Goal: Task Accomplishment & Management: Manage account settings

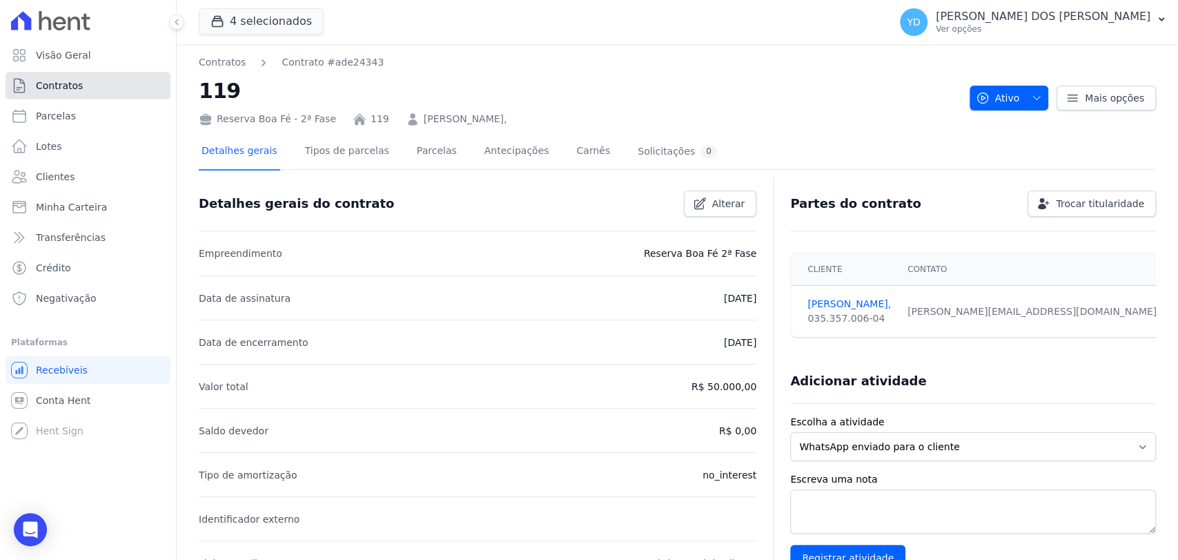
scroll to position [399, 0]
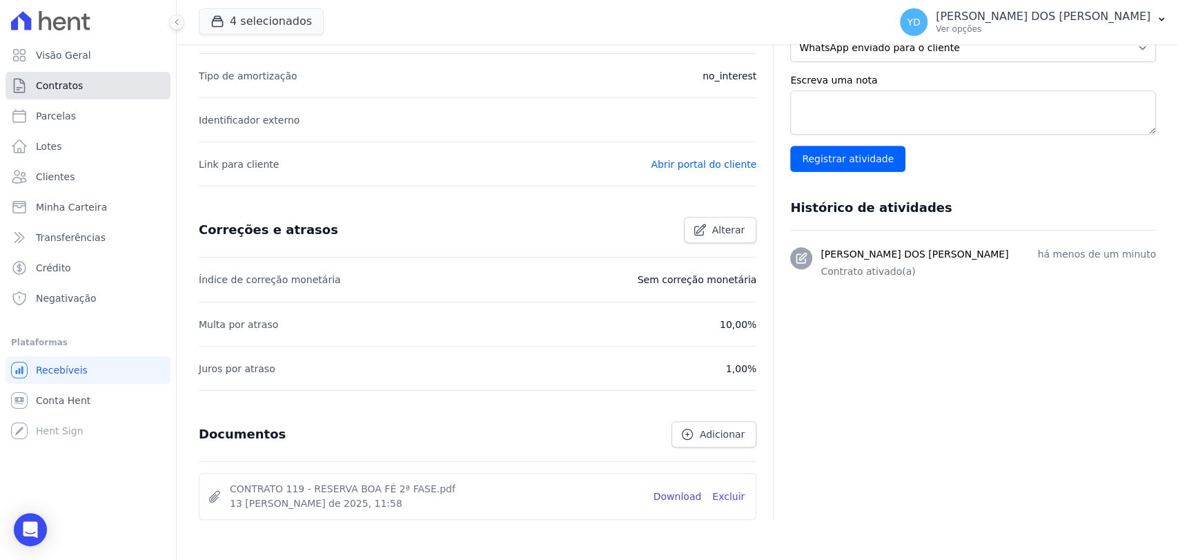
click at [105, 82] on link "Contratos" at bounding box center [88, 86] width 165 height 28
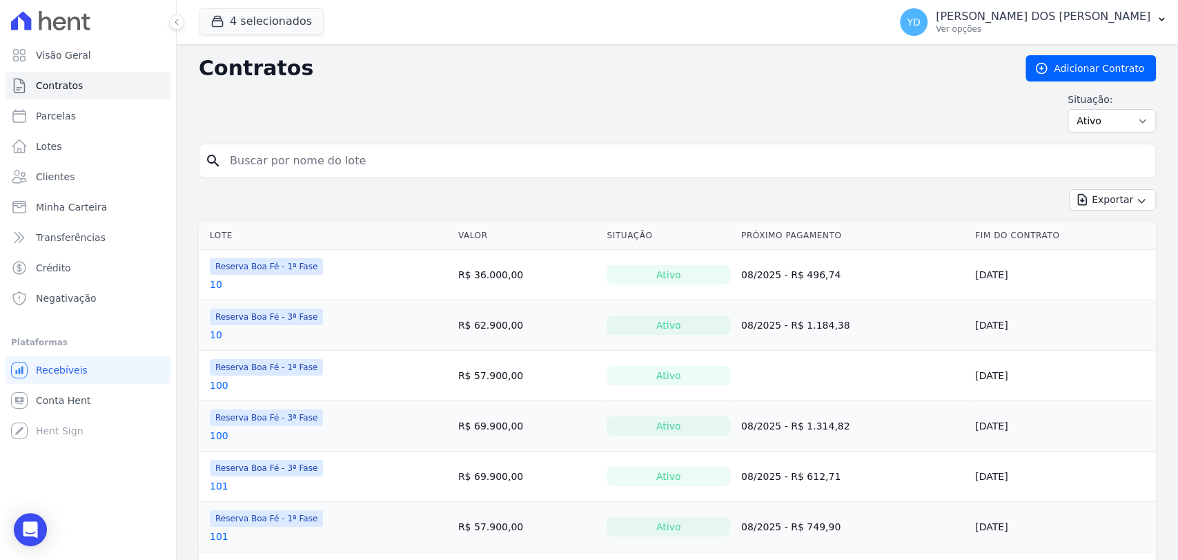
click at [326, 170] on input "search" at bounding box center [685, 161] width 928 height 28
type input "228"
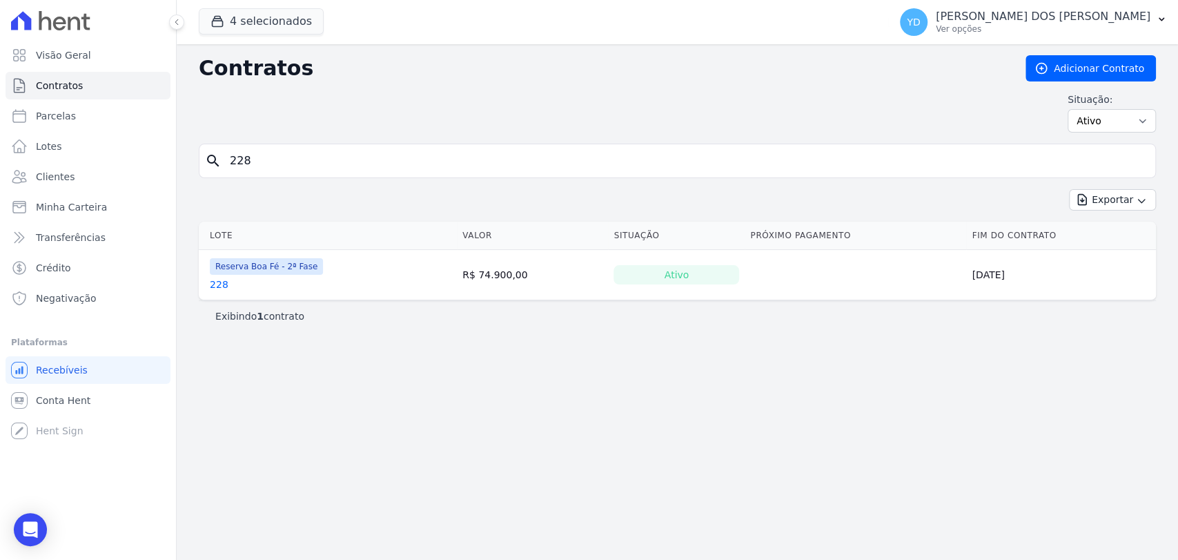
click at [221, 287] on link "228" at bounding box center [219, 284] width 19 height 14
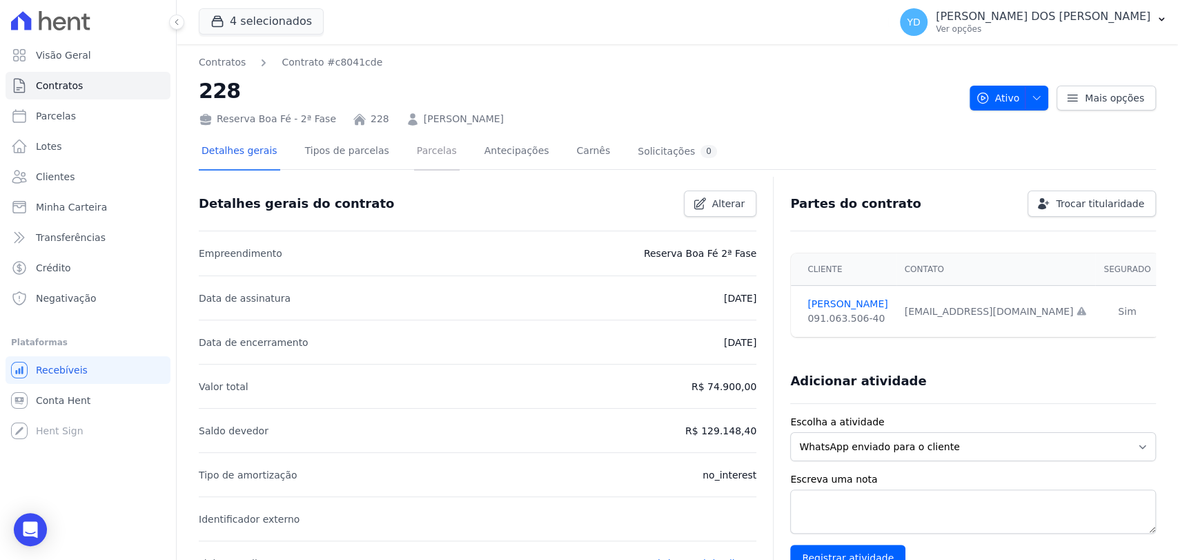
click at [415, 157] on link "Parcelas" at bounding box center [437, 152] width 46 height 37
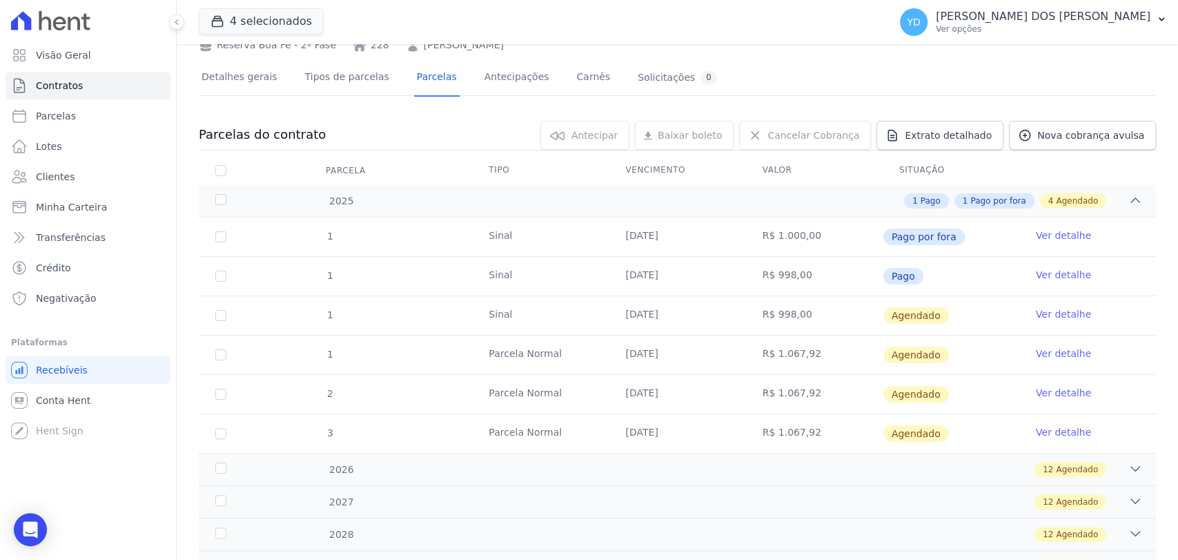
scroll to position [77, 0]
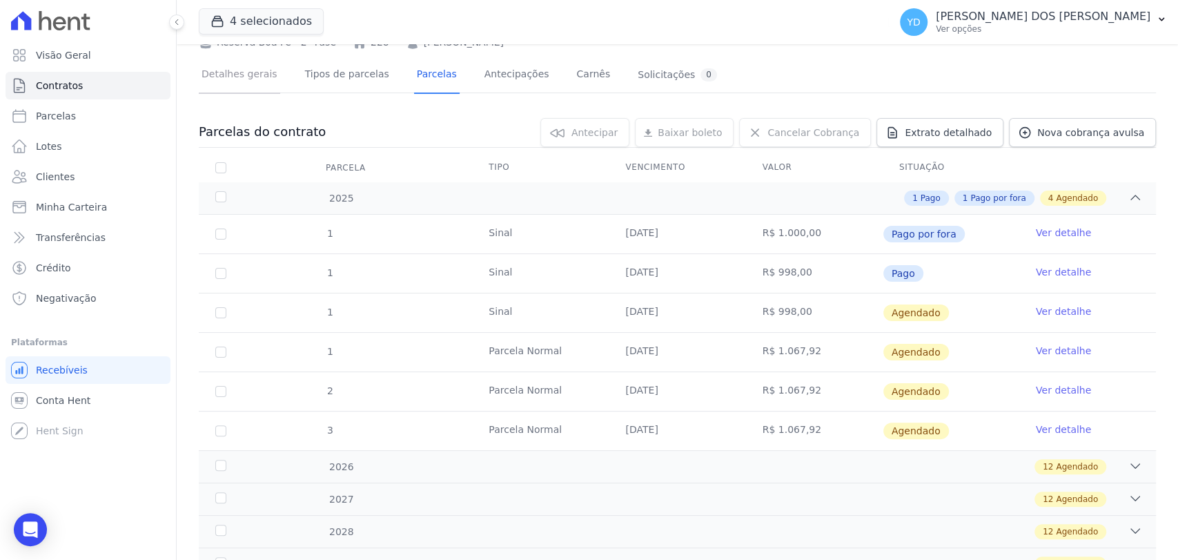
click at [206, 70] on link "Detalhes gerais" at bounding box center [239, 75] width 81 height 37
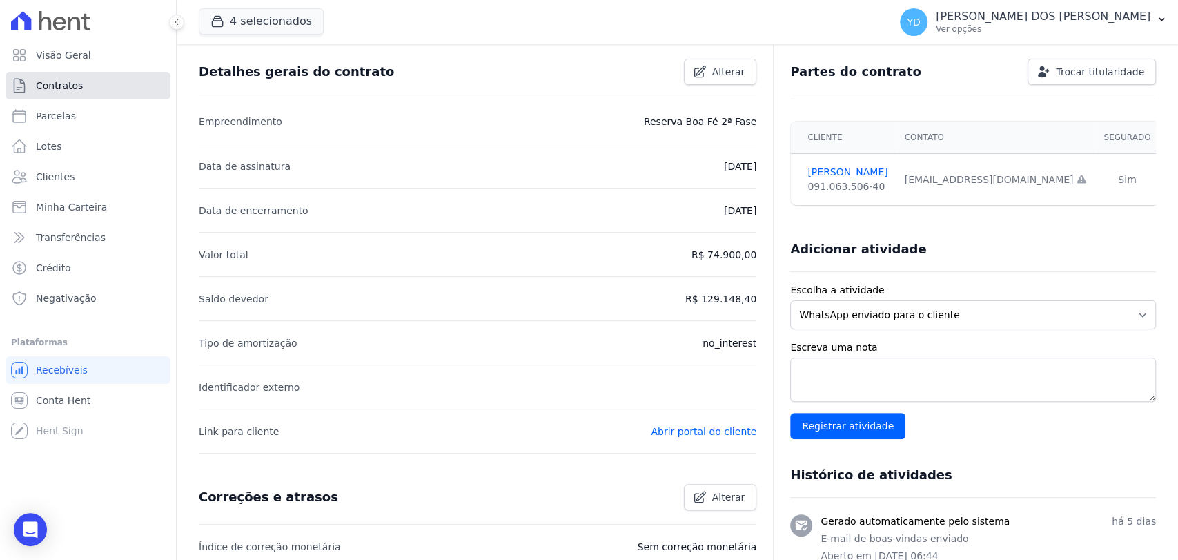
scroll to position [399, 0]
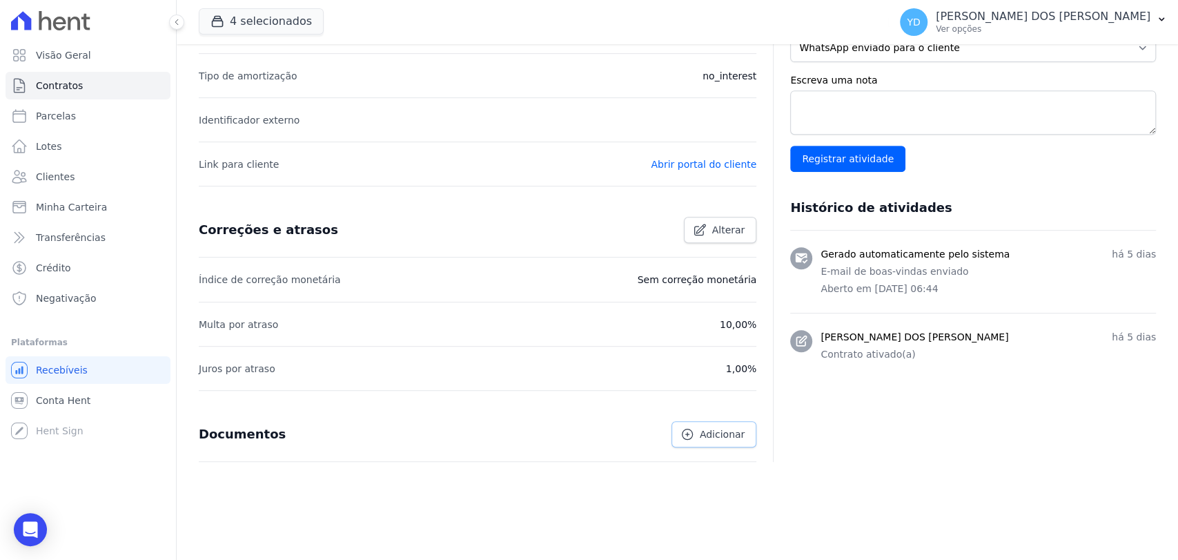
click at [688, 429] on icon at bounding box center [687, 434] width 10 height 10
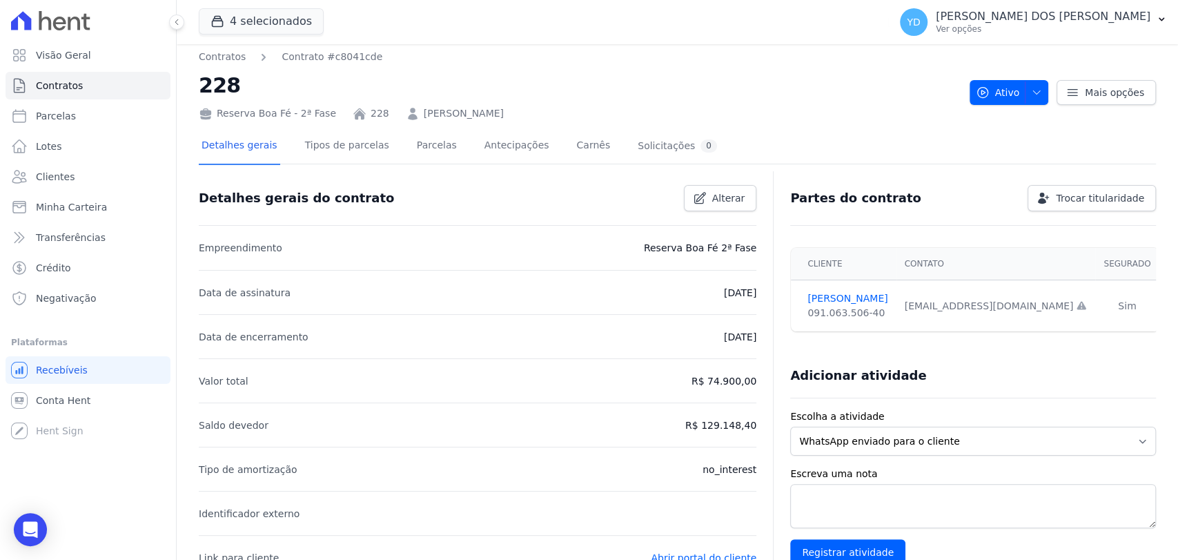
scroll to position [0, 0]
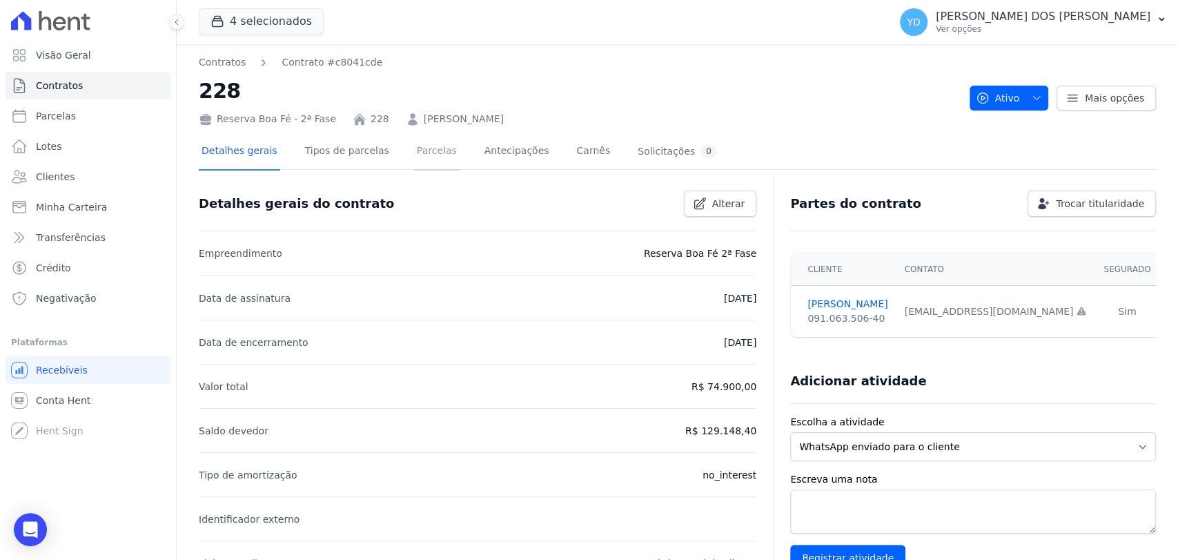
click at [414, 166] on link "Parcelas" at bounding box center [437, 152] width 46 height 37
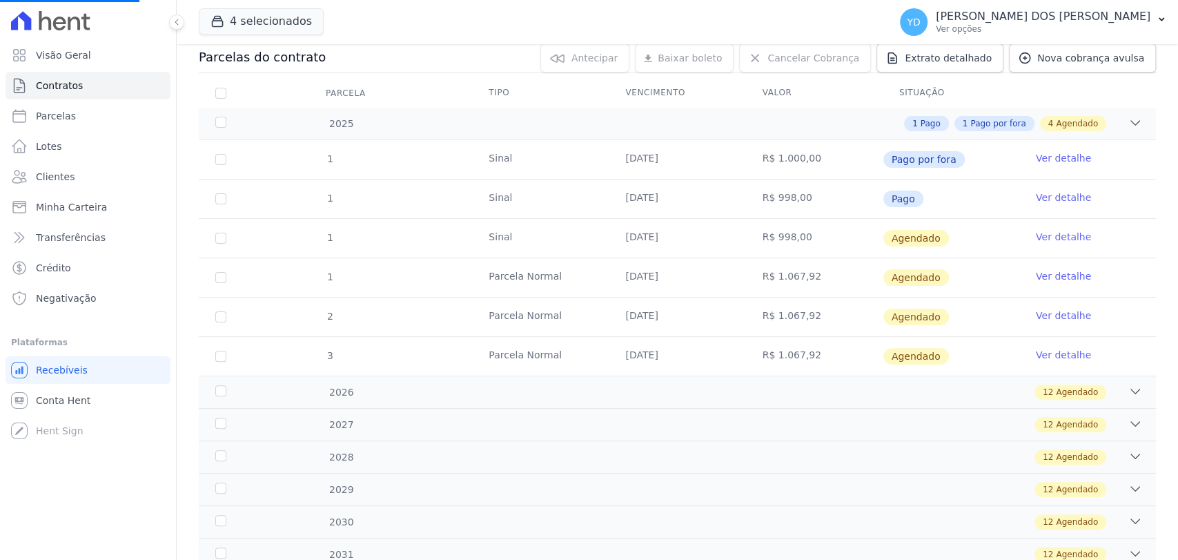
scroll to position [153, 0]
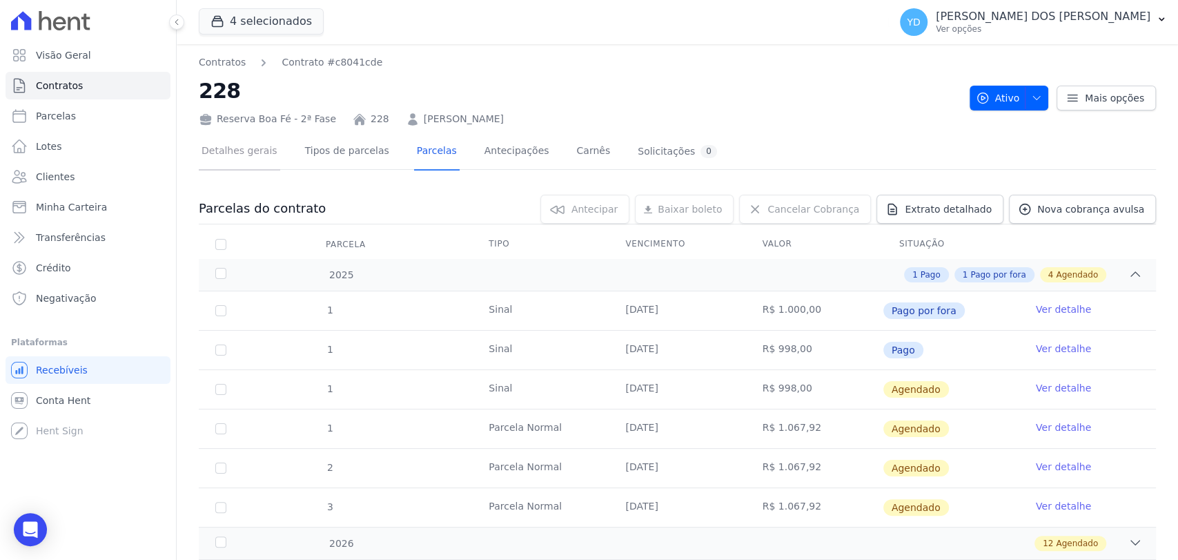
click at [229, 152] on link "Detalhes gerais" at bounding box center [239, 152] width 81 height 37
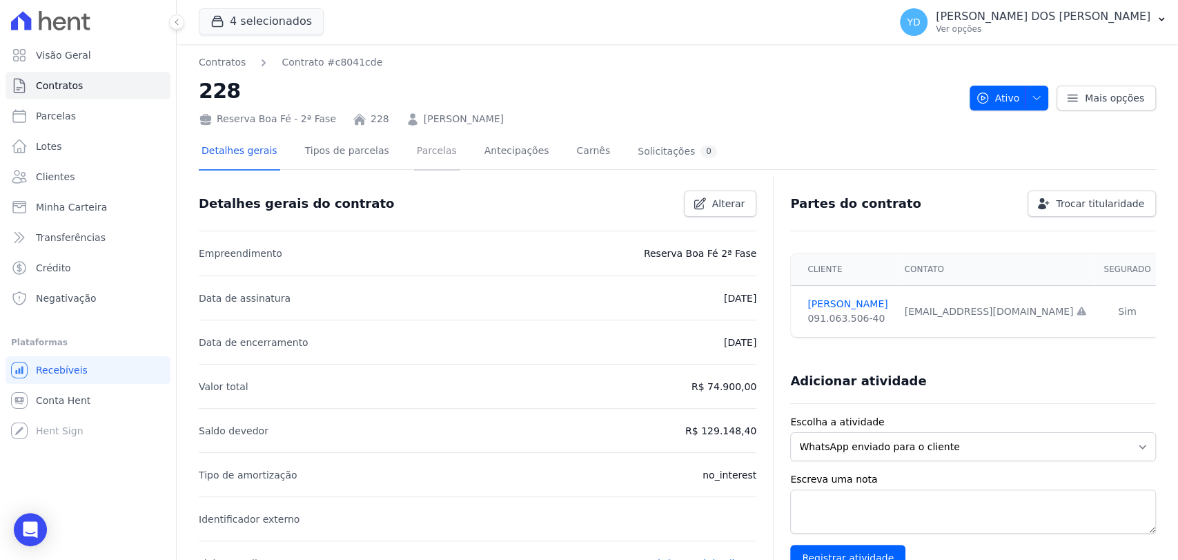
click at [414, 137] on link "Parcelas" at bounding box center [437, 152] width 46 height 37
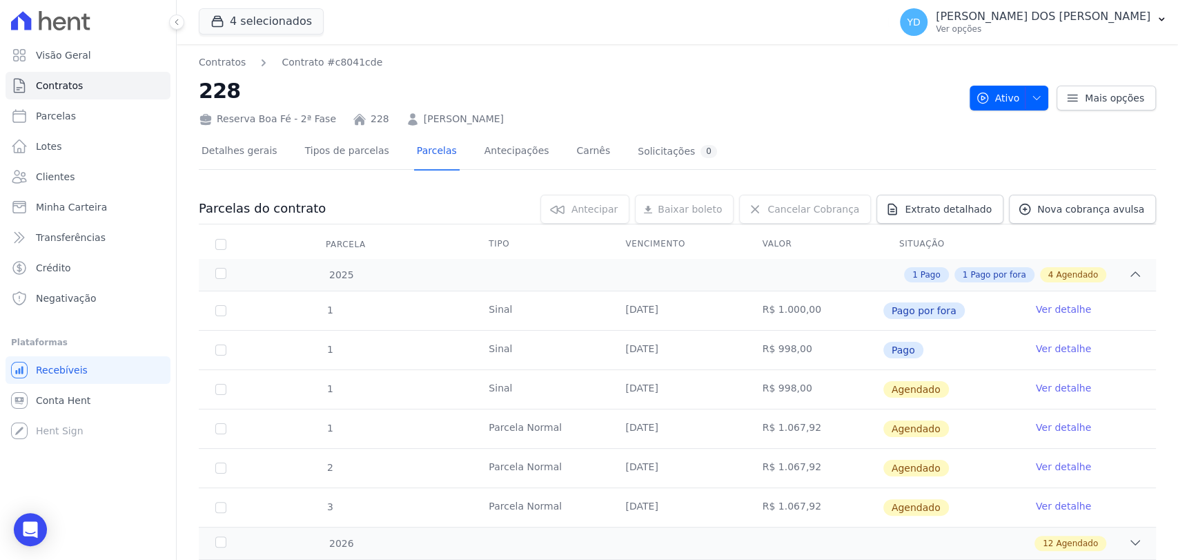
click at [1047, 345] on link "Ver detalhe" at bounding box center [1063, 349] width 55 height 14
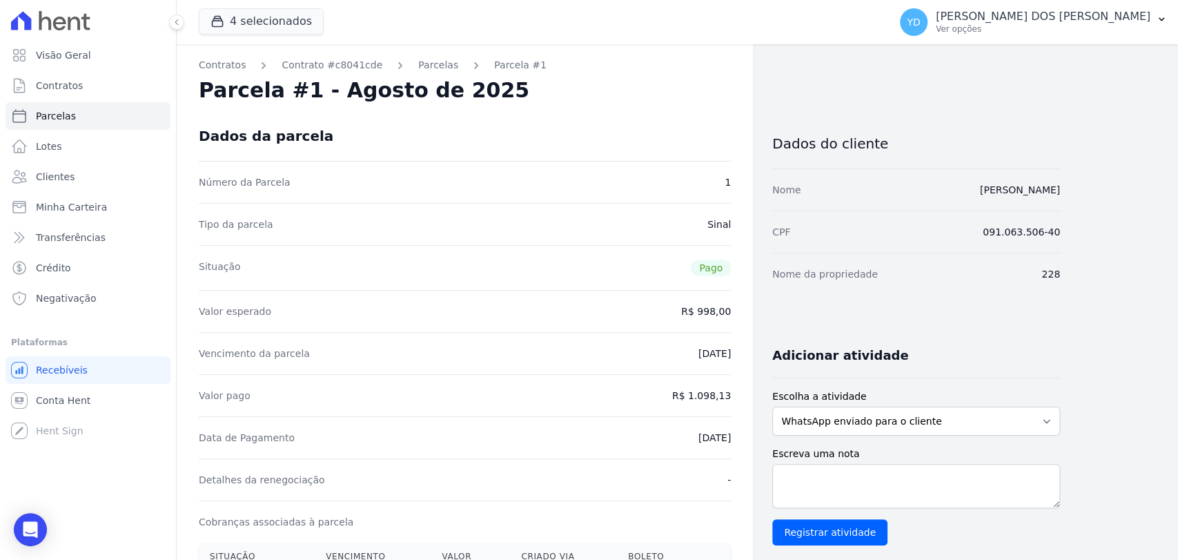
click at [414, 55] on div "Contratos Contrato #c8041cde Parcelas Parcela #1 Parcela #1 - Agosto de 2025 Da…" at bounding box center [465, 521] width 576 height 955
click at [418, 63] on link "Parcelas" at bounding box center [438, 65] width 40 height 14
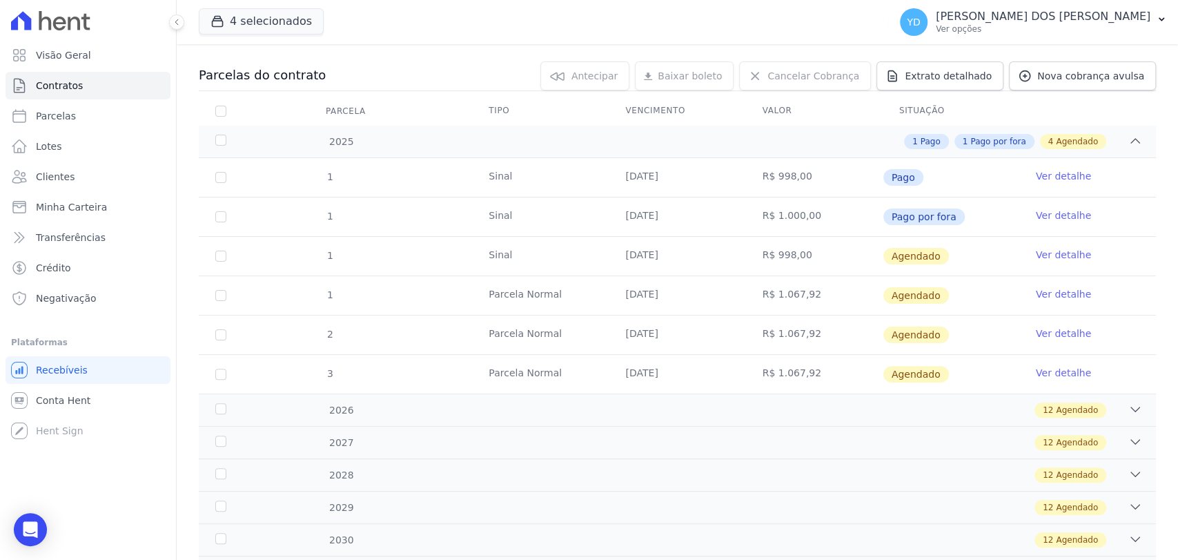
scroll to position [153, 0]
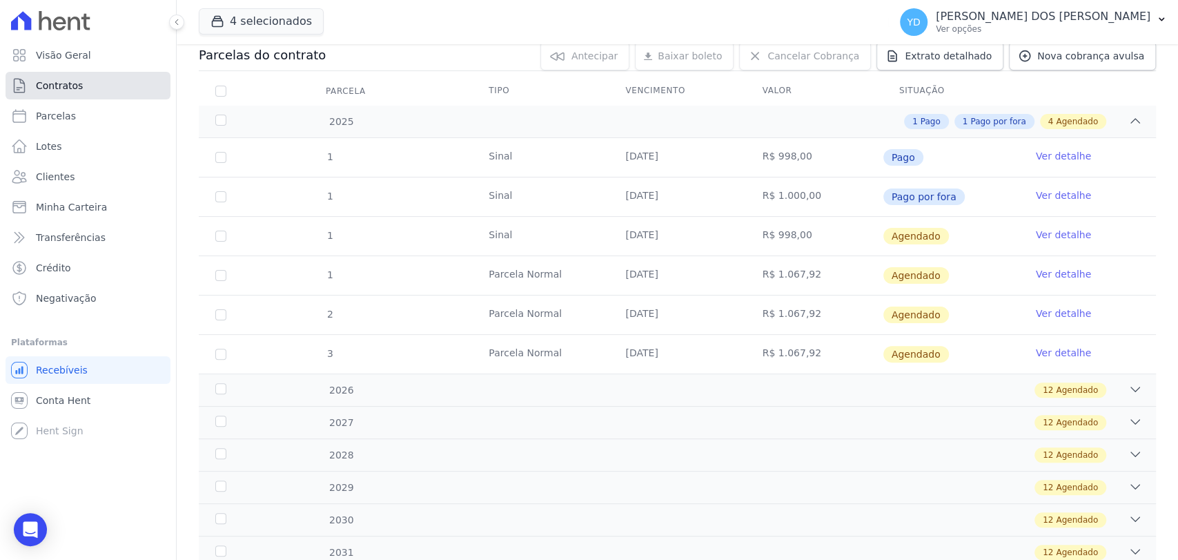
click at [128, 88] on link "Contratos" at bounding box center [88, 86] width 165 height 28
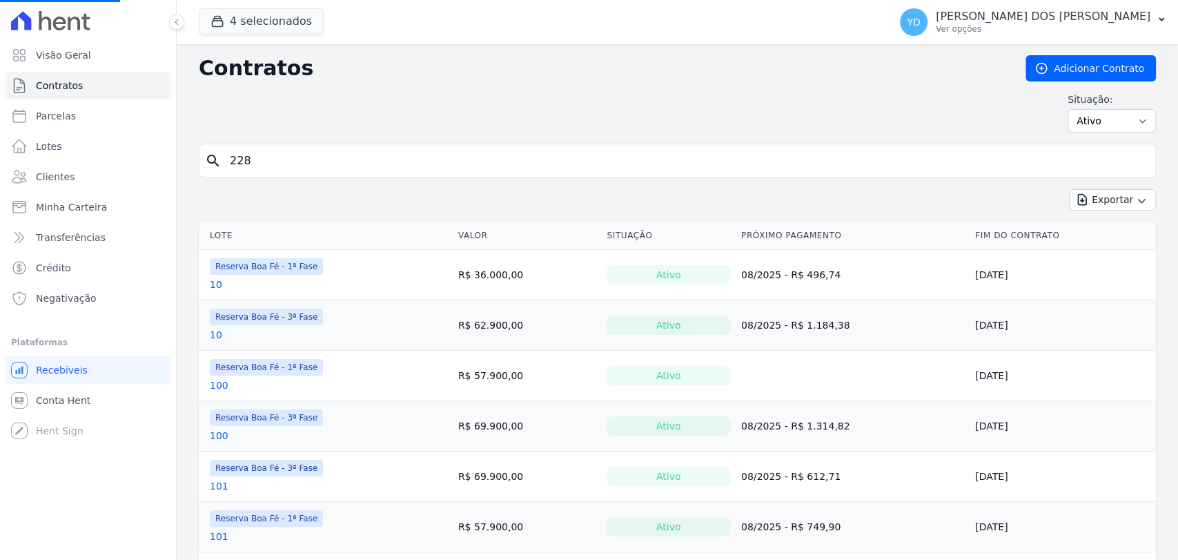
click at [375, 152] on input "228" at bounding box center [685, 161] width 928 height 28
click at [375, 152] on input "search" at bounding box center [685, 161] width 928 height 28
type input "e112"
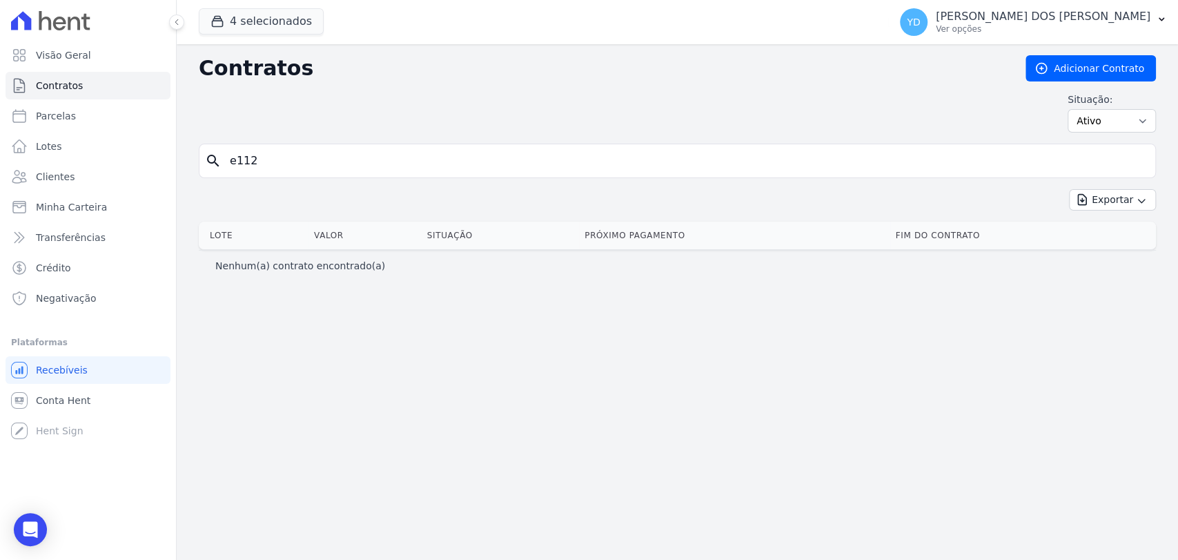
click at [375, 152] on input "e112" at bounding box center [685, 161] width 928 height 28
type input "e11"
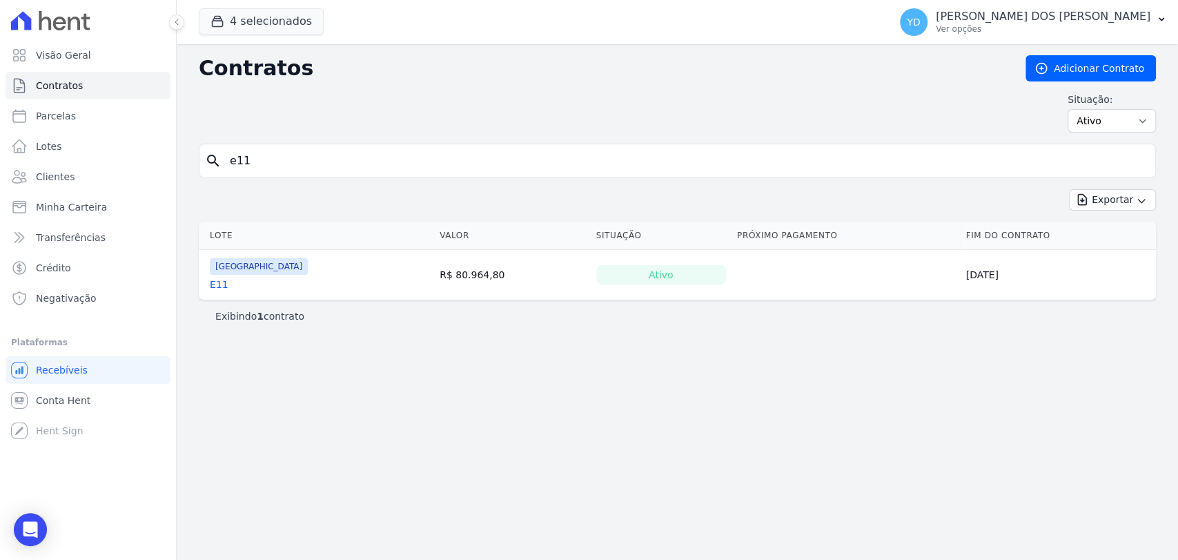
click at [217, 279] on link "E11" at bounding box center [219, 284] width 19 height 14
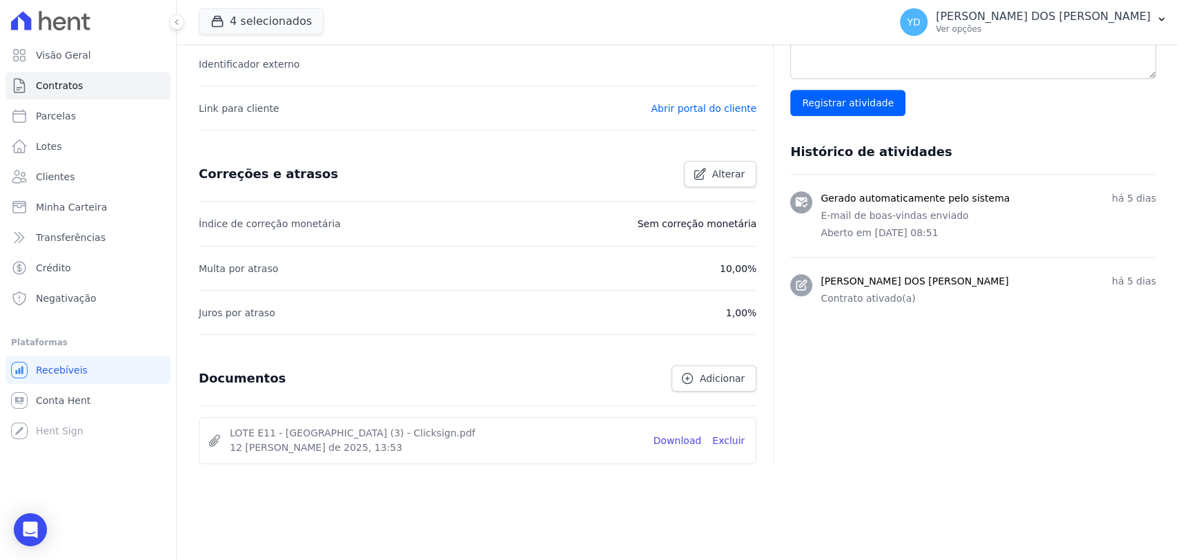
scroll to position [457, 0]
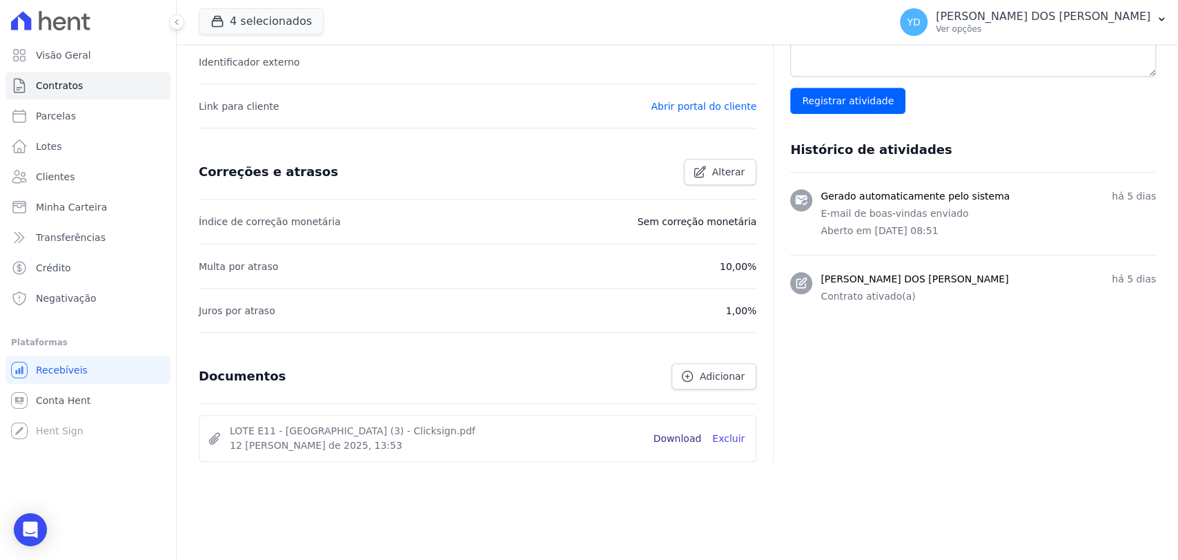
click at [683, 442] on link "Download" at bounding box center [677, 438] width 48 height 14
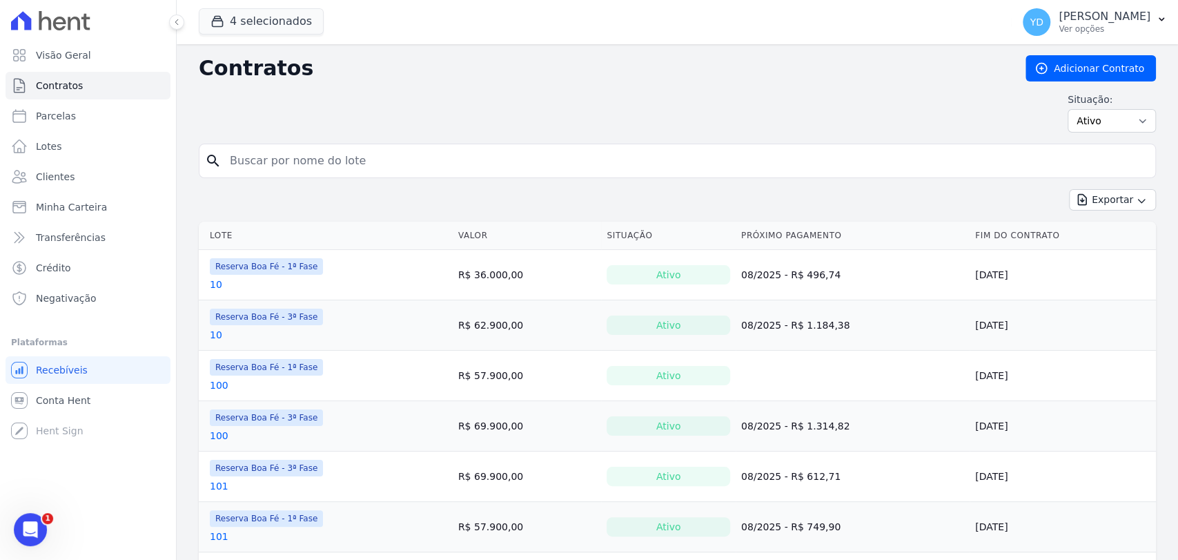
click at [281, 183] on form "search" at bounding box center [677, 167] width 957 height 46
click at [278, 155] on input "search" at bounding box center [685, 161] width 928 height 28
type input "e11"
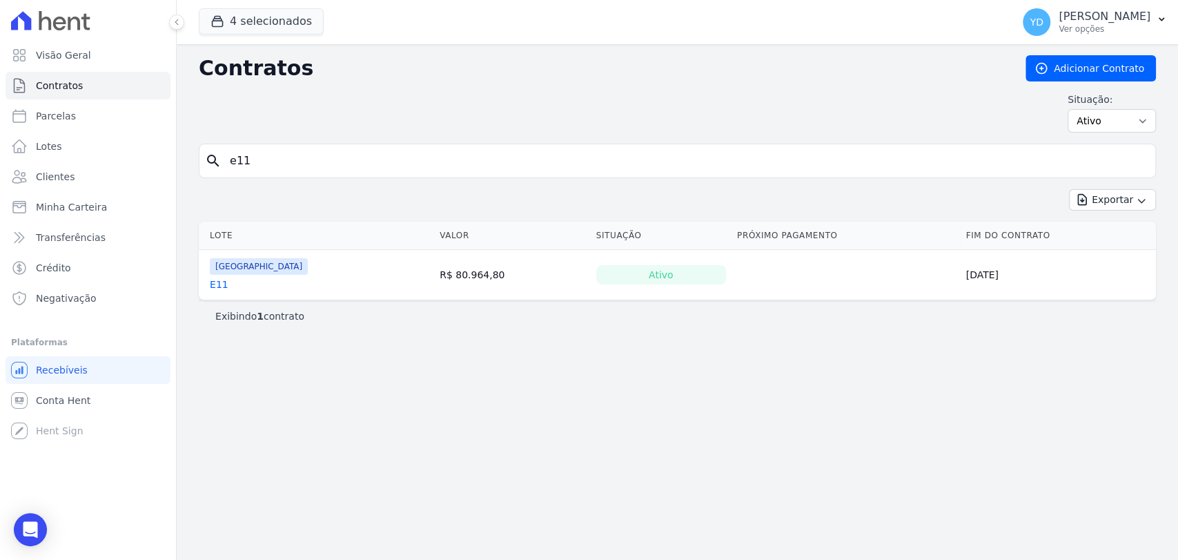
click at [219, 284] on link "E11" at bounding box center [219, 284] width 19 height 14
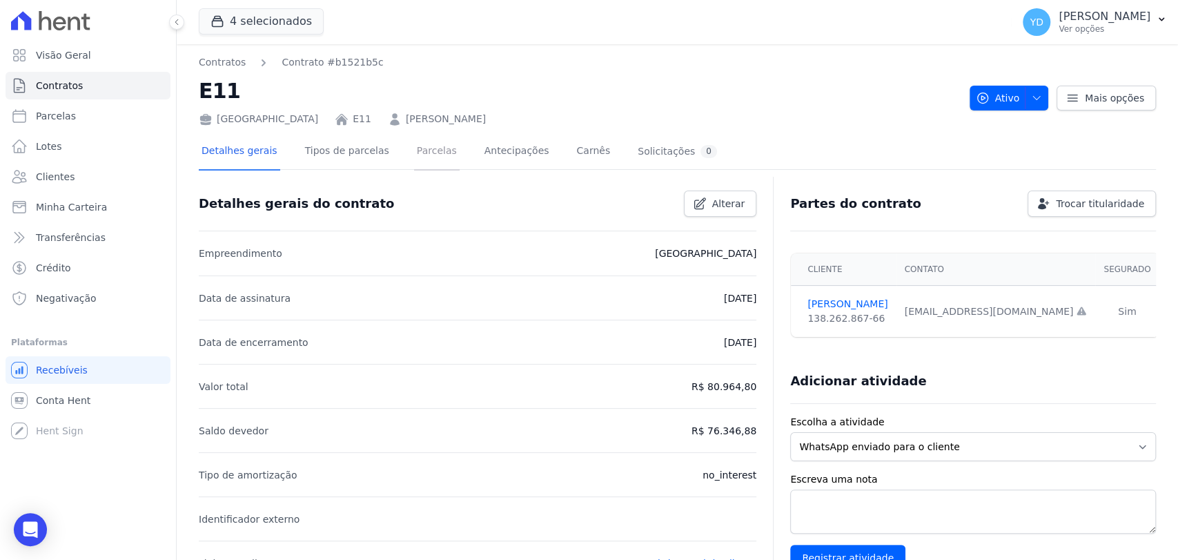
click at [426, 149] on link "Parcelas" at bounding box center [437, 152] width 46 height 37
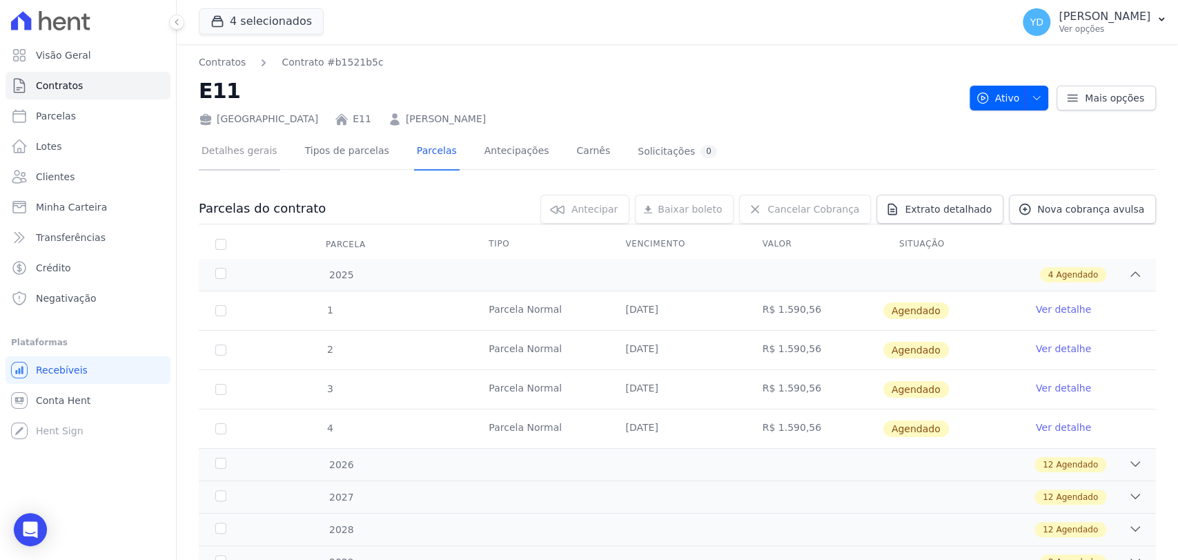
click at [250, 156] on link "Detalhes gerais" at bounding box center [239, 152] width 81 height 37
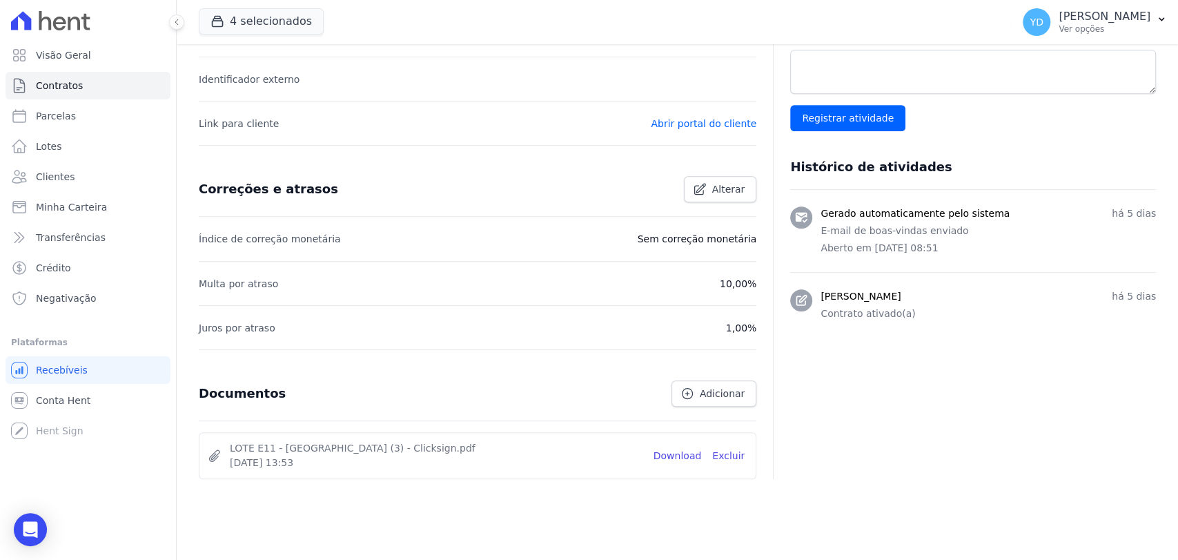
scroll to position [457, 0]
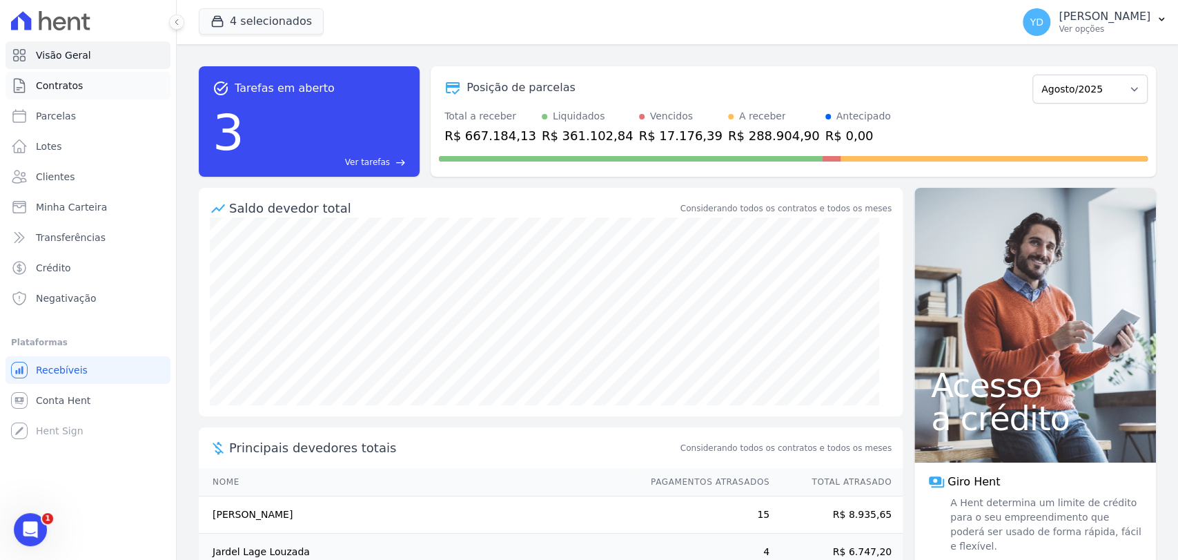
click at [94, 95] on link "Contratos" at bounding box center [88, 86] width 165 height 28
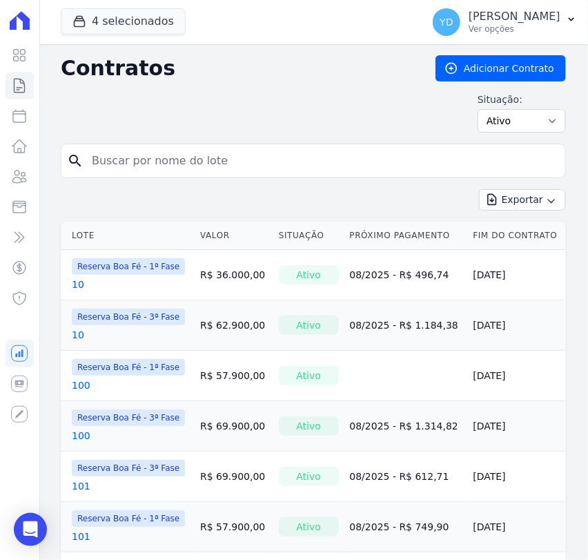
click at [168, 166] on input "search" at bounding box center [321, 161] width 476 height 28
type input "28"
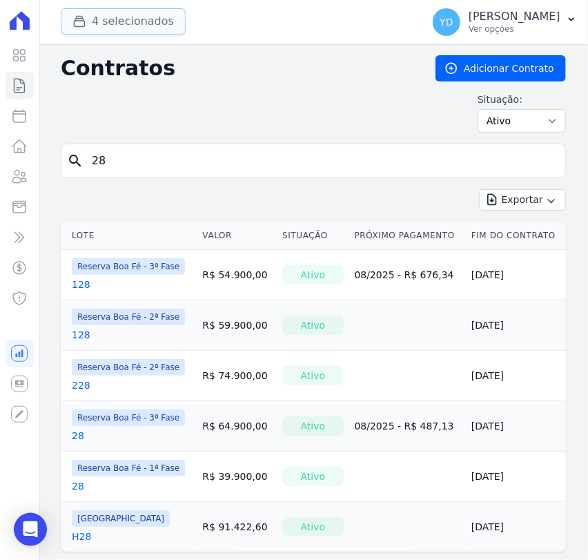
click at [125, 14] on button "4 selecionados" at bounding box center [123, 21] width 125 height 26
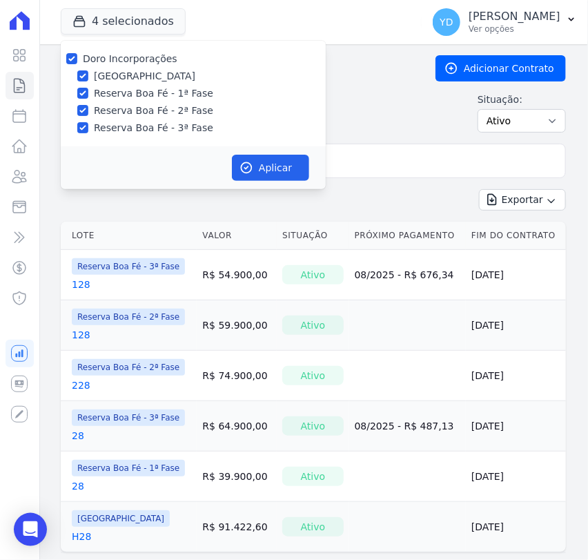
click at [146, 57] on label "Doro Incorporações" at bounding box center [130, 58] width 95 height 11
click at [77, 57] on input "Doro Incorporações" at bounding box center [71, 58] width 11 height 11
checkbox input "false"
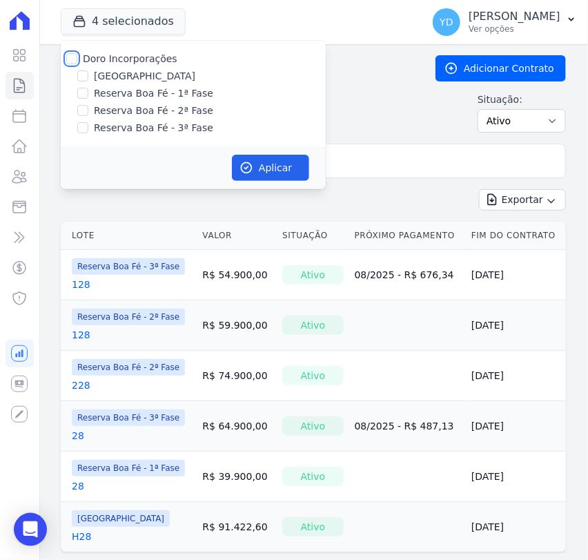
checkbox input "false"
click at [148, 92] on label "Reserva Boa Fé - 1ª Fase" at bounding box center [153, 93] width 119 height 14
click at [88, 92] on input "Reserva Boa Fé - 1ª Fase" at bounding box center [82, 93] width 11 height 11
checkbox input "true"
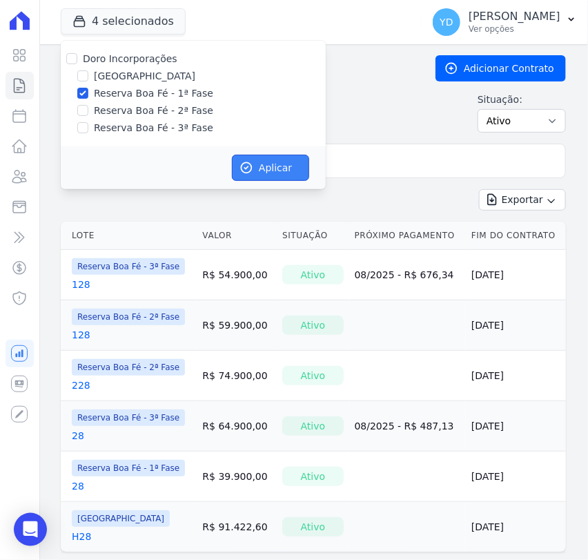
click at [295, 168] on button "Aplicar" at bounding box center [270, 168] width 77 height 26
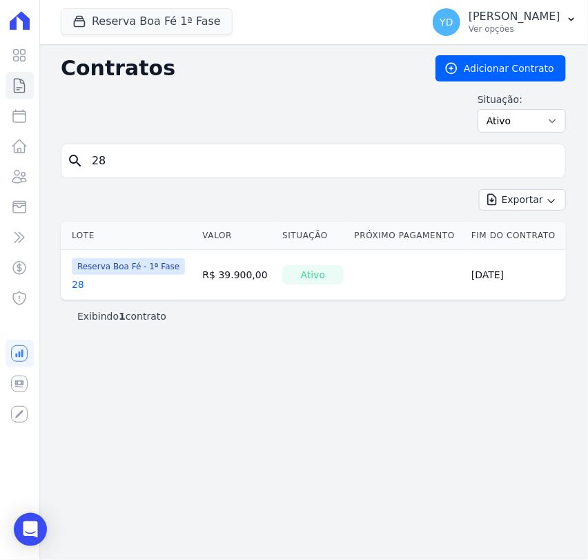
click at [150, 156] on input "28" at bounding box center [321, 161] width 476 height 28
type input "37"
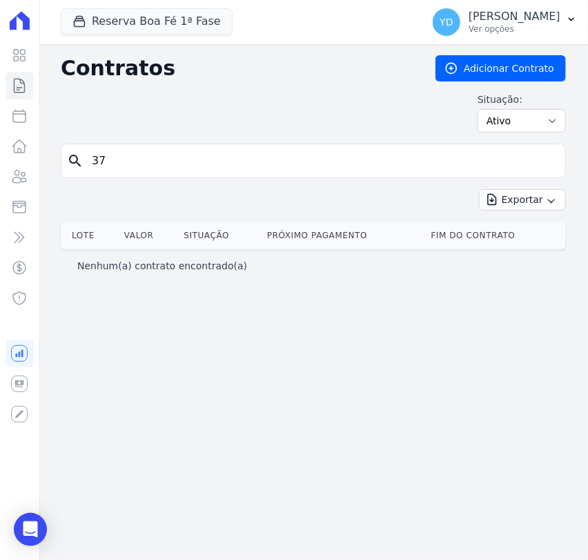
click at [171, 151] on input "37" at bounding box center [321, 161] width 476 height 28
type input "11"
click at [171, 152] on input "11" at bounding box center [321, 161] width 476 height 28
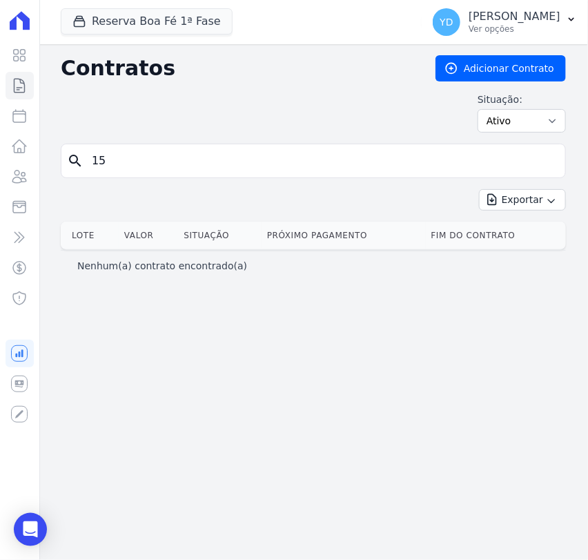
type input "15"
click at [165, 165] on input "15" at bounding box center [321, 161] width 476 height 28
click at [121, 171] on input "15" at bounding box center [321, 161] width 476 height 28
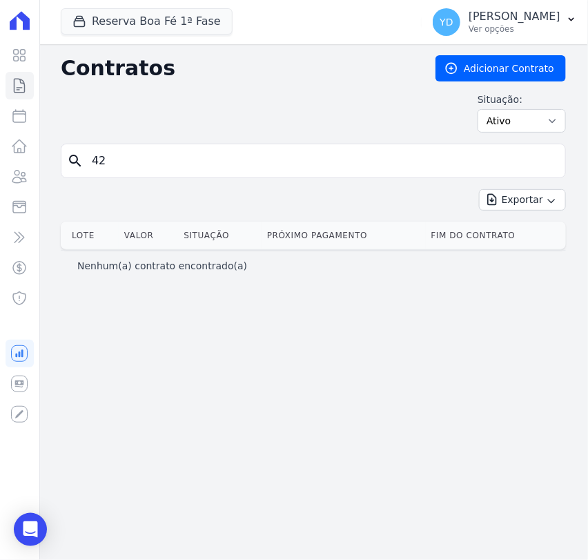
type input "42"
click at [268, 152] on input "42" at bounding box center [321, 161] width 476 height 28
type input "57"
click at [146, 139] on div "Contratos Adicionar Contrato Situação: Ativo Todos Pausado Distratado Rascunho …" at bounding box center [313, 99] width 505 height 88
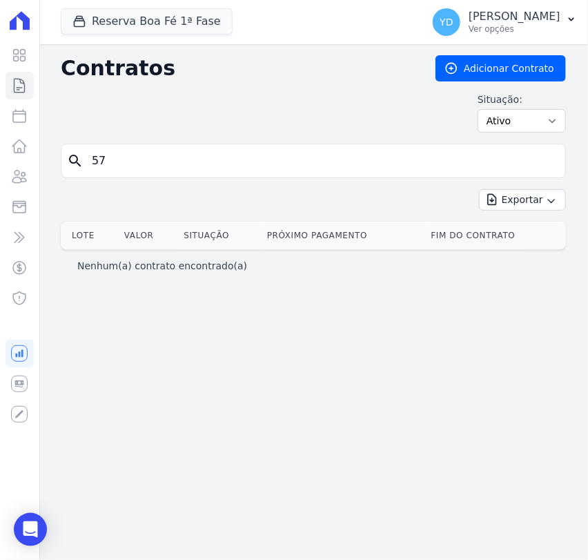
click at [152, 150] on input "57" at bounding box center [321, 161] width 476 height 28
type input "62"
click at [148, 154] on input "62" at bounding box center [321, 161] width 476 height 28
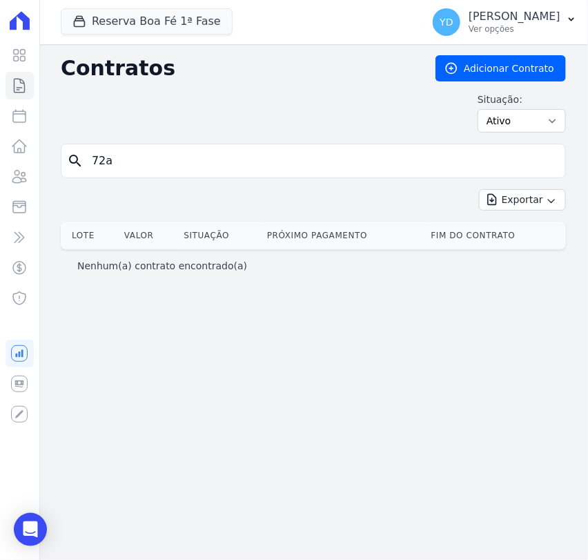
type input "72a"
click at [137, 160] on input "72a" at bounding box center [321, 161] width 476 height 28
type input "72"
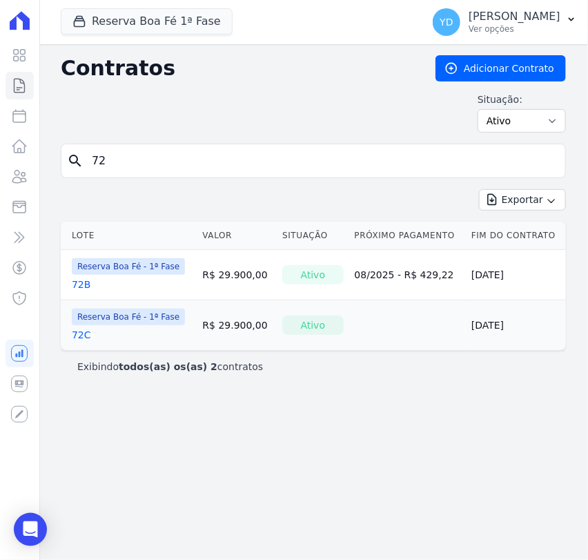
click at [255, 137] on div "Contratos Adicionar Contrato Situação: Ativo Todos Pausado Distratado Rascunho …" at bounding box center [313, 99] width 505 height 88
click at [260, 150] on input "72" at bounding box center [321, 161] width 476 height 28
type input "73"
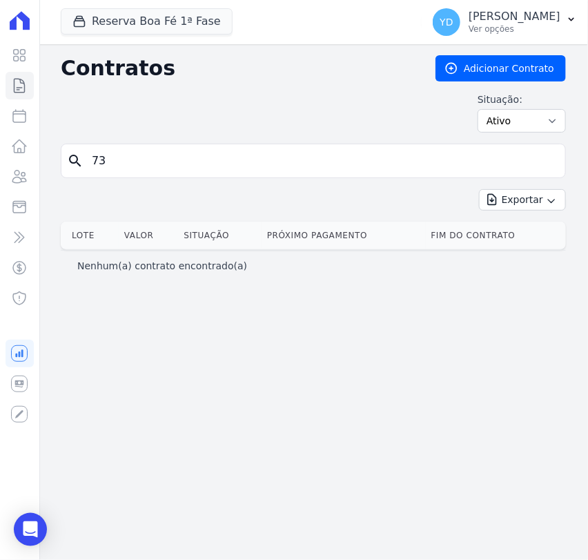
click at [119, 153] on input "73" at bounding box center [321, 161] width 476 height 28
type input "74"
click at [131, 161] on input "74" at bounding box center [321, 161] width 476 height 28
click at [100, 159] on input "7" at bounding box center [321, 161] width 476 height 28
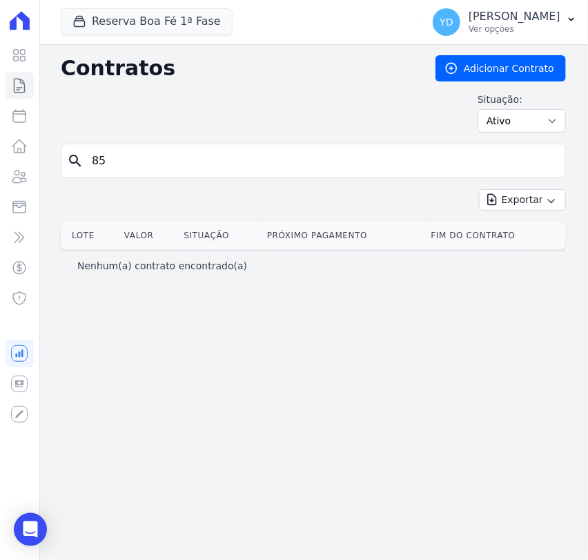
type input "85"
click at [100, 159] on input "85" at bounding box center [321, 161] width 476 height 28
type input "86"
click at [100, 159] on input "86" at bounding box center [321, 161] width 476 height 28
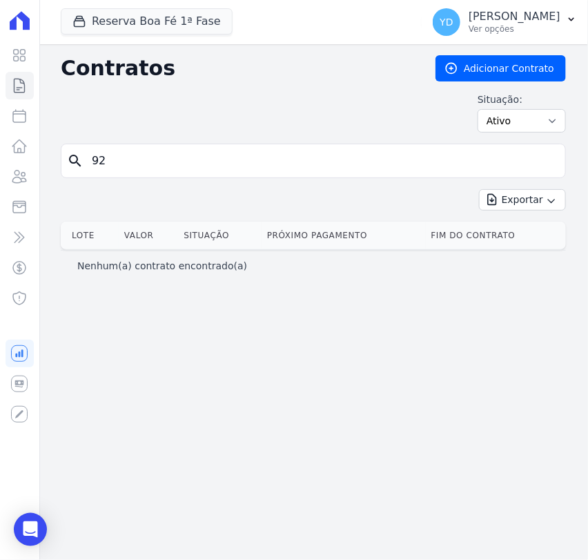
type input "92"
click at [100, 159] on input "92" at bounding box center [321, 161] width 476 height 28
type input "88"
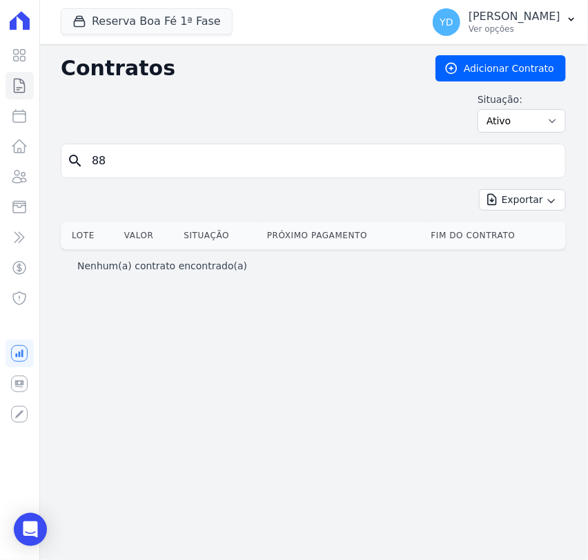
click at [197, 168] on input "88" at bounding box center [321, 161] width 476 height 28
type input "93"
click at [177, 166] on input "93" at bounding box center [321, 161] width 476 height 28
type input "95"
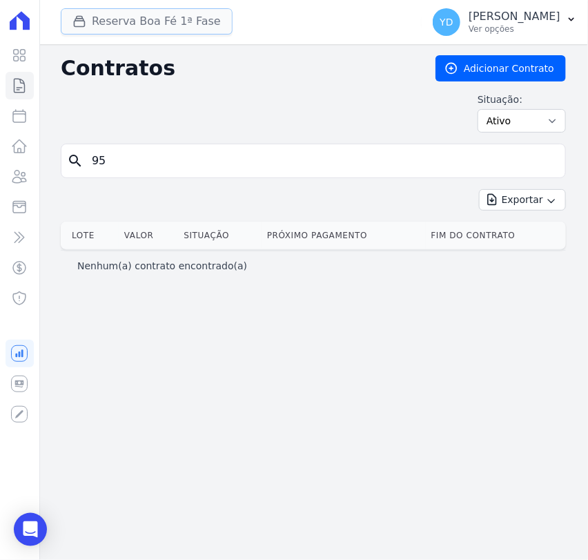
click at [157, 23] on button "Reserva Boa Fé 1ª Fase" at bounding box center [147, 21] width 172 height 26
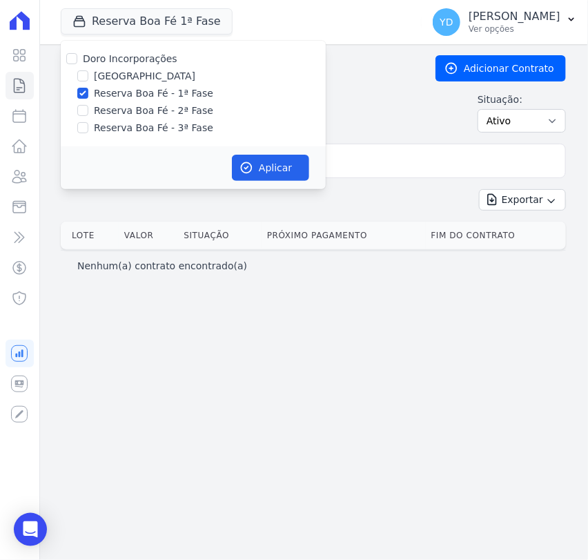
click at [157, 92] on label "Reserva Boa Fé - 1ª Fase" at bounding box center [153, 93] width 119 height 14
click at [88, 92] on input "Reserva Boa Fé - 1ª Fase" at bounding box center [82, 93] width 11 height 11
checkbox input "false"
click at [162, 108] on label "Reserva Boa Fé - 2ª Fase" at bounding box center [153, 110] width 119 height 14
click at [88, 108] on input "Reserva Boa Fé - 2ª Fase" at bounding box center [82, 110] width 11 height 11
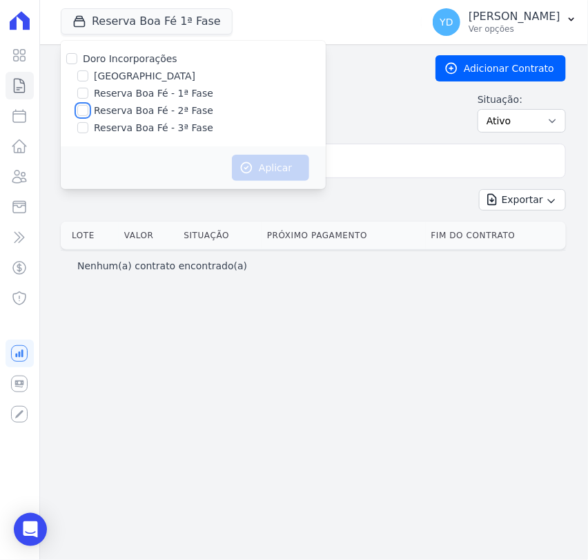
checkbox input "true"
click at [237, 156] on button "Aplicar" at bounding box center [270, 168] width 77 height 26
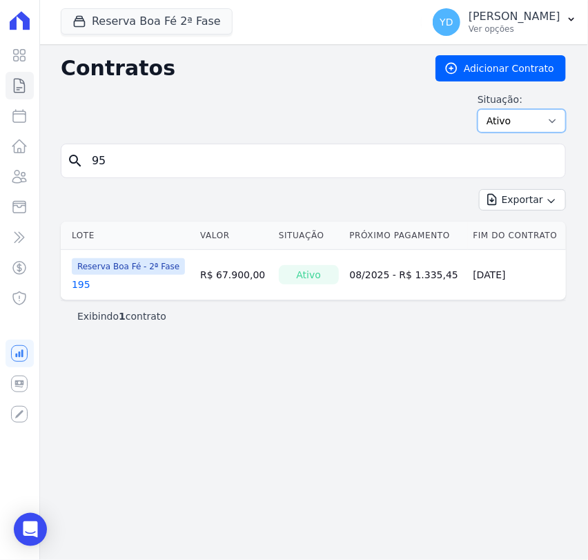
click at [510, 128] on select "Ativo Todos Pausado Distratado Rascunho Expirado Encerrado" at bounding box center [521, 120] width 88 height 23
select select "all"
click at [484, 109] on select "Ativo Todos Pausado Distratado Rascunho Expirado Encerrado" at bounding box center [521, 120] width 88 height 23
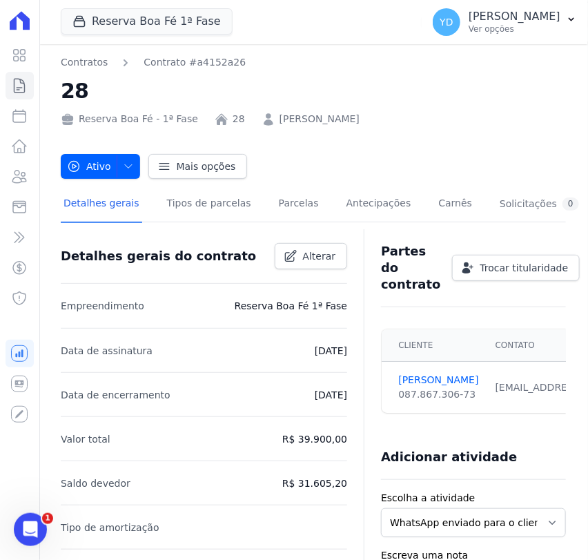
drag, startPoint x: 322, startPoint y: 116, endPoint x: 260, endPoint y: 126, distance: 62.3
click at [260, 126] on div "Contratos Contrato #a4152a26 28 Reserva Boa Fé - 1ª Fase 28 [PERSON_NAME] Ativo…" at bounding box center [313, 117] width 505 height 124
click at [282, 112] on link "[PERSON_NAME]" at bounding box center [319, 119] width 80 height 14
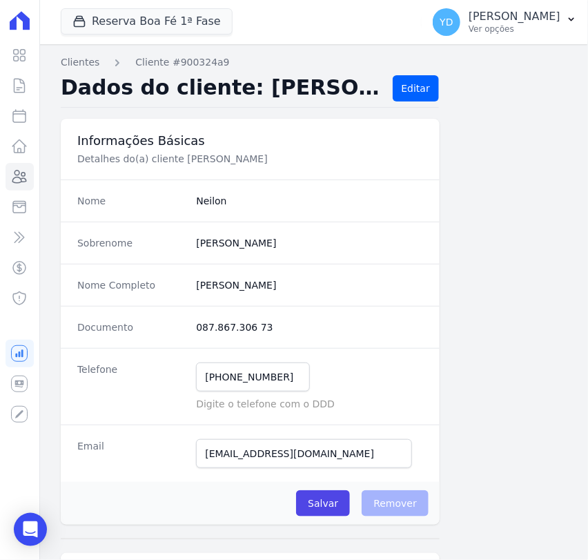
click at [225, 282] on completo "[PERSON_NAME]" at bounding box center [309, 285] width 227 height 14
copy dl "[PERSON_NAME]"
click at [254, 377] on input "(32) 98703-8524" at bounding box center [253, 376] width 114 height 29
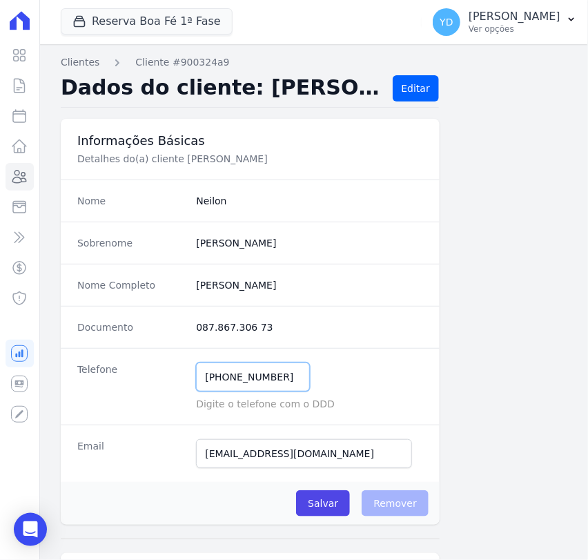
click at [254, 377] on input "(32) 98703-8524" at bounding box center [253, 376] width 114 height 29
click at [211, 293] on div "Nome Completo Neilon Peter" at bounding box center [250, 285] width 379 height 42
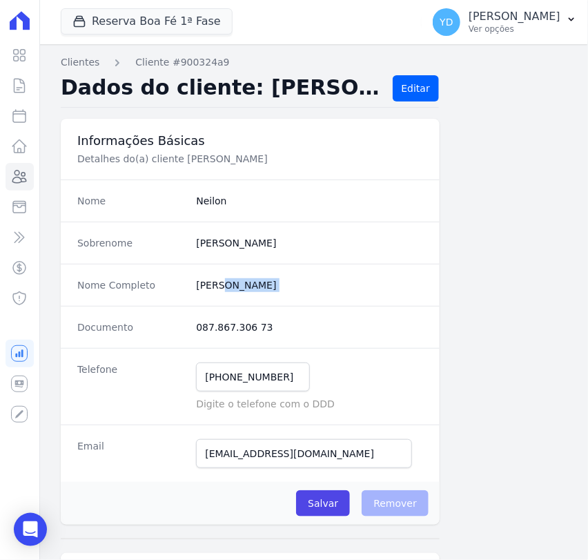
copy dl "Neilon Peter"
click at [241, 290] on completo "Neilon Peter" at bounding box center [309, 285] width 227 height 14
drag, startPoint x: 246, startPoint y: 284, endPoint x: 193, endPoint y: 283, distance: 52.4
click at [196, 283] on completo "Neilon Peter" at bounding box center [309, 285] width 227 height 14
copy completo "Neilon Peter"
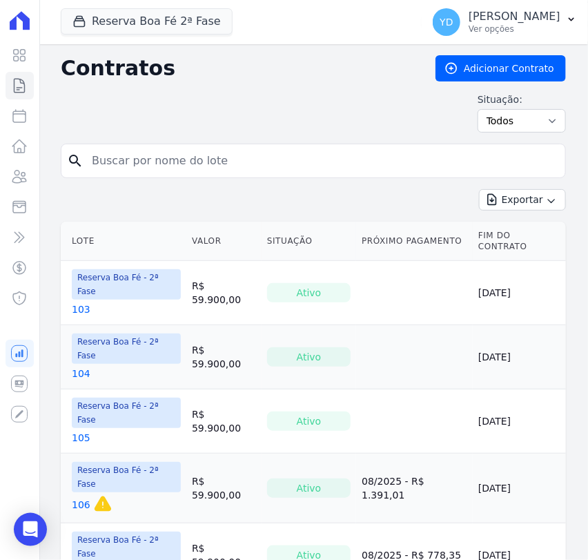
click at [138, 175] on div "search" at bounding box center [313, 161] width 505 height 34
click at [136, 169] on input "search" at bounding box center [321, 161] width 476 height 28
click at [164, 19] on button "Reserva Boa Fé 2ª Fase" at bounding box center [147, 21] width 172 height 26
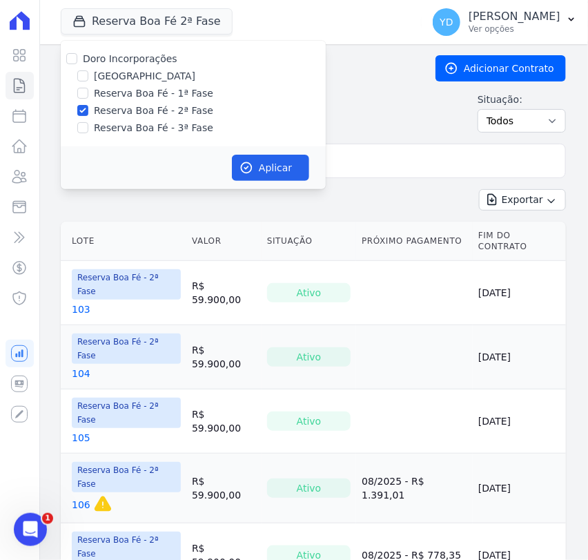
drag, startPoint x: 164, startPoint y: 95, endPoint x: 164, endPoint y: 103, distance: 9.0
click at [164, 95] on label "Reserva Boa Fé - 1ª Fase" at bounding box center [153, 93] width 119 height 14
click at [88, 95] on input "Reserva Boa Fé - 1ª Fase" at bounding box center [82, 93] width 11 height 11
checkbox input "true"
click at [165, 109] on label "Reserva Boa Fé - 2ª Fase" at bounding box center [153, 110] width 119 height 14
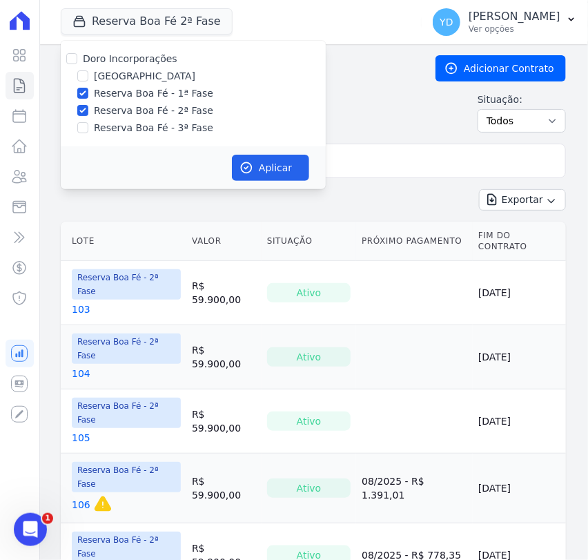
click at [88, 109] on input "Reserva Boa Fé - 2ª Fase" at bounding box center [82, 110] width 11 height 11
checkbox input "false"
click at [270, 166] on button "Aplicar" at bounding box center [270, 168] width 77 height 26
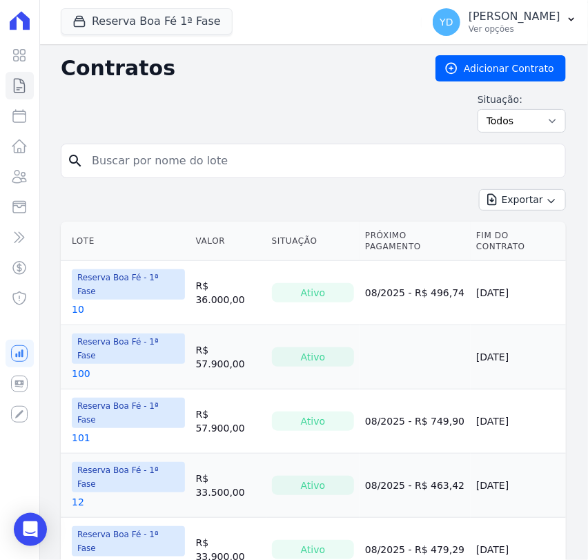
drag, startPoint x: 130, startPoint y: 157, endPoint x: 141, endPoint y: 157, distance: 10.4
click at [130, 157] on input "search" at bounding box center [321, 161] width 476 height 28
type input "1"
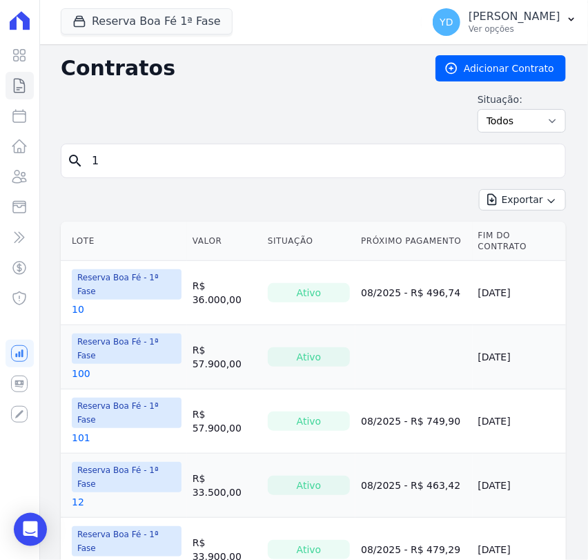
click at [277, 156] on input "1" at bounding box center [321, 161] width 476 height 28
click at [146, 150] on input "1" at bounding box center [321, 161] width 476 height 28
click at [149, 152] on input "1" at bounding box center [321, 161] width 476 height 28
type input "15"
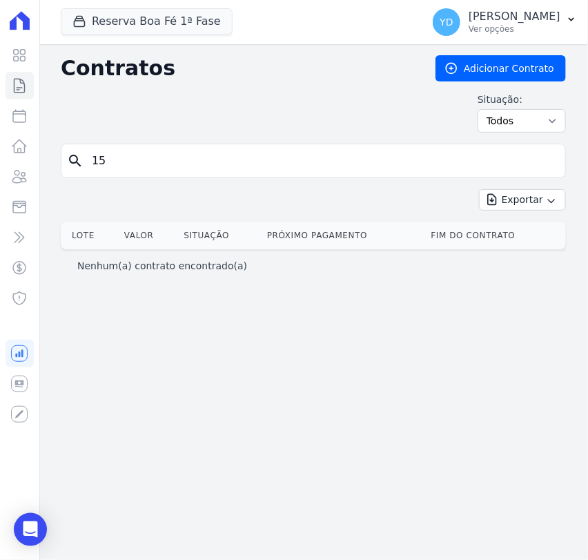
click at [139, 161] on input "15" at bounding box center [321, 161] width 476 height 28
type input "42"
click at [194, 155] on input "42" at bounding box center [321, 161] width 476 height 28
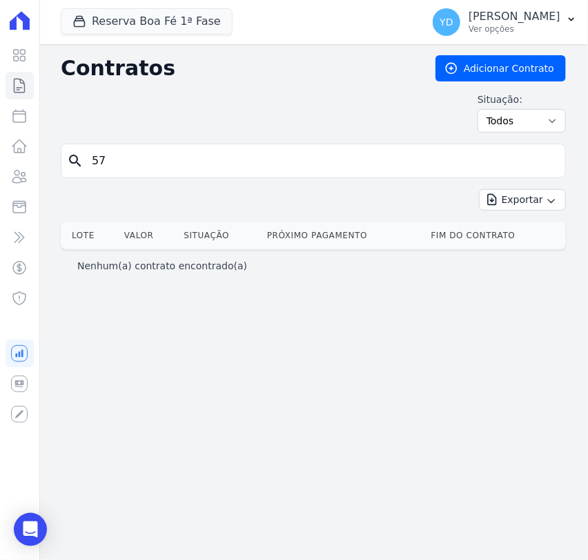
type input "57"
click at [167, 154] on input "57" at bounding box center [321, 161] width 476 height 28
type input "62"
click at [94, 172] on input "62" at bounding box center [321, 161] width 476 height 28
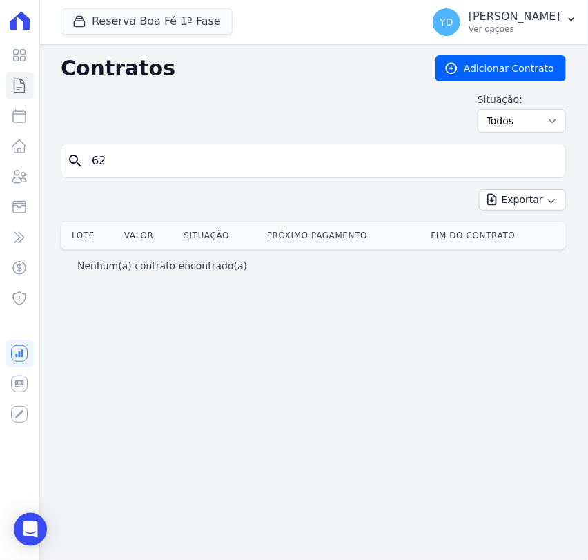
click at [94, 172] on input "62" at bounding box center [321, 161] width 476 height 28
click at [125, 164] on input "search" at bounding box center [321, 161] width 476 height 28
type input "73"
click at [123, 162] on input "73" at bounding box center [321, 161] width 476 height 28
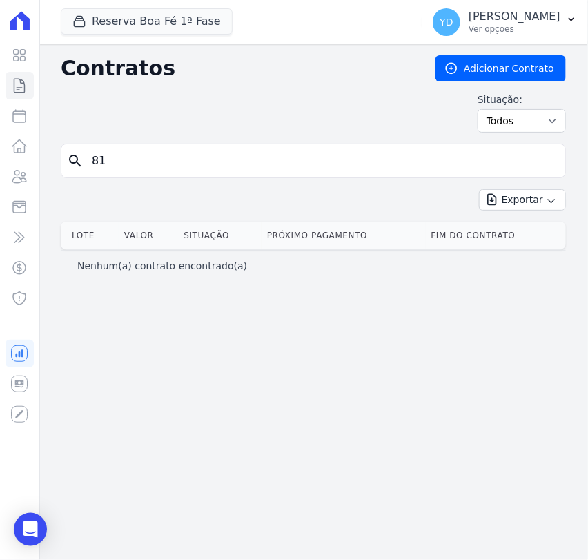
type input "81"
click at [128, 164] on input "81" at bounding box center [321, 161] width 476 height 28
type input "82"
click at [164, 168] on input "82" at bounding box center [321, 161] width 476 height 28
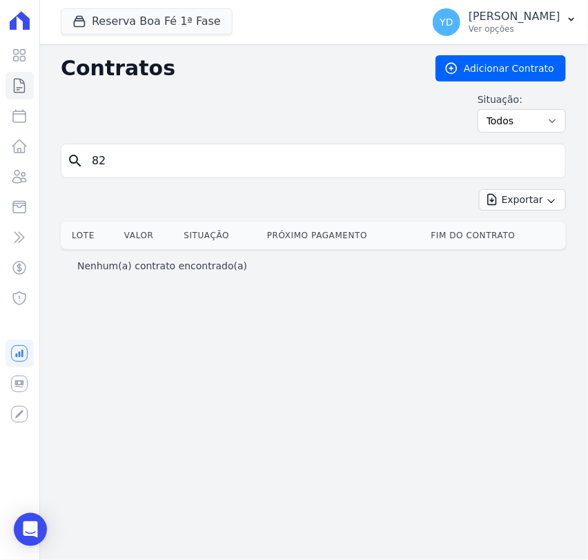
type input "8"
type input "93"
click at [149, 30] on button "Reserva Boa Fé 1ª Fase" at bounding box center [147, 21] width 172 height 26
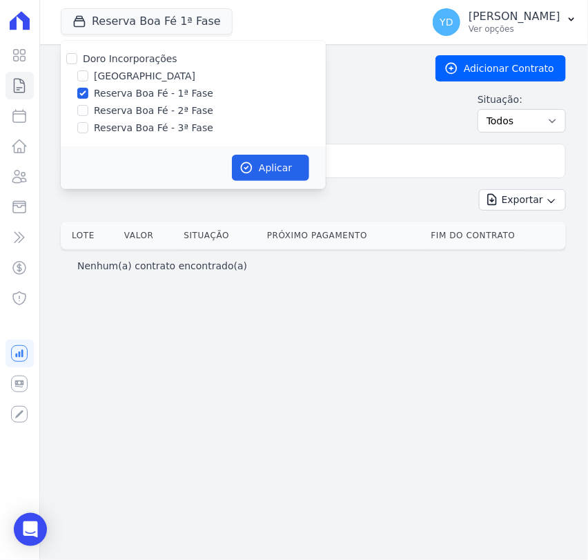
click at [145, 97] on label "Reserva Boa Fé - 1ª Fase" at bounding box center [153, 93] width 119 height 14
click at [88, 97] on input "Reserva Boa Fé - 1ª Fase" at bounding box center [82, 93] width 11 height 11
checkbox input "false"
click at [150, 116] on label "Reserva Boa Fé - 2ª Fase" at bounding box center [153, 110] width 119 height 14
click at [88, 116] on input "Reserva Boa Fé - 2ª Fase" at bounding box center [82, 110] width 11 height 11
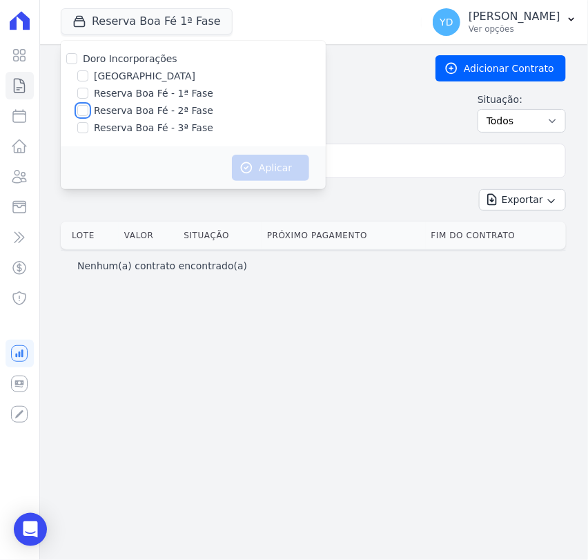
checkbox input "true"
click at [268, 170] on button "Aplicar" at bounding box center [270, 168] width 77 height 26
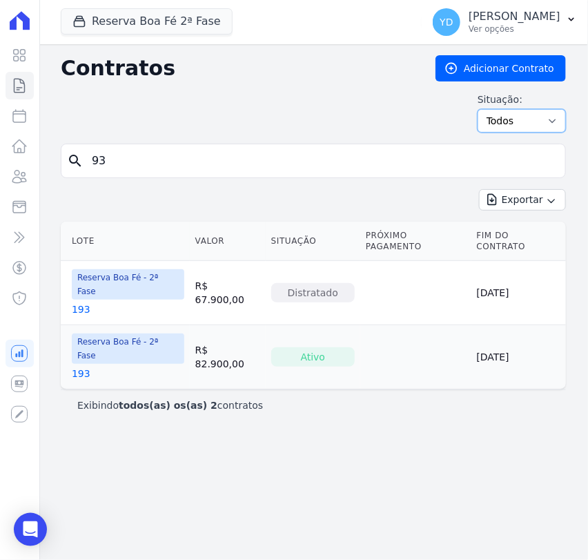
click at [523, 125] on select "Ativo Todos Pausado Distratado Rascunho Expirado Encerrado" at bounding box center [521, 120] width 88 height 23
click at [484, 109] on select "Ativo Todos Pausado Distratado Rascunho Expirado Encerrado" at bounding box center [521, 120] width 88 height 23
click at [182, 168] on input "93" at bounding box center [321, 161] width 476 height 28
click at [164, 168] on input "93" at bounding box center [321, 161] width 476 height 28
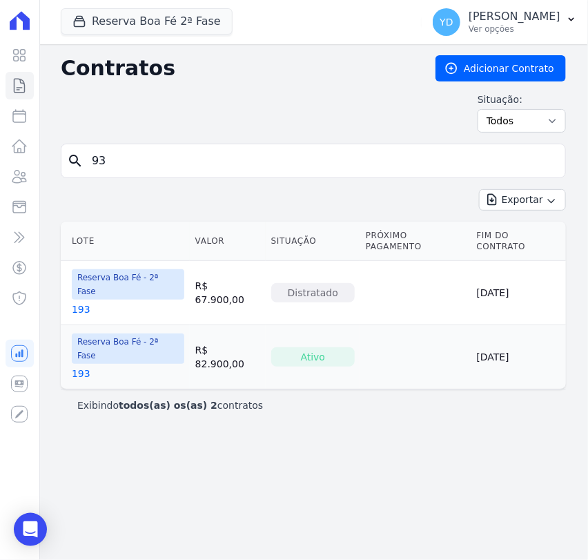
click at [164, 167] on input "93" at bounding box center [321, 161] width 476 height 28
type input "110"
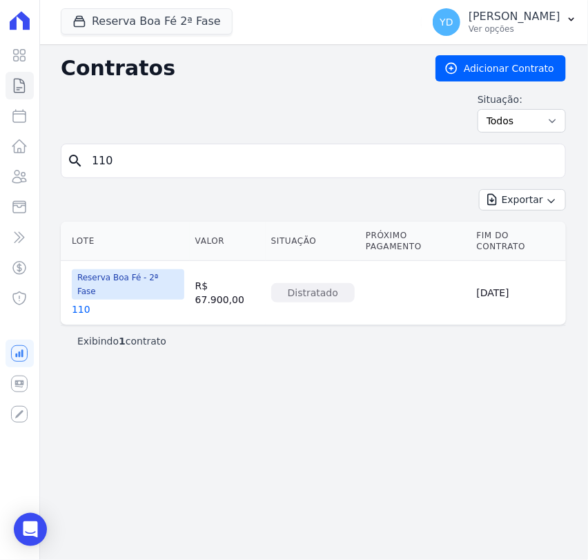
click at [127, 172] on input "110" at bounding box center [321, 161] width 476 height 28
type input "111"
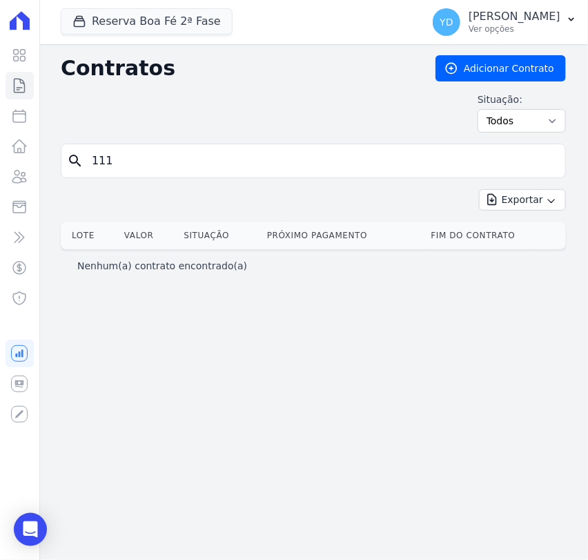
click at [151, 147] on div "search 111" at bounding box center [313, 161] width 505 height 34
click at [149, 152] on input "111" at bounding box center [321, 161] width 476 height 28
type input "119"
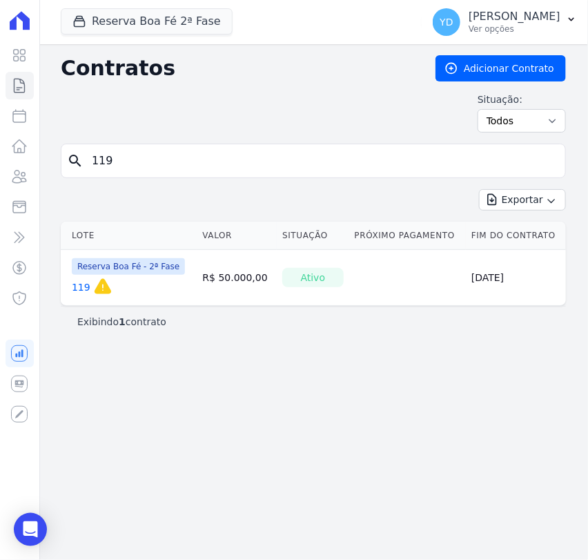
click at [155, 162] on input "119" at bounding box center [321, 161] width 476 height 28
type input "122"
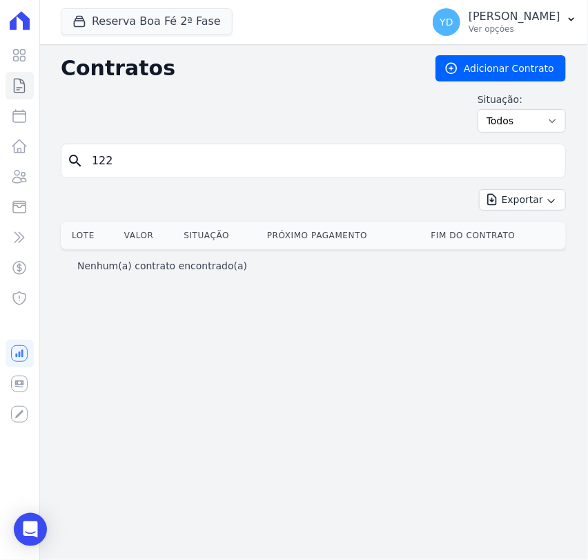
click at [155, 162] on input "122" at bounding box center [321, 161] width 476 height 28
type input "123"
click at [155, 162] on input "123" at bounding box center [321, 161] width 476 height 28
type input "12"
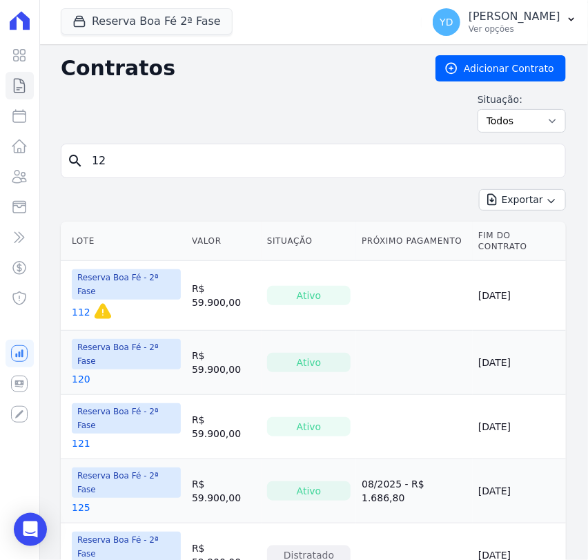
click at [156, 162] on input "12" at bounding box center [321, 161] width 476 height 28
type input "124"
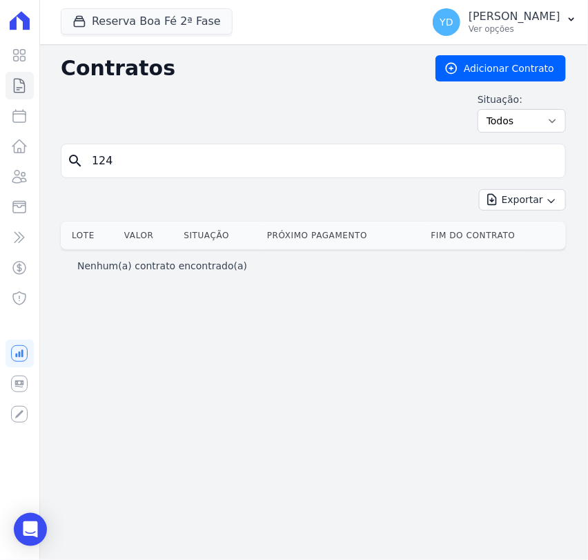
click at [150, 164] on input "124" at bounding box center [321, 161] width 476 height 28
type input "151"
click at [150, 164] on input "151" at bounding box center [321, 161] width 476 height 28
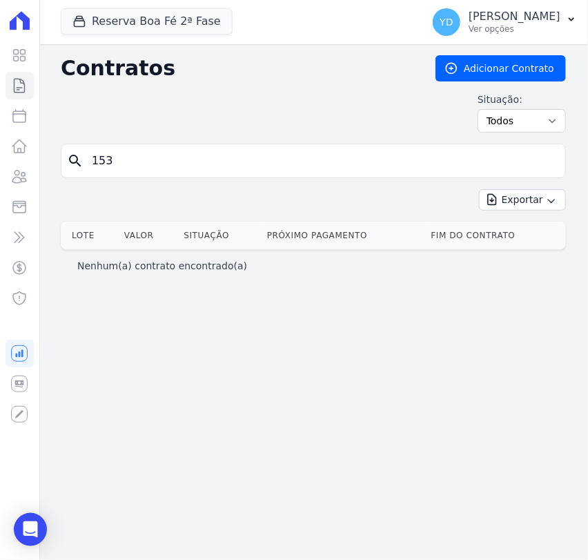
type input "153"
click at [150, 164] on input "153" at bounding box center [321, 161] width 476 height 28
type input "154"
click at [150, 164] on input "154" at bounding box center [321, 161] width 476 height 28
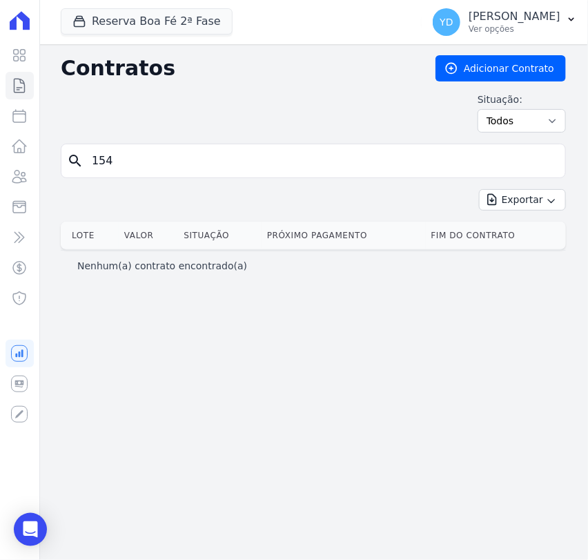
click at [150, 164] on input "154" at bounding box center [321, 161] width 476 height 28
type input "167"
click at [150, 164] on input "167" at bounding box center [321, 161] width 476 height 28
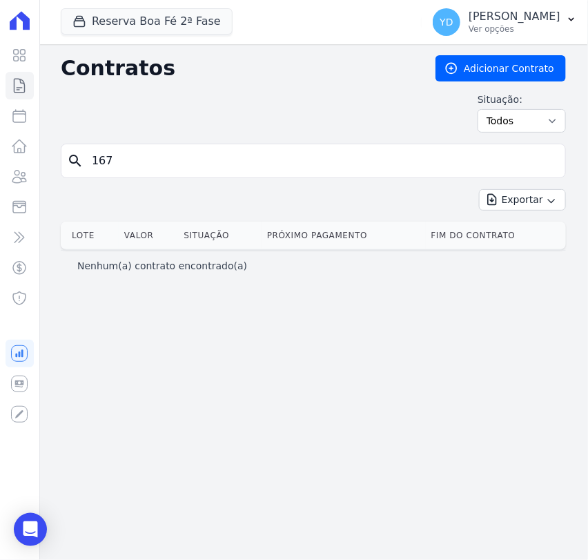
click at [147, 172] on input "167" at bounding box center [321, 161] width 476 height 28
type input "185"
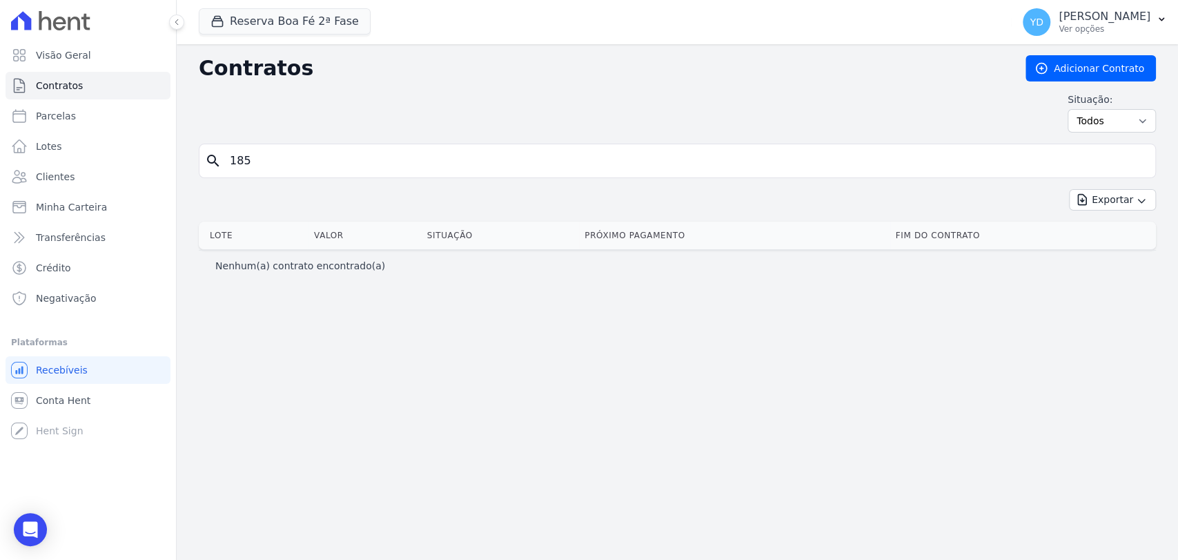
click at [248, 40] on div "Reserva Boa Fé 2ª Fase Doro Incorporações Parque das Palmeiras Reserva Boa Fé -…" at bounding box center [602, 22] width 807 height 46
click at [248, 33] on button "Reserva Boa Fé 2ª Fase" at bounding box center [285, 21] width 172 height 26
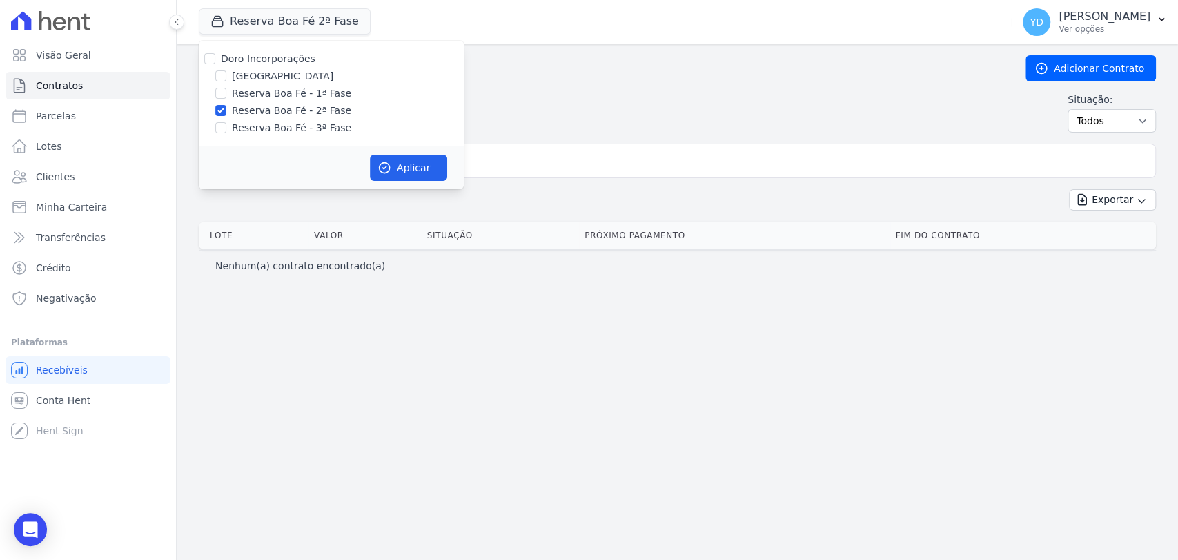
click at [255, 59] on label "Doro Incorporações" at bounding box center [268, 58] width 95 height 11
click at [215, 59] on input "Doro Incorporações" at bounding box center [209, 58] width 11 height 11
checkbox input "true"
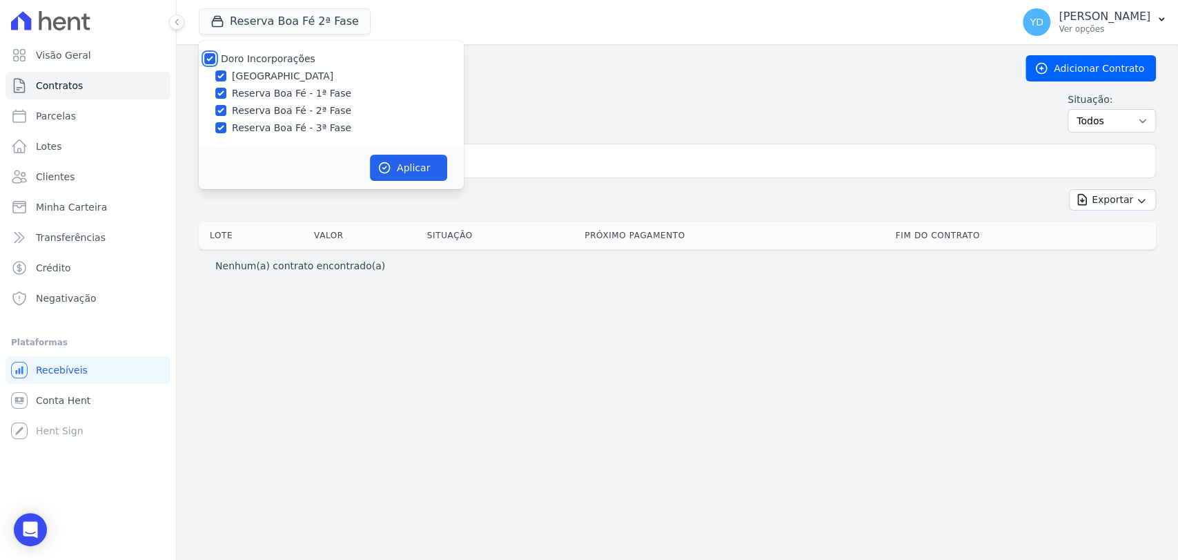
checkbox input "true"
click at [396, 177] on button "Aplicar" at bounding box center [408, 168] width 77 height 26
click at [501, 171] on input "185" at bounding box center [685, 161] width 928 height 28
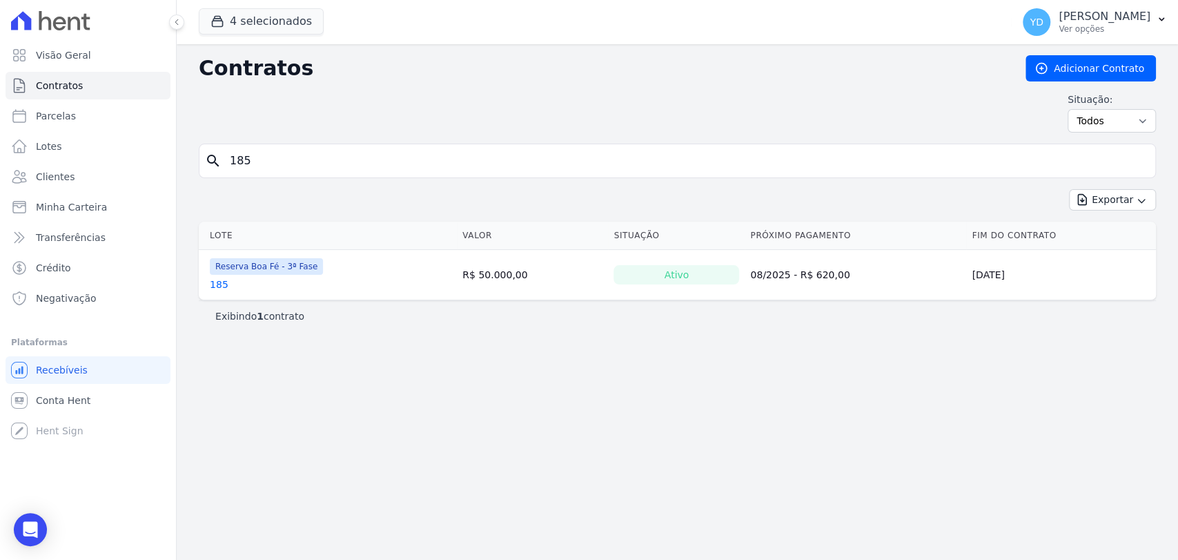
click at [483, 162] on input "185" at bounding box center [685, 161] width 928 height 28
type input "228"
click at [221, 280] on link "228" at bounding box center [219, 284] width 19 height 14
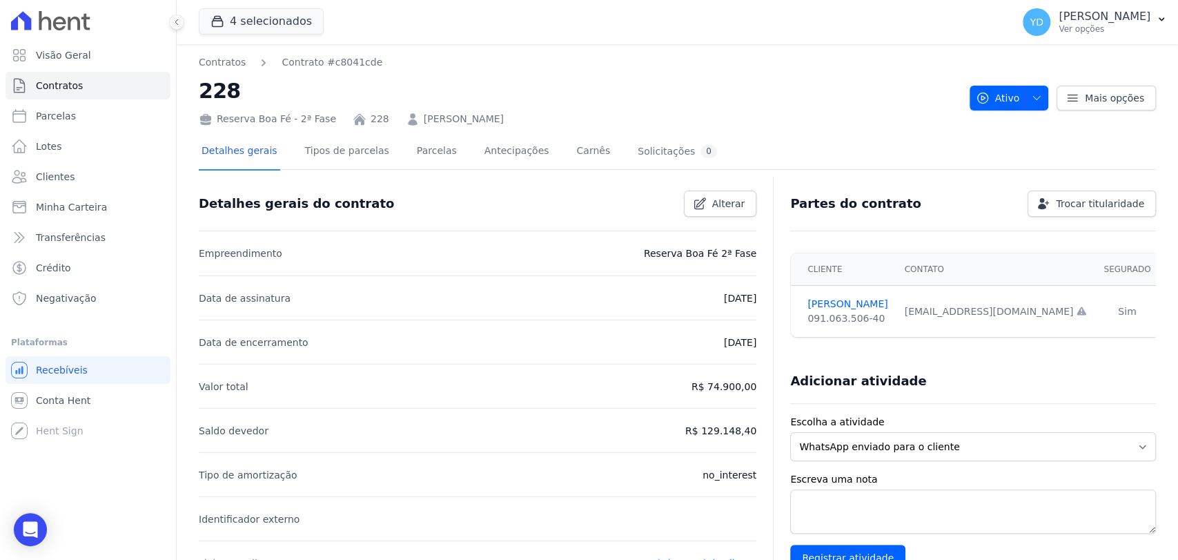
scroll to position [457, 0]
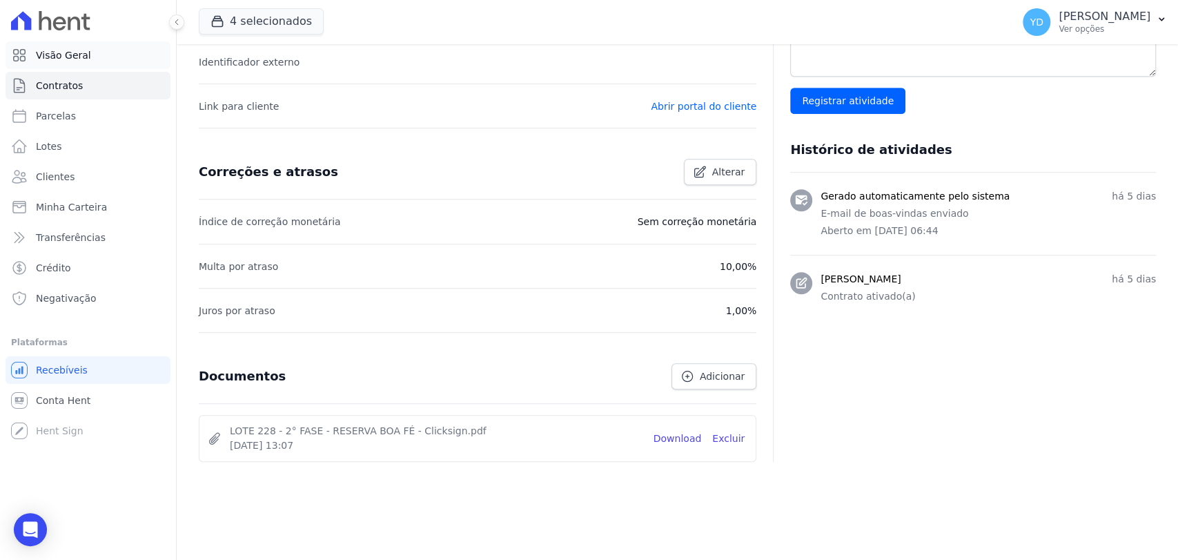
click at [101, 67] on link "Visão Geral" at bounding box center [88, 55] width 165 height 28
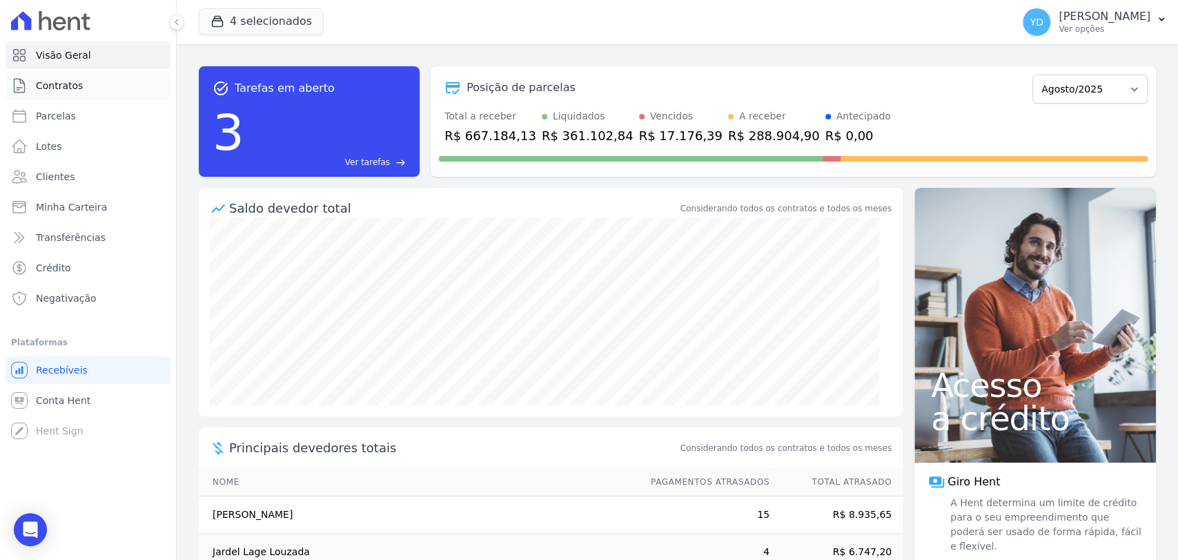
click at [110, 87] on link "Contratos" at bounding box center [88, 86] width 165 height 28
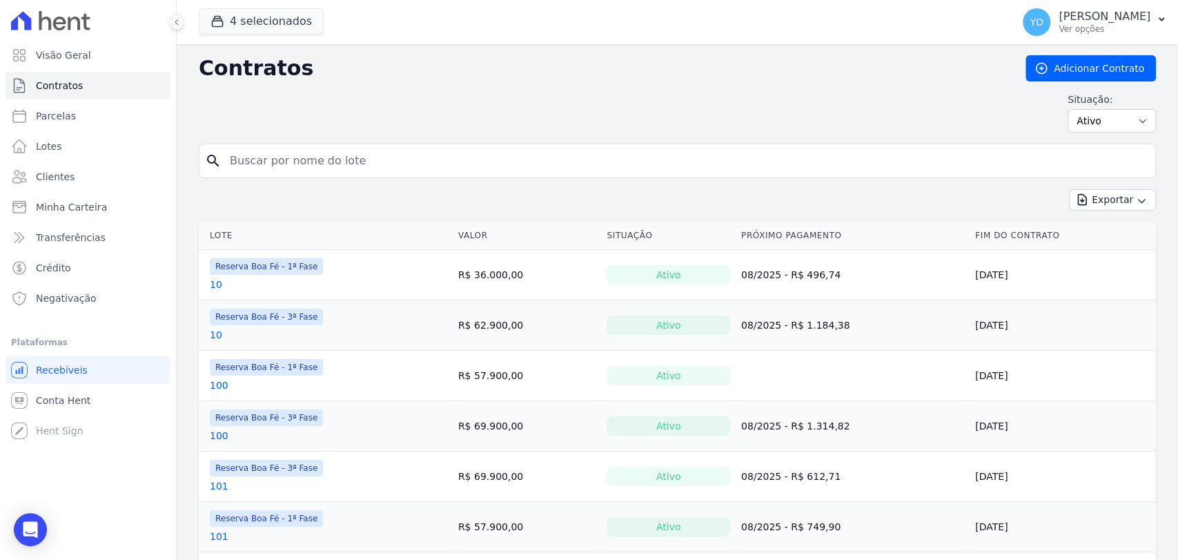
click at [372, 162] on input "search" at bounding box center [685, 161] width 928 height 28
type input "237"
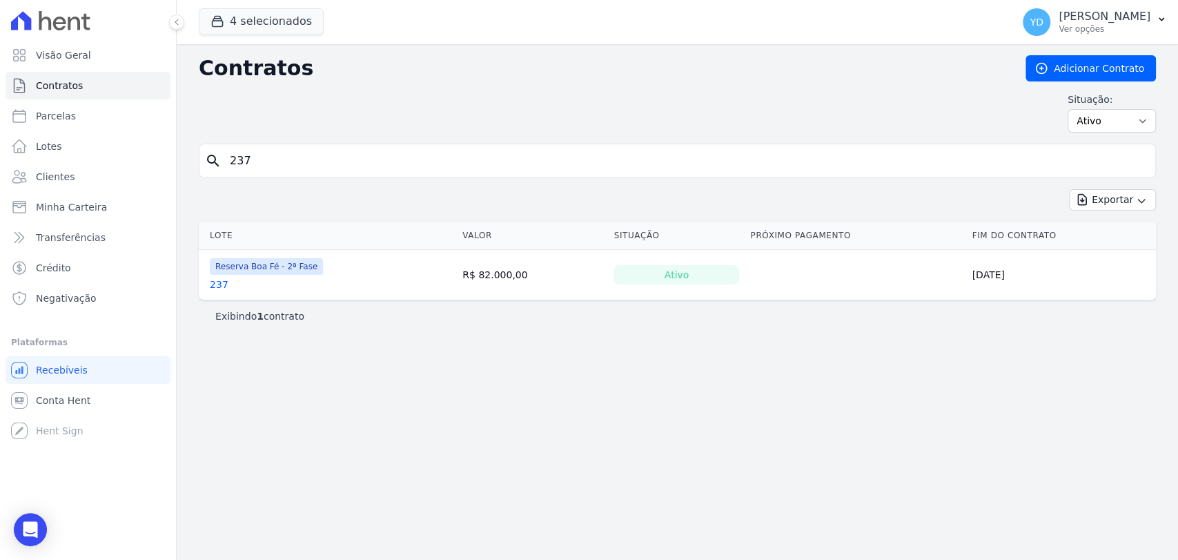
click at [217, 286] on link "237" at bounding box center [219, 284] width 19 height 14
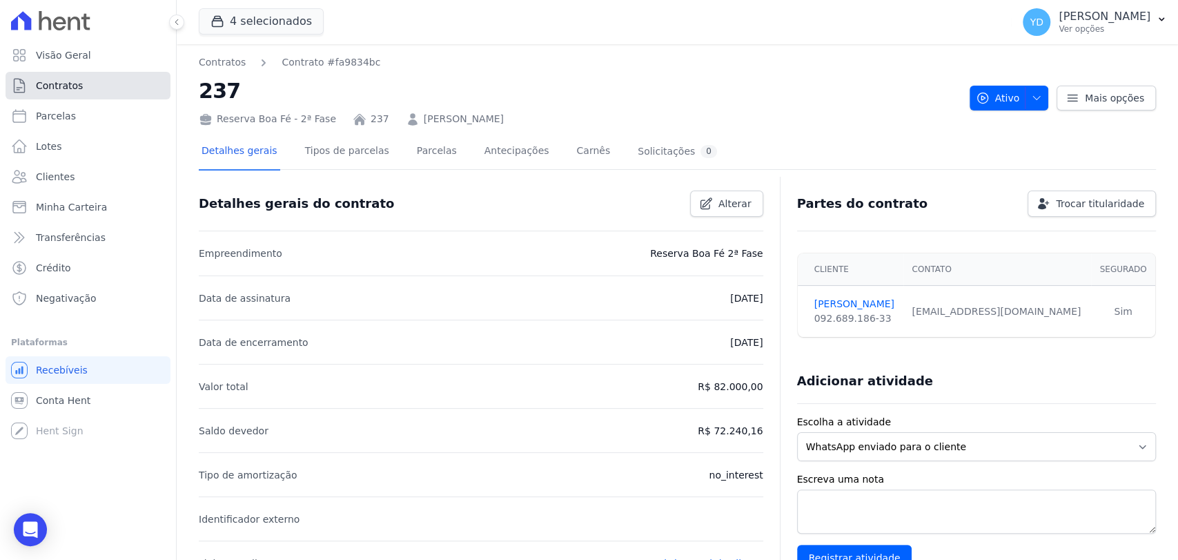
click at [95, 80] on link "Contratos" at bounding box center [88, 86] width 165 height 28
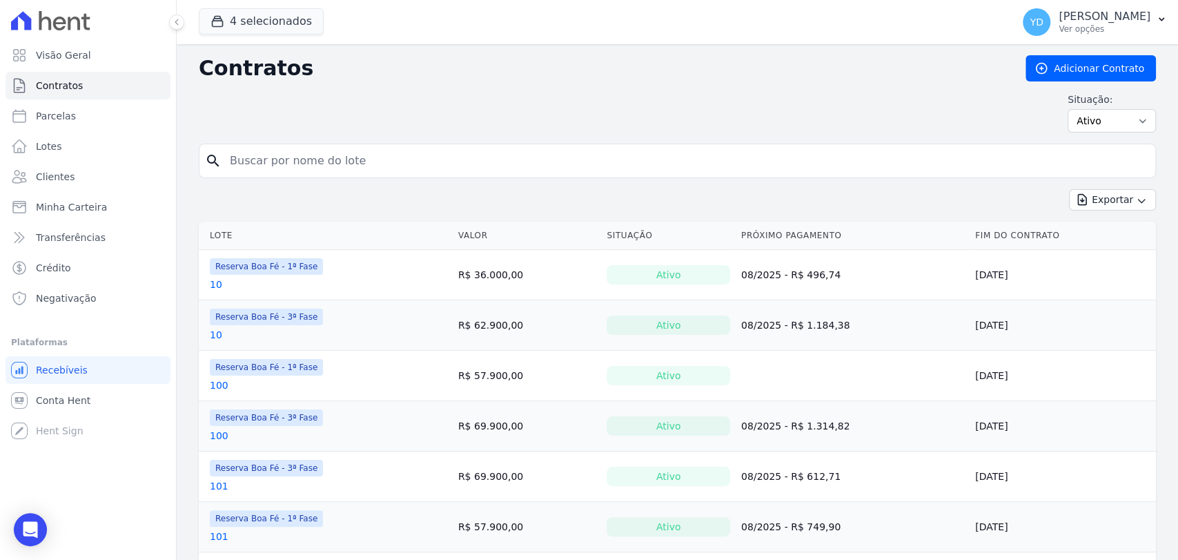
click at [380, 156] on input "search" at bounding box center [685, 161] width 928 height 28
click at [264, 37] on div "4 selecionados Doro Incorporações Parque das Palmeiras Reserva Boa Fé - 1ª Fase…" at bounding box center [602, 22] width 807 height 46
click at [266, 23] on button "4 selecionados" at bounding box center [261, 21] width 125 height 26
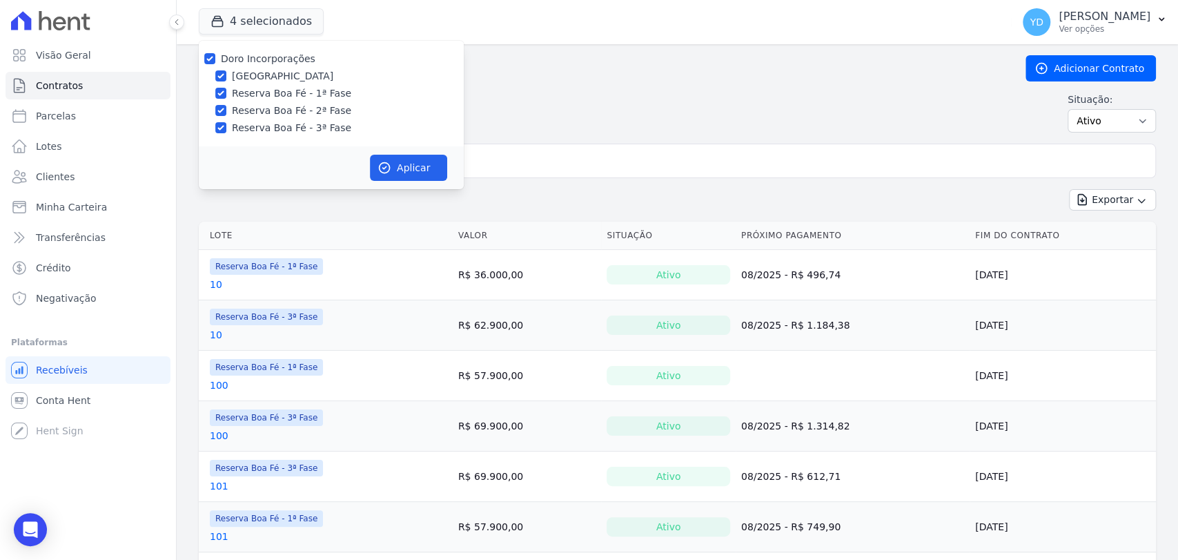
click at [276, 61] on label "Doro Incorporações" at bounding box center [268, 58] width 95 height 11
click at [215, 61] on input "Doro Incorporações" at bounding box center [209, 58] width 11 height 11
checkbox input "false"
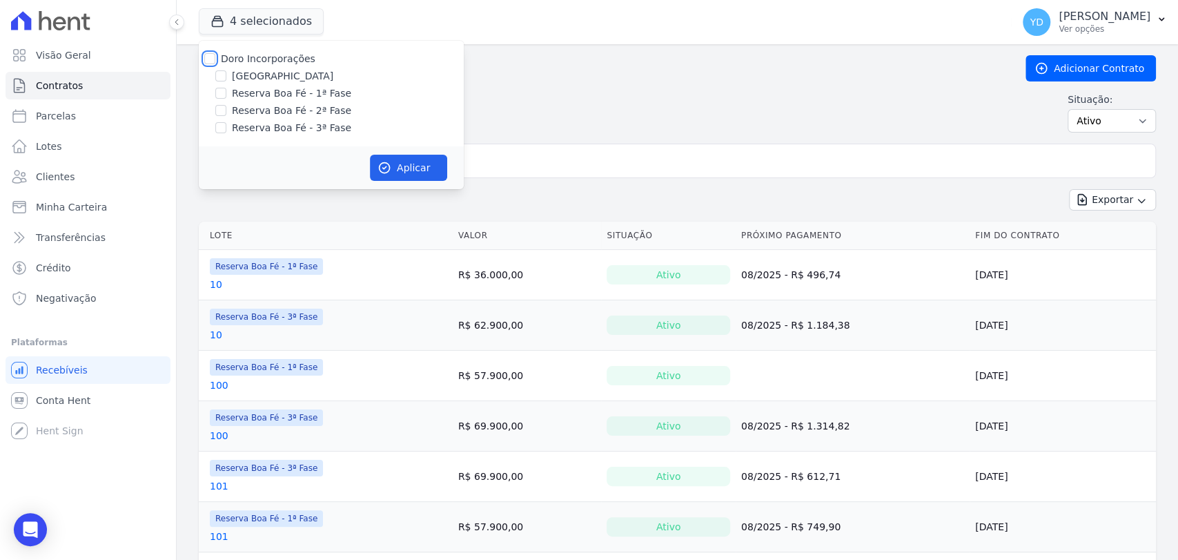
checkbox input "false"
click at [280, 71] on label "[GEOGRAPHIC_DATA]" at bounding box center [282, 76] width 101 height 14
click at [226, 71] on input "[GEOGRAPHIC_DATA]" at bounding box center [220, 75] width 11 height 11
checkbox input "true"
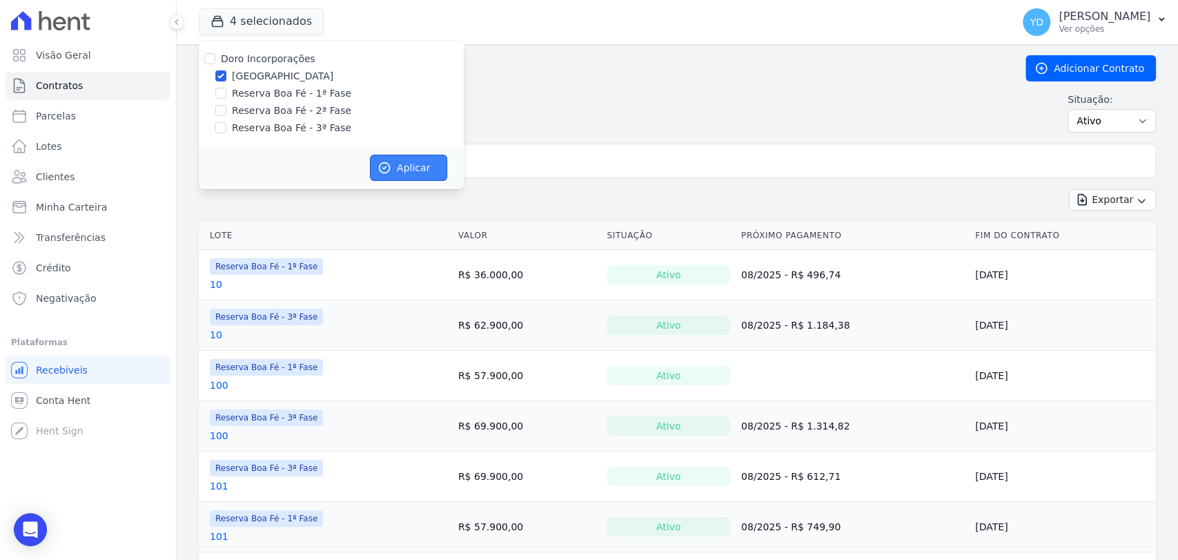
click at [425, 161] on button "Aplicar" at bounding box center [408, 168] width 77 height 26
click at [479, 150] on input "search" at bounding box center [685, 161] width 928 height 28
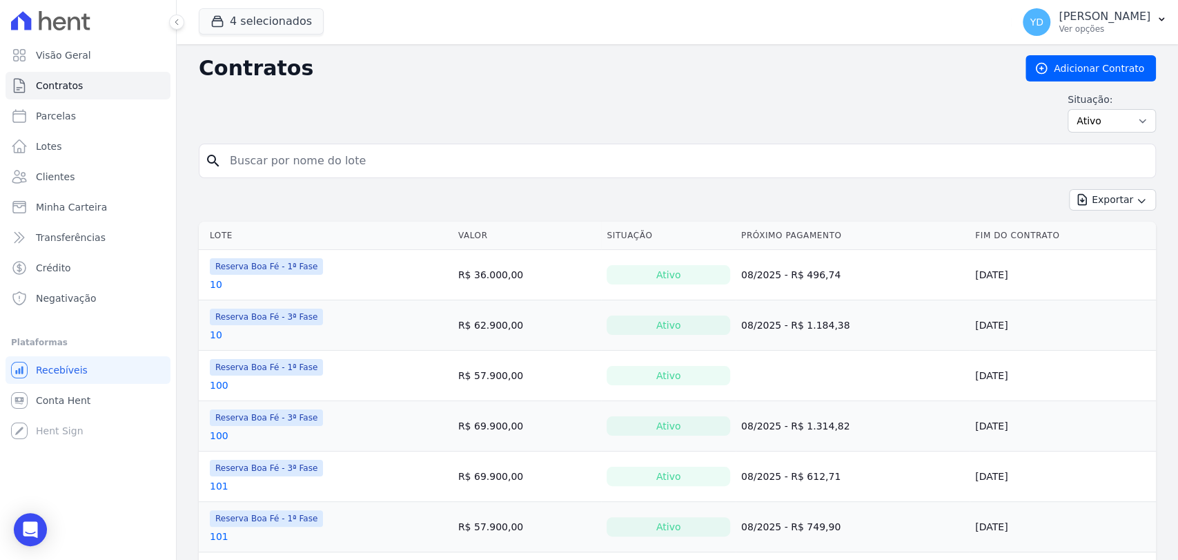
click at [479, 150] on input "search" at bounding box center [685, 161] width 928 height 28
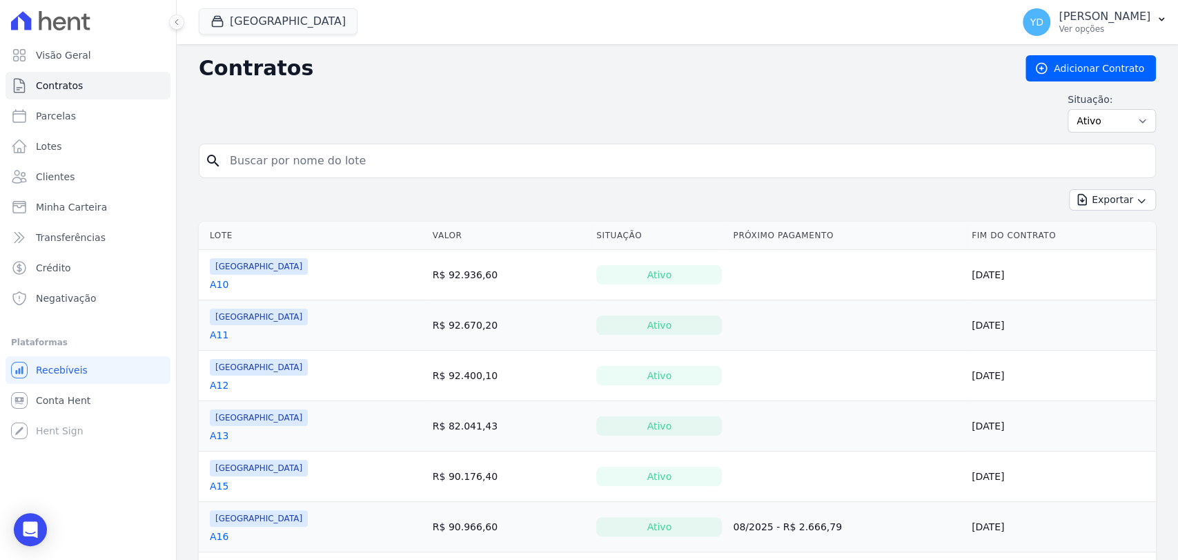
click at [479, 150] on input "search" at bounding box center [685, 161] width 928 height 28
click at [479, 150] on input "g" at bounding box center [685, 161] width 928 height 28
click at [478, 150] on input "g" at bounding box center [685, 161] width 928 height 28
click at [352, 135] on div "Contratos Adicionar Contrato Situação: Ativo Todos Pausado Distratado Rascunho …" at bounding box center [677, 99] width 957 height 88
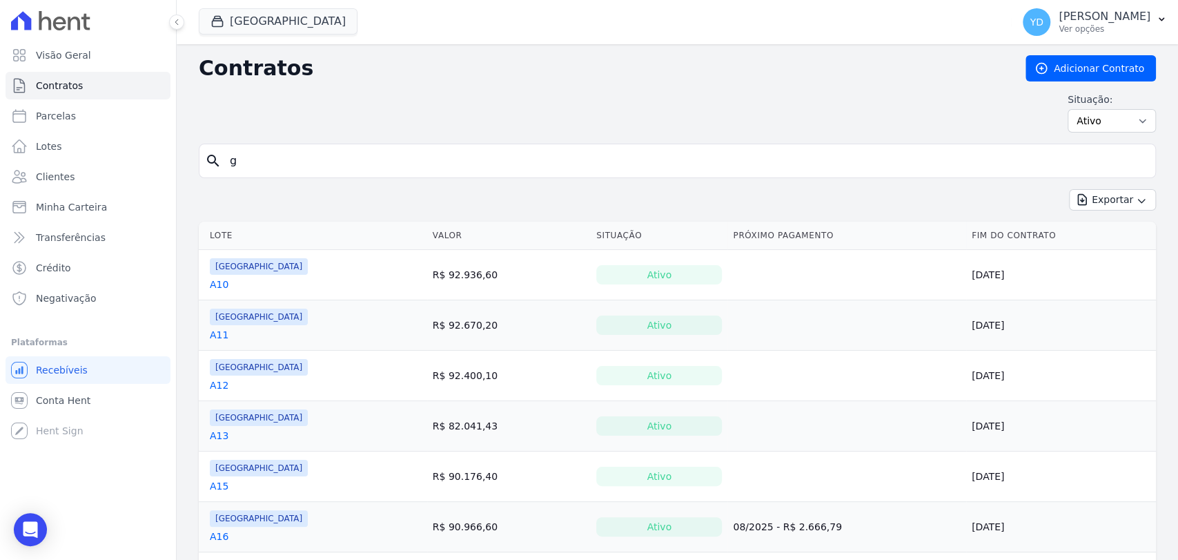
click at [323, 159] on input "g" at bounding box center [685, 161] width 928 height 28
type input "g18"
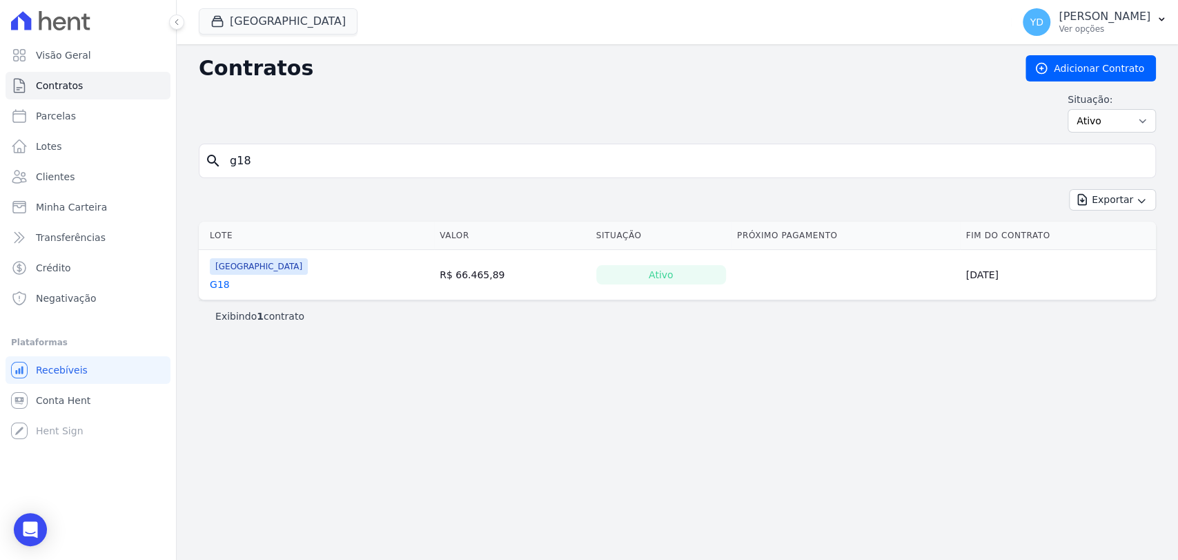
drag, startPoint x: 210, startPoint y: 288, endPoint x: 222, endPoint y: 286, distance: 12.6
click at [266, 165] on input "g18" at bounding box center [685, 161] width 928 height 28
type input "g19"
click at [319, 150] on input "g19" at bounding box center [685, 161] width 928 height 28
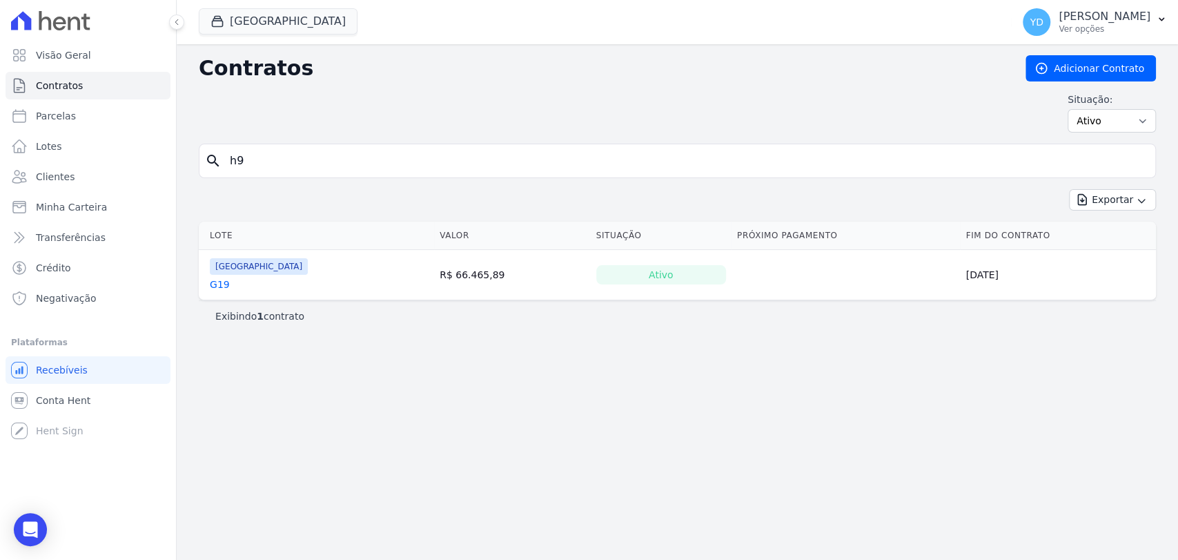
type input "h9"
drag, startPoint x: 223, startPoint y: 284, endPoint x: 213, endPoint y: 284, distance: 9.7
drag, startPoint x: 316, startPoint y: 151, endPoint x: 301, endPoint y: 133, distance: 23.5
click at [313, 147] on input "h9" at bounding box center [685, 161] width 928 height 28
click at [293, 120] on div "Situação: Ativo Todos Pausado Distratado Rascunho Expirado Encerrado" at bounding box center [677, 112] width 957 height 40
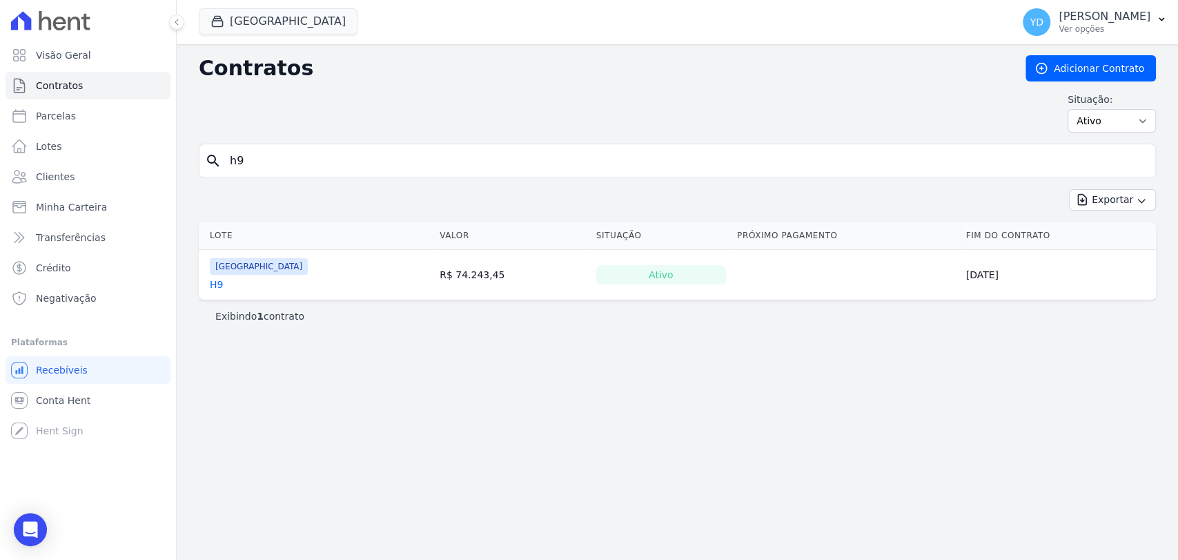
click at [321, 151] on input "h9" at bounding box center [685, 161] width 928 height 28
type input "\"
type input "a6"
click at [298, 159] on input "a6" at bounding box center [685, 161] width 928 height 28
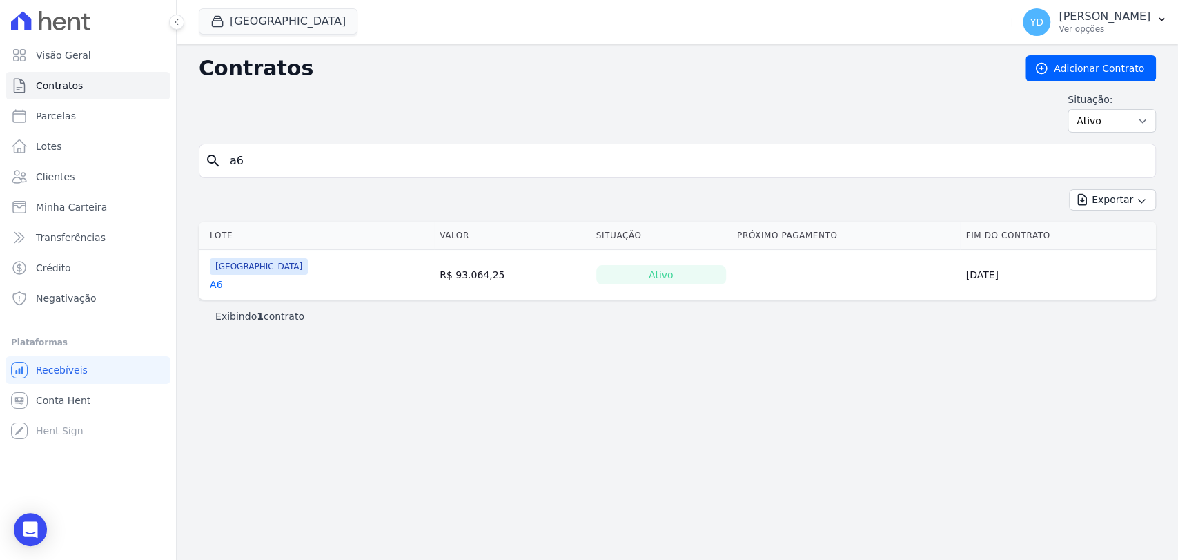
click at [298, 159] on input "a6" at bounding box center [685, 161] width 928 height 28
type input "b12"
click at [311, 166] on input "b12" at bounding box center [685, 161] width 928 height 28
click at [310, 166] on input "b12" at bounding box center [685, 161] width 928 height 28
type input "e11"
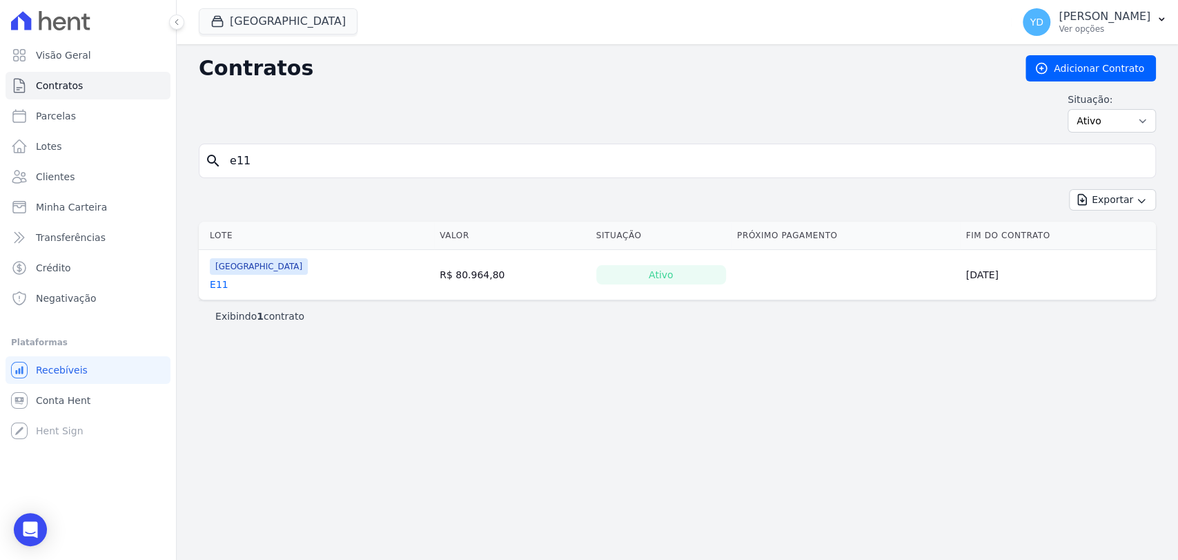
click at [273, 165] on input "e11" at bounding box center [685, 161] width 928 height 28
type input "g20"
click at [291, 150] on input "g20" at bounding box center [685, 161] width 928 height 28
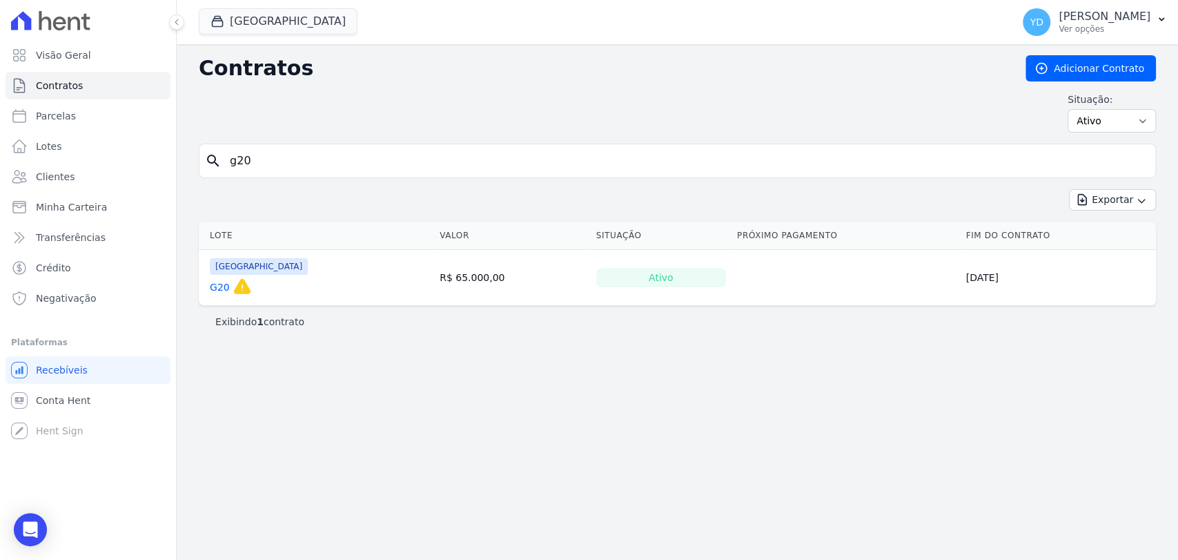
click at [291, 150] on input "g20" at bounding box center [685, 161] width 928 height 28
type input "77"
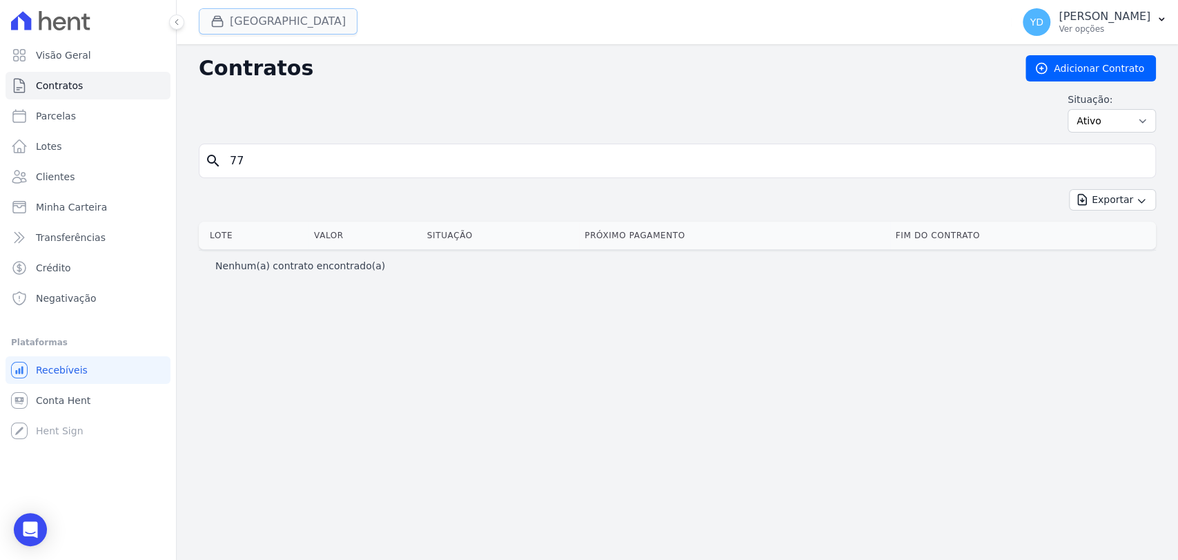
drag, startPoint x: 265, startPoint y: 21, endPoint x: 270, endPoint y: 30, distance: 10.2
click at [265, 21] on button "[GEOGRAPHIC_DATA]" at bounding box center [278, 21] width 159 height 26
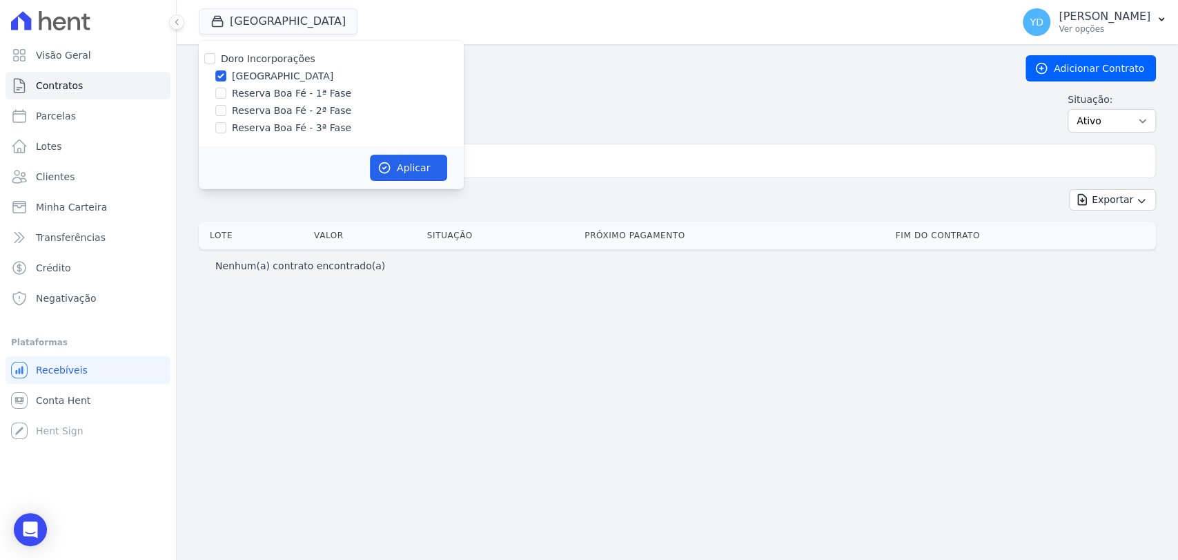
click at [275, 50] on div "Doro Incorporações Parque das Palmeiras Reserva Boa Fé - 1ª Fase Reserva Boa Fé…" at bounding box center [331, 94] width 265 height 106
click at [276, 56] on label "Doro Incorporações" at bounding box center [268, 58] width 95 height 11
click at [215, 56] on input "Doro Incorporações" at bounding box center [209, 58] width 11 height 11
checkbox input "true"
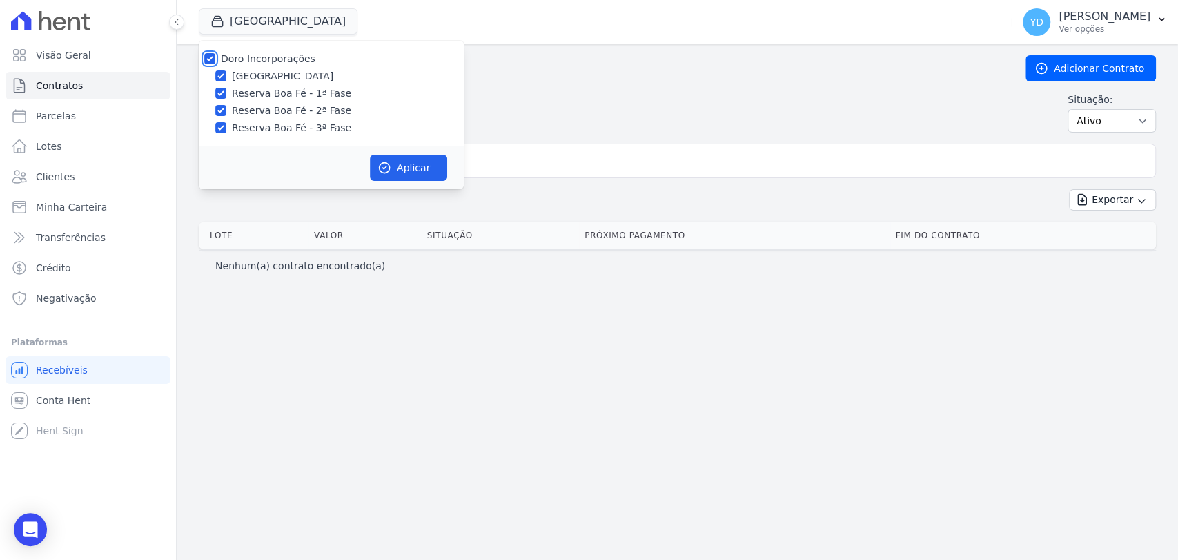
checkbox input "true"
click at [389, 167] on icon "button" at bounding box center [384, 168] width 10 height 10
click at [486, 161] on input "77" at bounding box center [685, 161] width 928 height 28
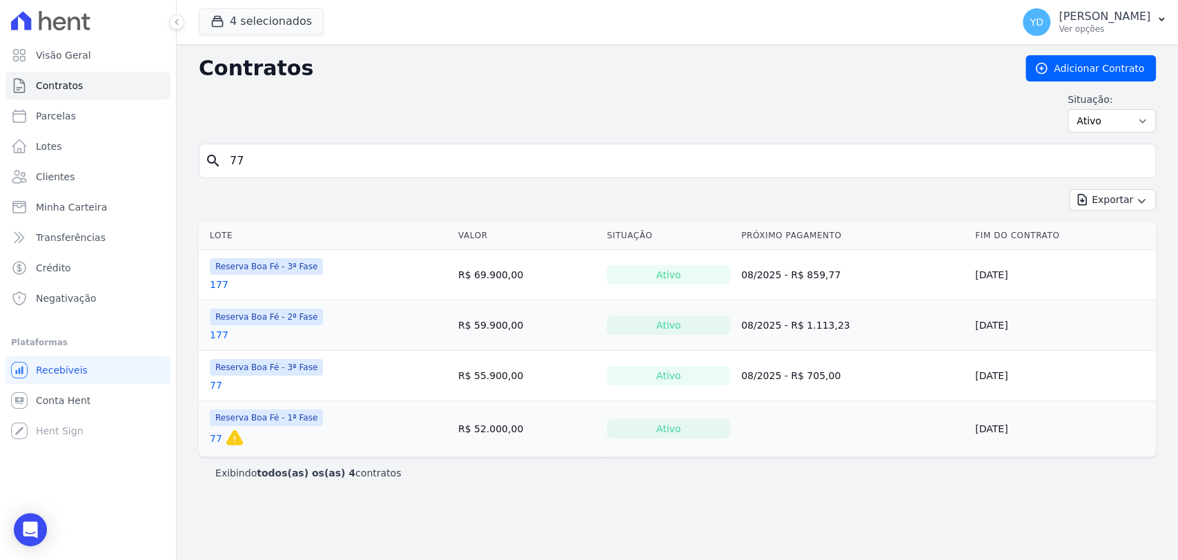
click at [486, 161] on input "77" at bounding box center [685, 161] width 928 height 28
click at [215, 440] on link "77" at bounding box center [216, 438] width 12 height 14
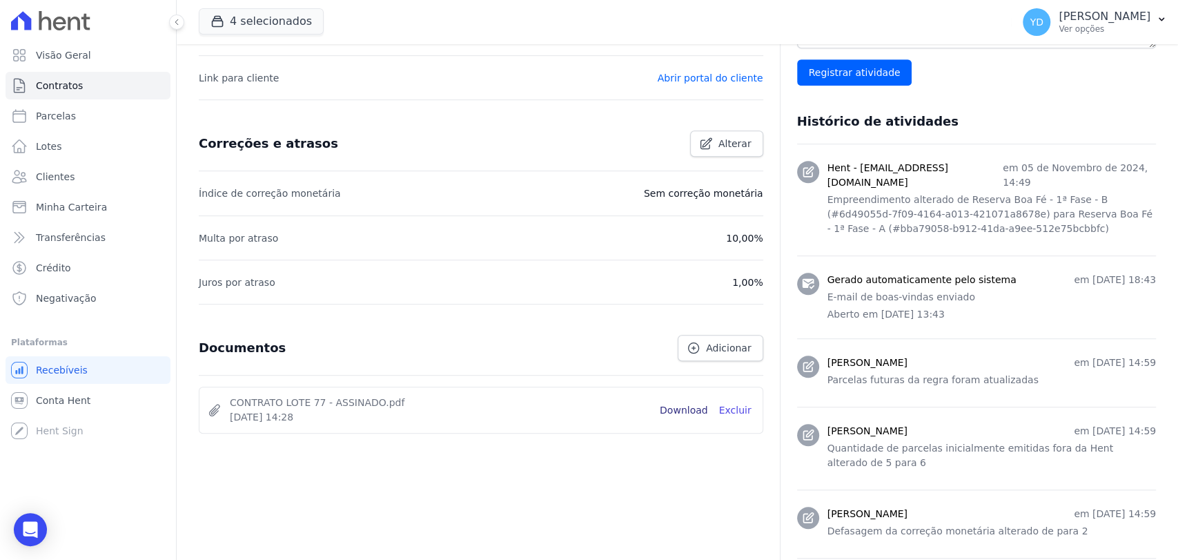
scroll to position [536, 0]
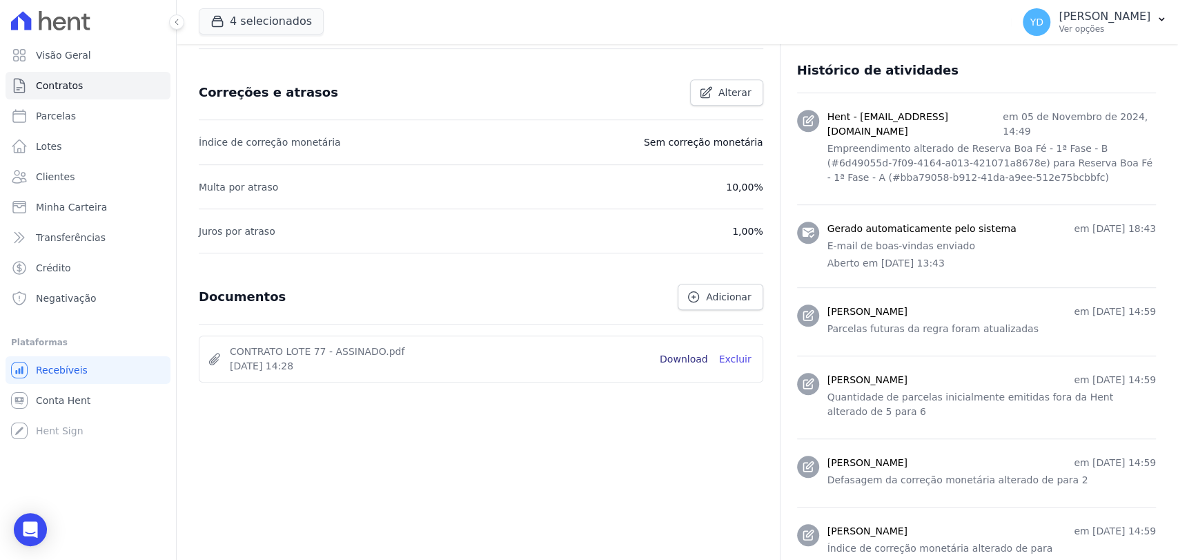
click at [587, 355] on link "Download" at bounding box center [684, 359] width 48 height 14
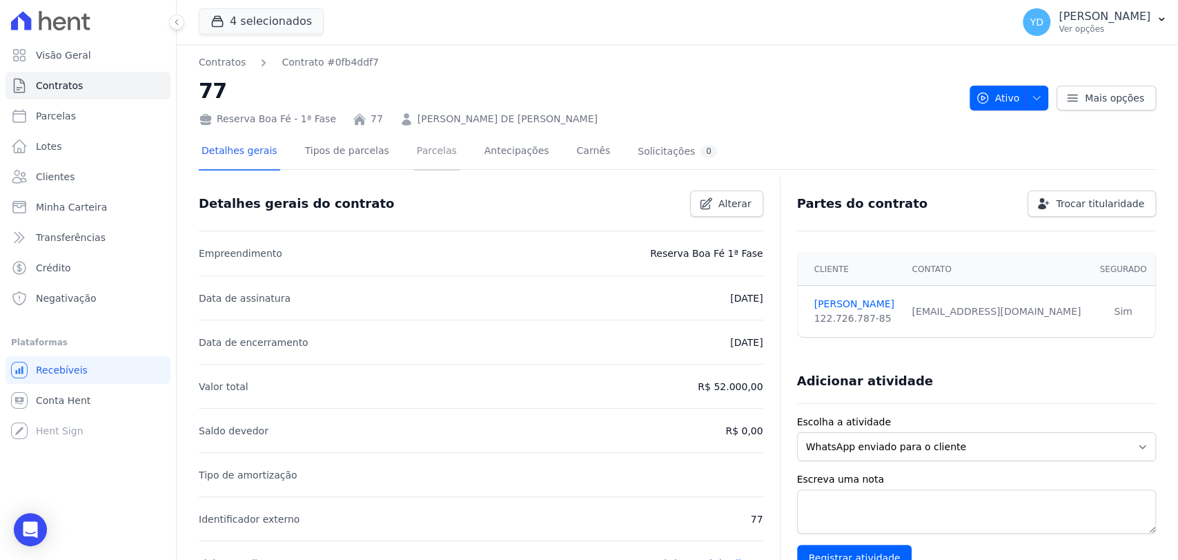
click at [428, 158] on link "Parcelas" at bounding box center [437, 152] width 46 height 37
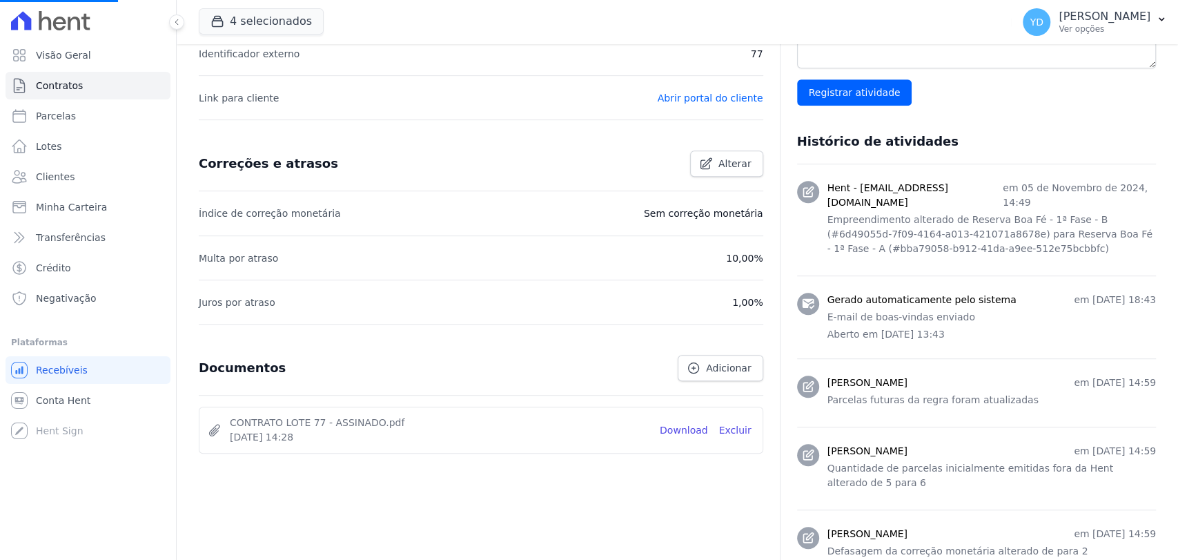
scroll to position [536, 0]
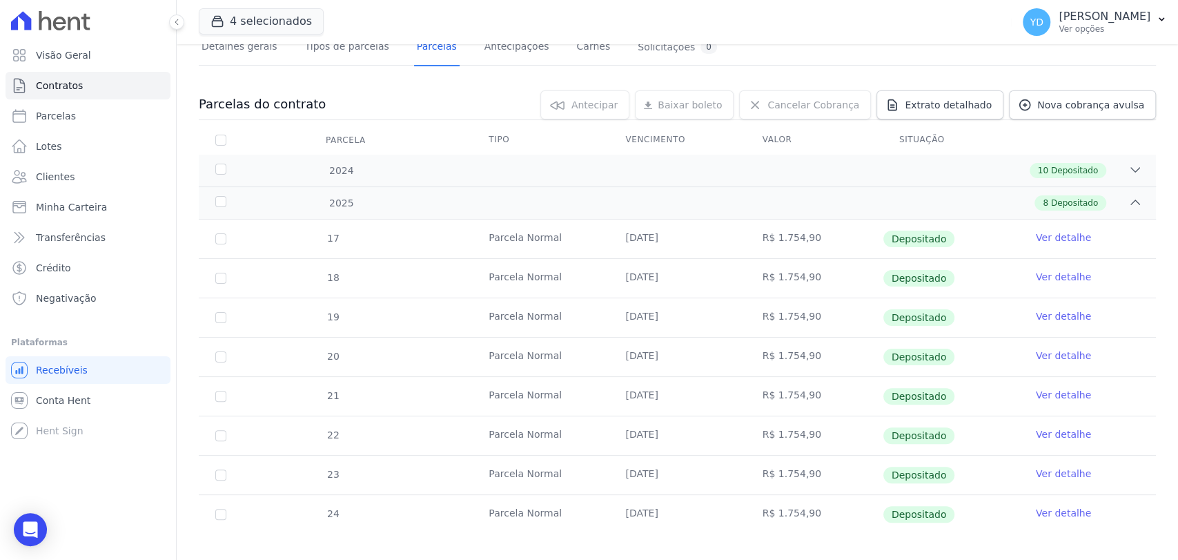
scroll to position [118, 0]
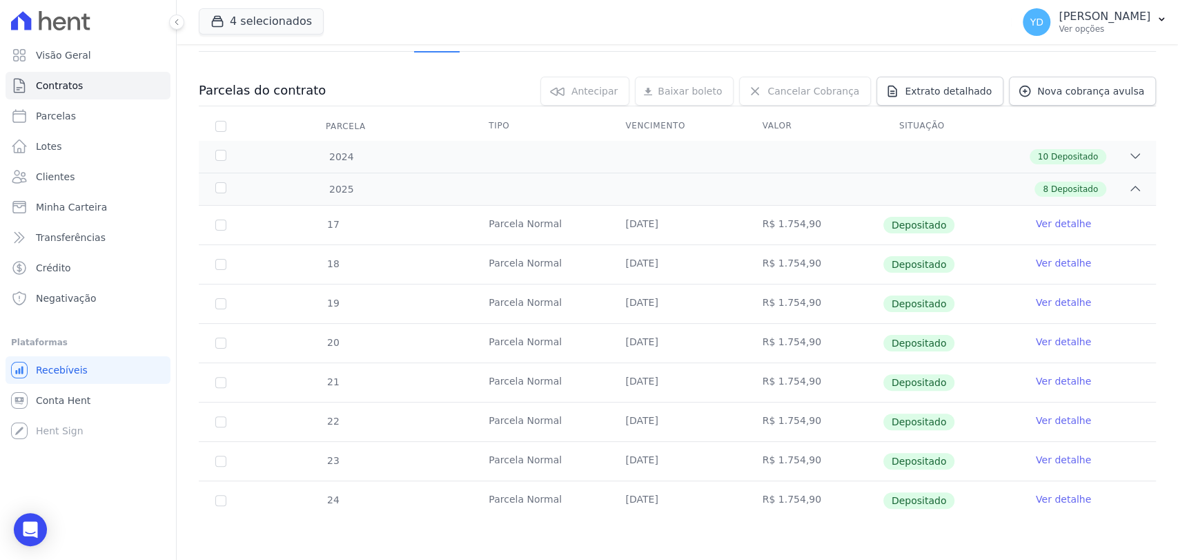
click at [587, 505] on td "Depositado" at bounding box center [950, 500] width 137 height 39
drag, startPoint x: 609, startPoint y: 504, endPoint x: 686, endPoint y: 502, distance: 76.6
click at [587, 502] on td "[DATE]" at bounding box center [677, 500] width 137 height 39
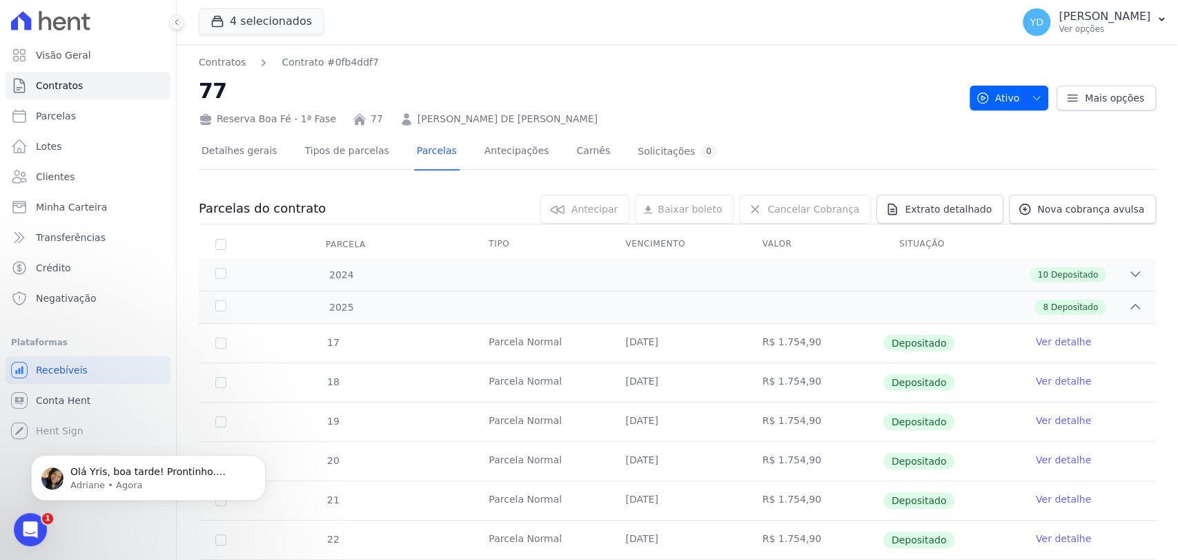
scroll to position [0, 0]
click at [149, 468] on p "Olá Yris, boa tarde! Prontinho. Alterado o tipo de parcela para Parcela Normal" at bounding box center [159, 472] width 178 height 14
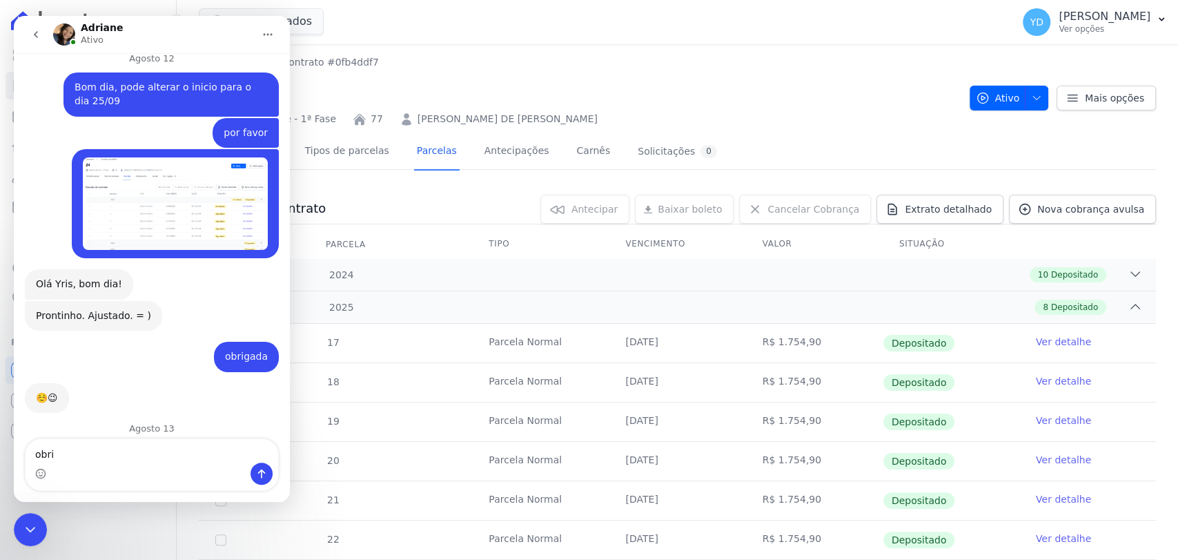
scroll to position [10335, 0]
type textarea "obrigada"
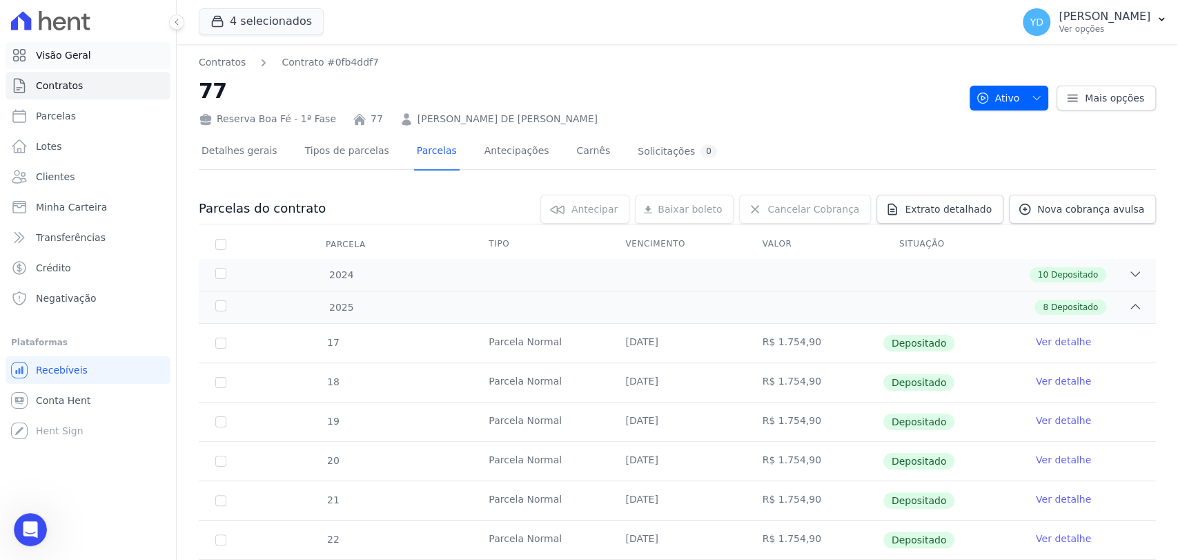
scroll to position [9754, 0]
click at [83, 54] on span "Visão Geral" at bounding box center [63, 55] width 55 height 14
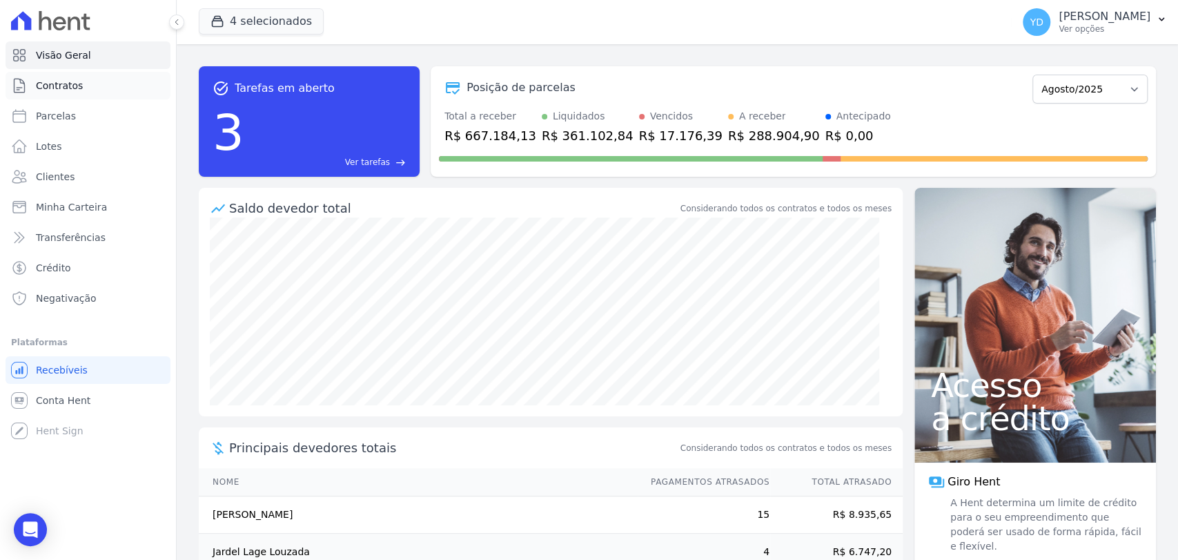
click at [146, 86] on link "Contratos" at bounding box center [88, 86] width 165 height 28
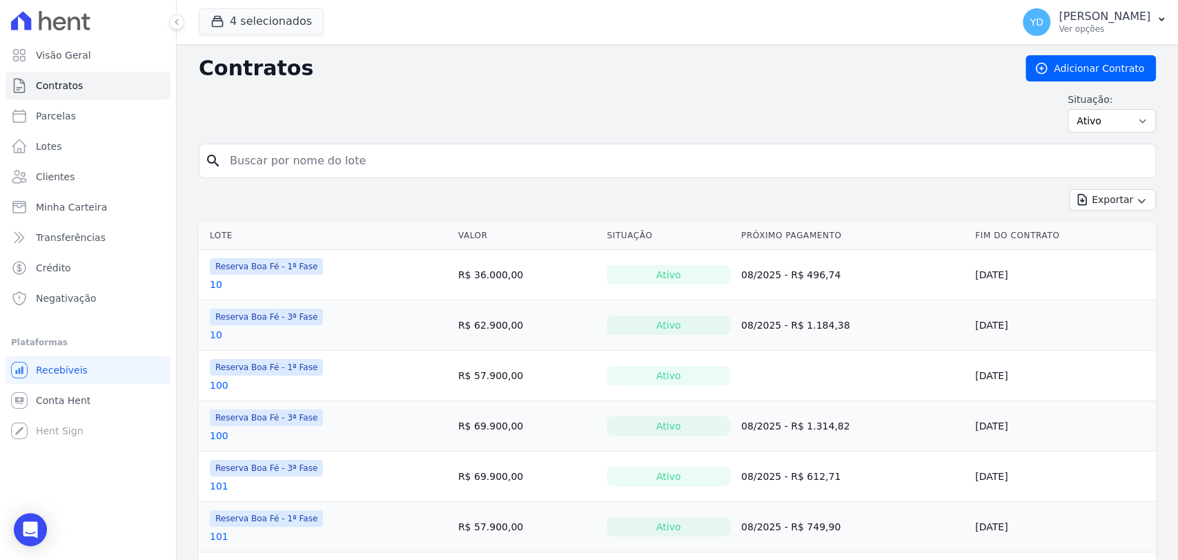
click at [344, 174] on div "search" at bounding box center [677, 161] width 957 height 34
click at [340, 170] on input "search" at bounding box center [685, 161] width 928 height 28
type input "77"
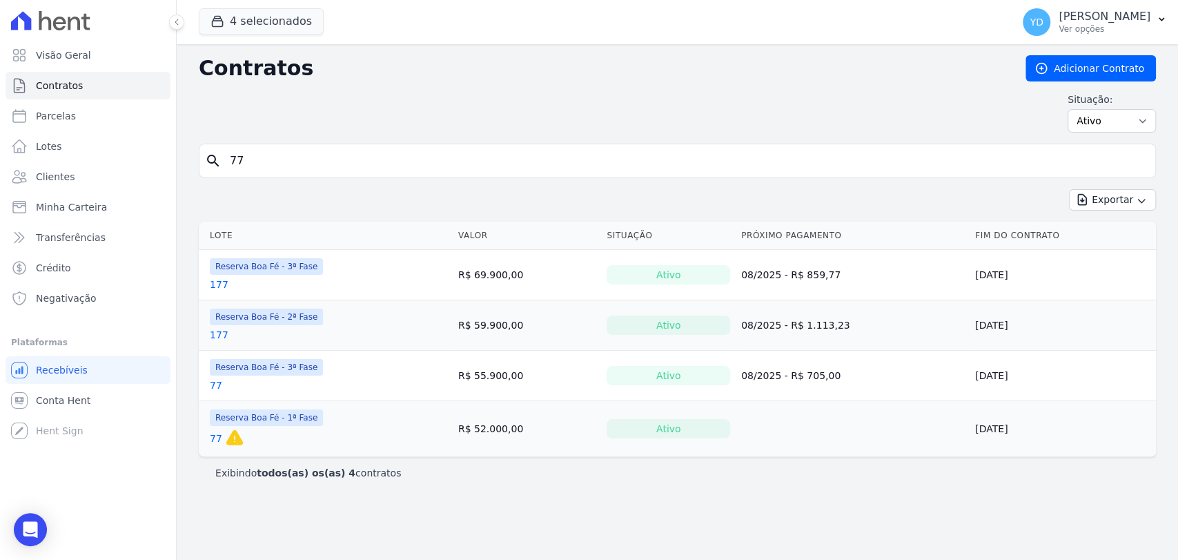
click at [215, 437] on link "77" at bounding box center [216, 438] width 12 height 14
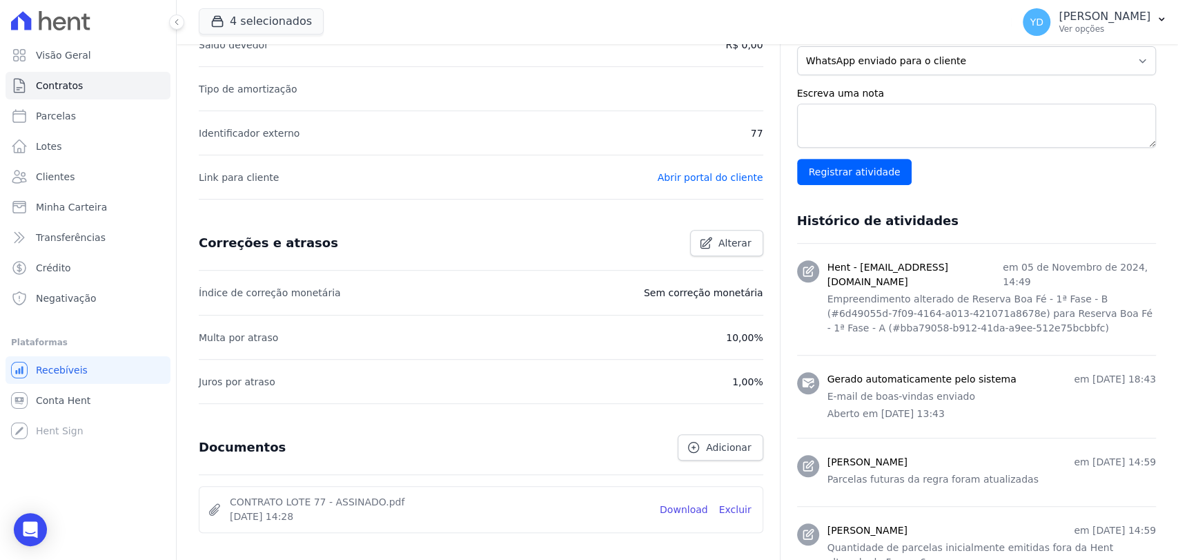
scroll to position [690, 0]
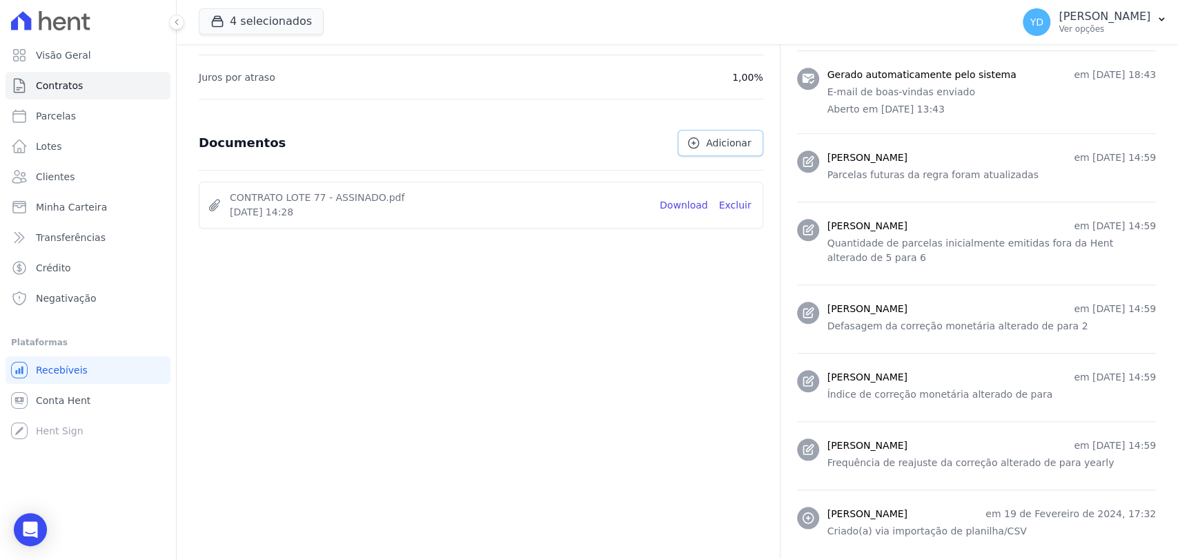
click at [587, 148] on span "Adicionar" at bounding box center [728, 143] width 45 height 14
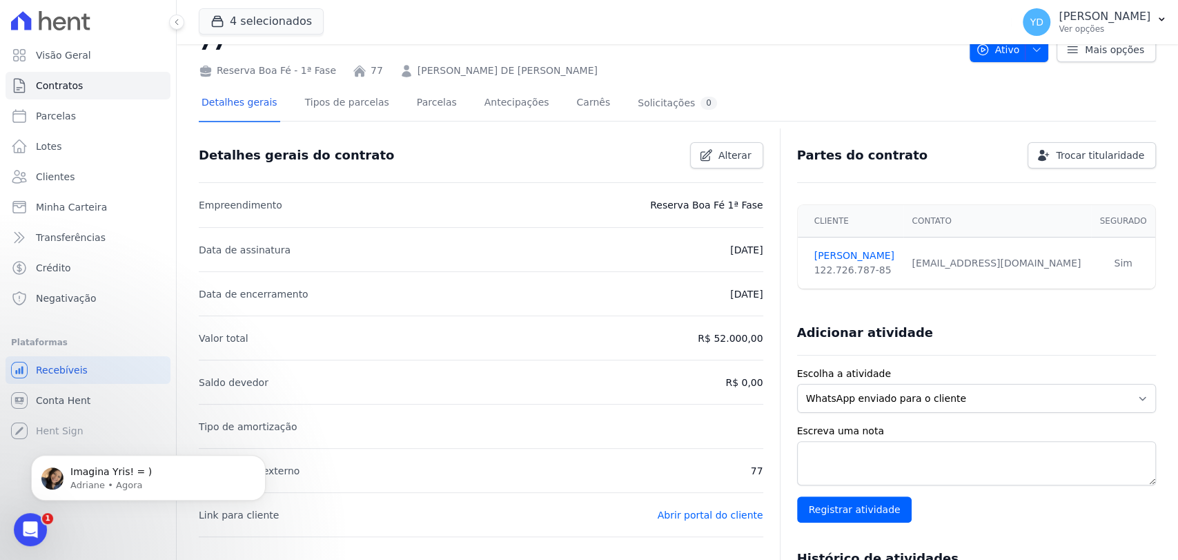
scroll to position [0, 0]
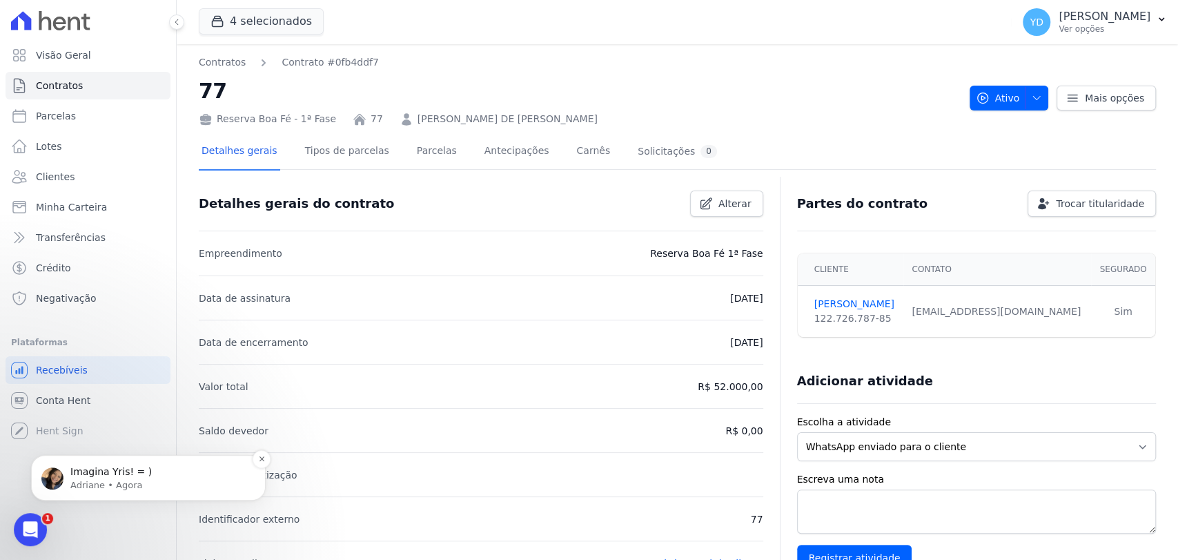
click at [248, 467] on p "Imagina Yris! = )" at bounding box center [159, 472] width 178 height 14
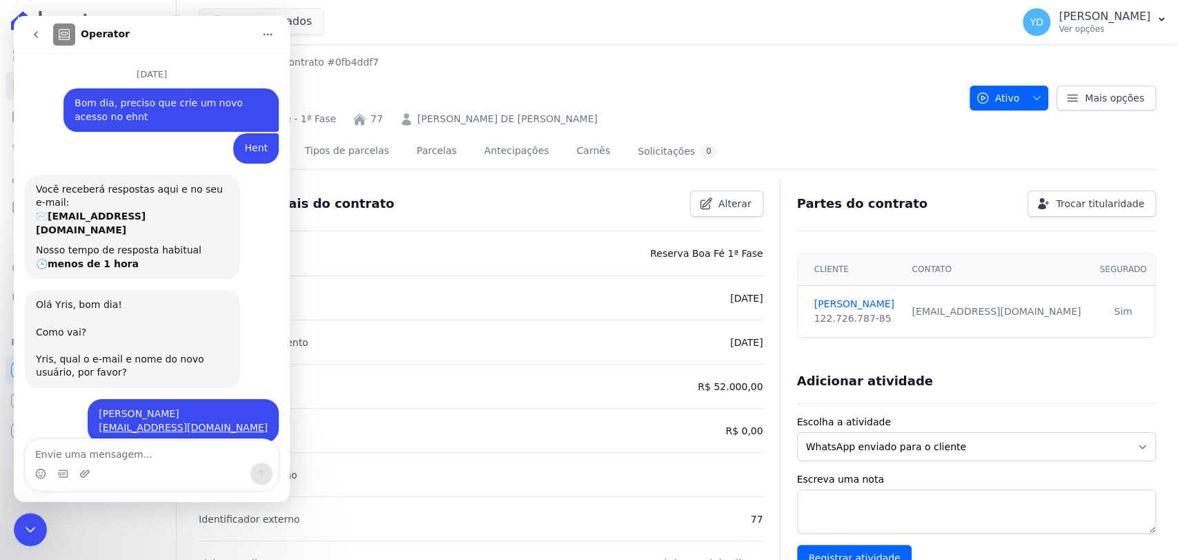
click at [37, 520] on div "Fechar mensagem da Intercom" at bounding box center [30, 529] width 33 height 33
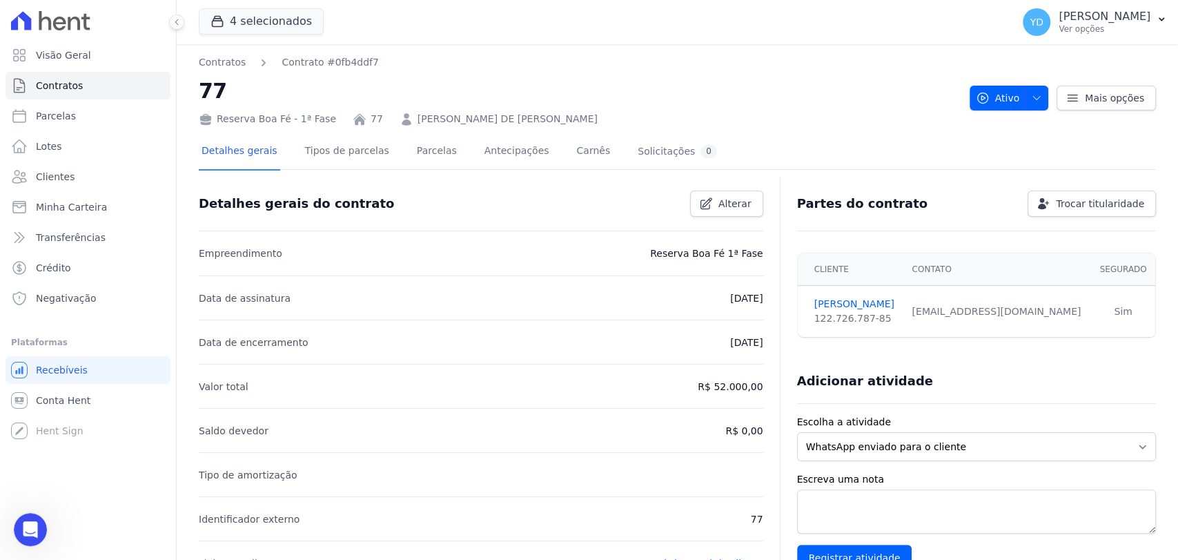
scroll to position [1, 0]
click at [587, 106] on button "Ativo" at bounding box center [1008, 98] width 79 height 25
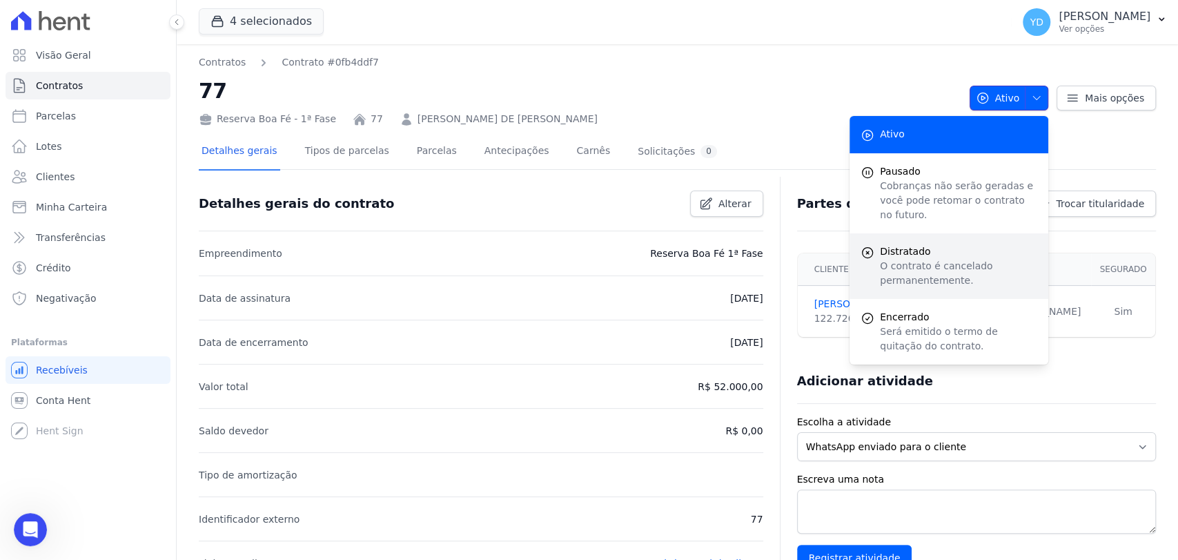
scroll to position [10417, 0]
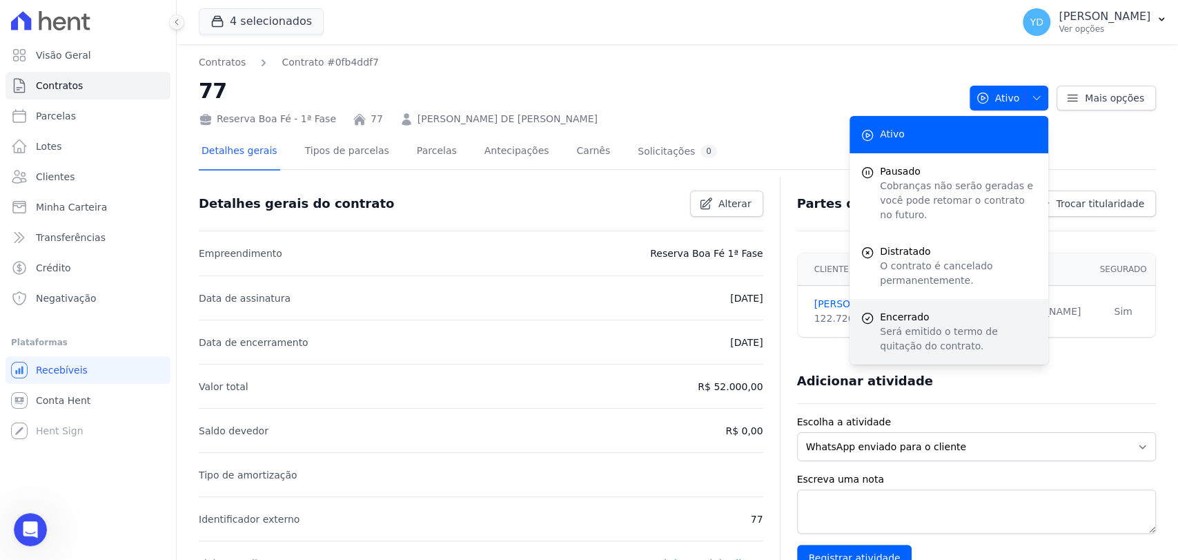
click at [587, 310] on span "Encerrado" at bounding box center [958, 317] width 157 height 14
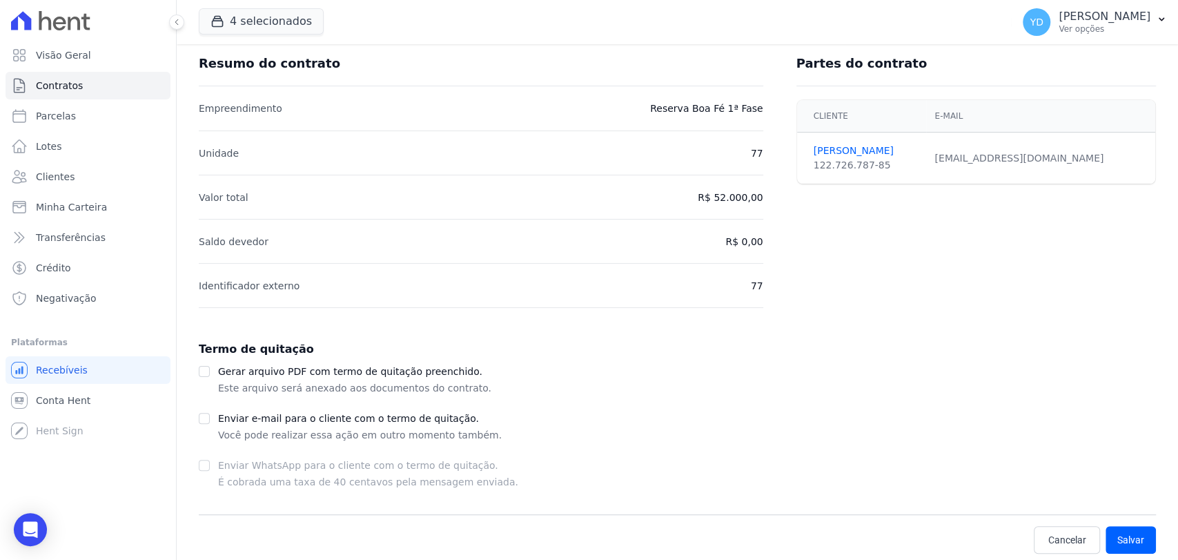
scroll to position [93, 0]
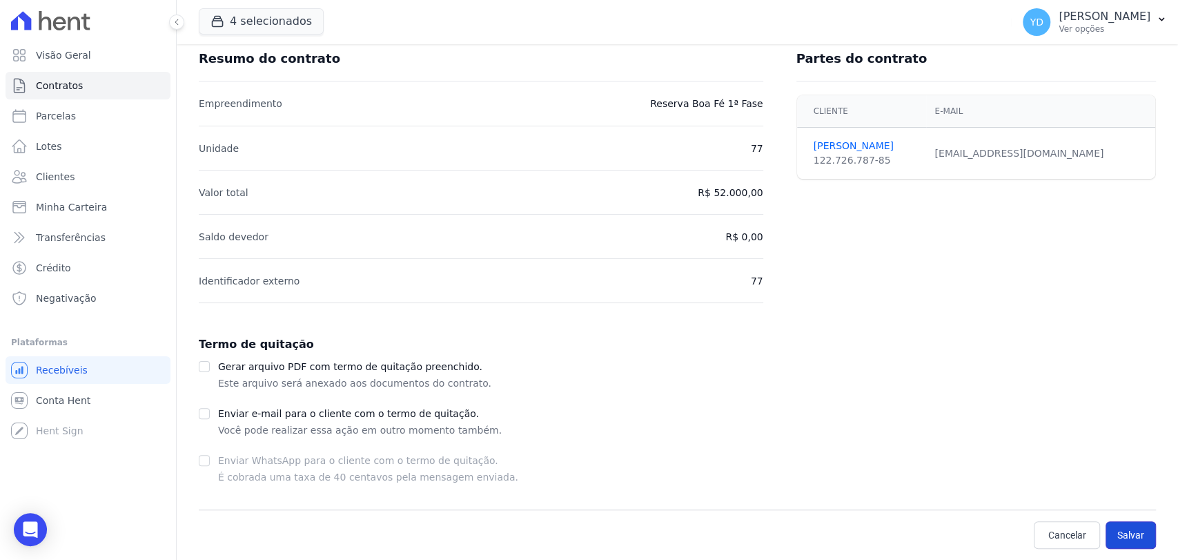
click at [587, 530] on button "Salvar" at bounding box center [1130, 535] width 50 height 28
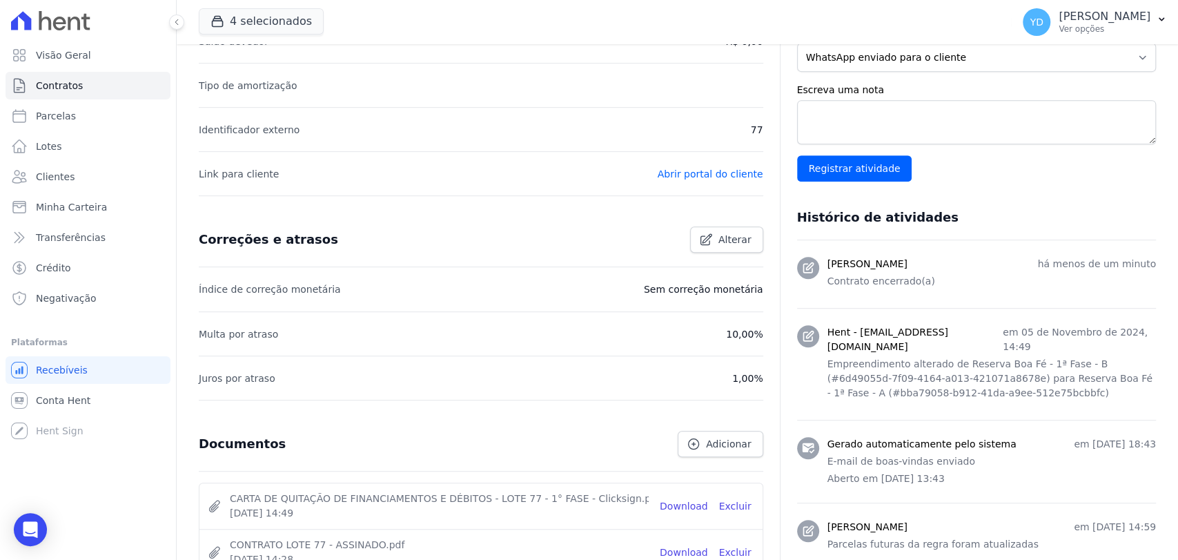
scroll to position [77, 0]
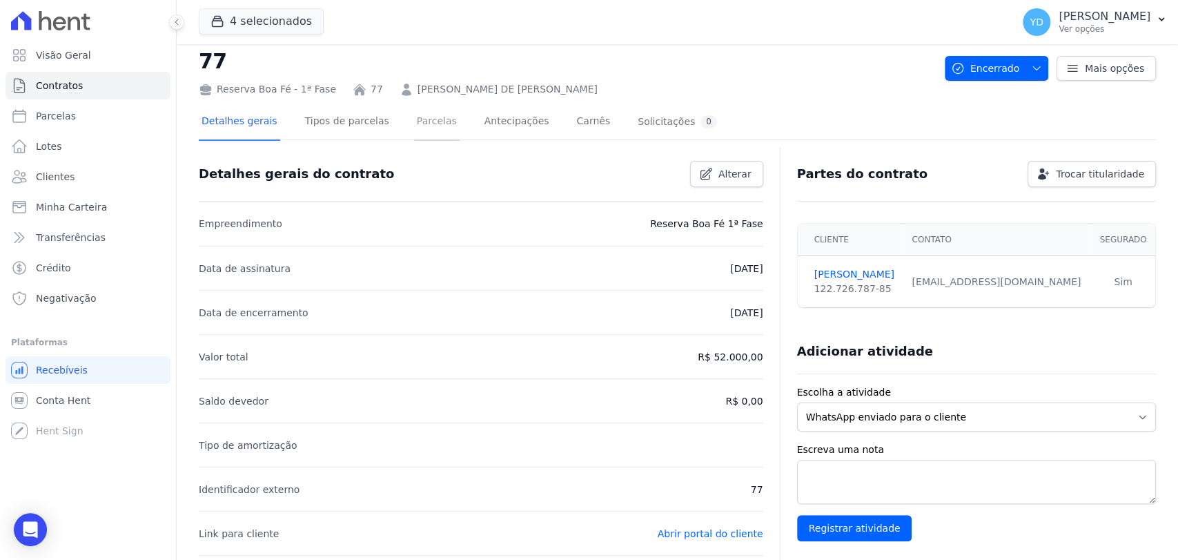
click at [414, 135] on link "Parcelas" at bounding box center [437, 122] width 46 height 37
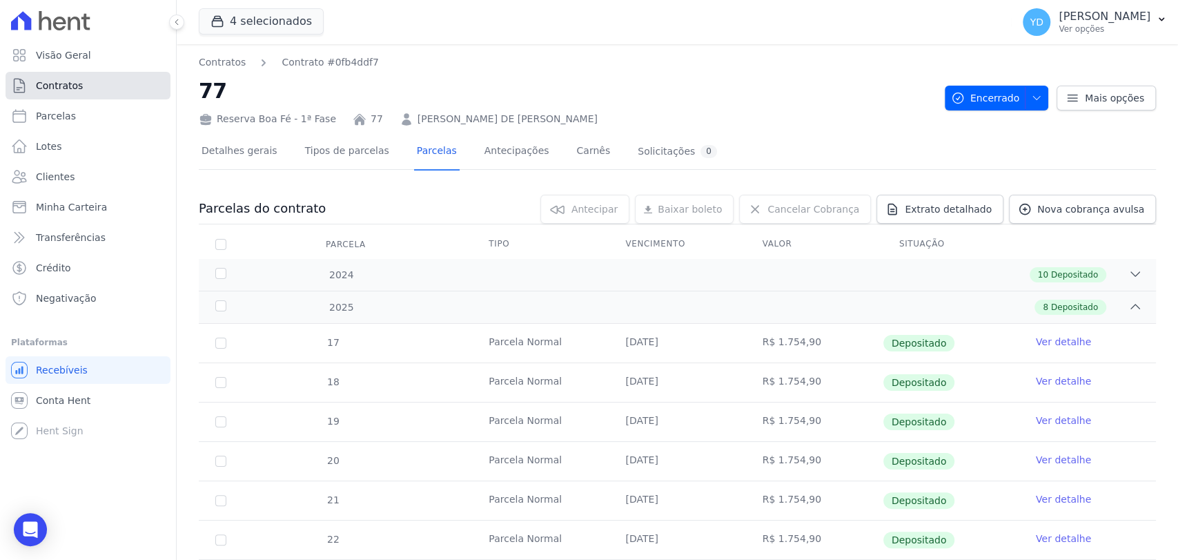
click at [144, 82] on link "Contratos" at bounding box center [88, 86] width 165 height 28
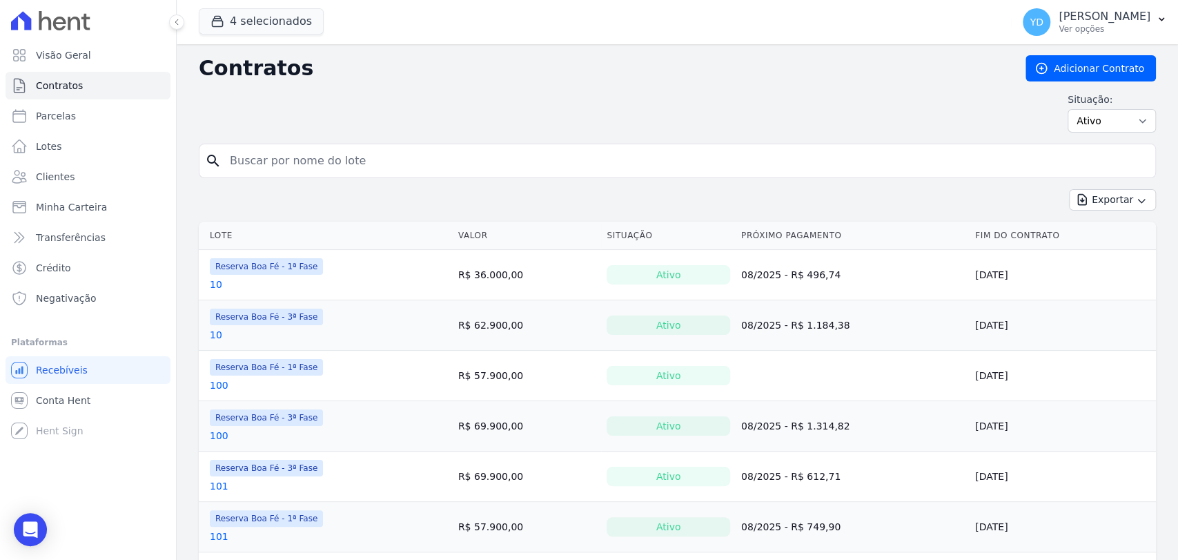
click at [299, 160] on input "search" at bounding box center [685, 161] width 928 height 28
type input "237"
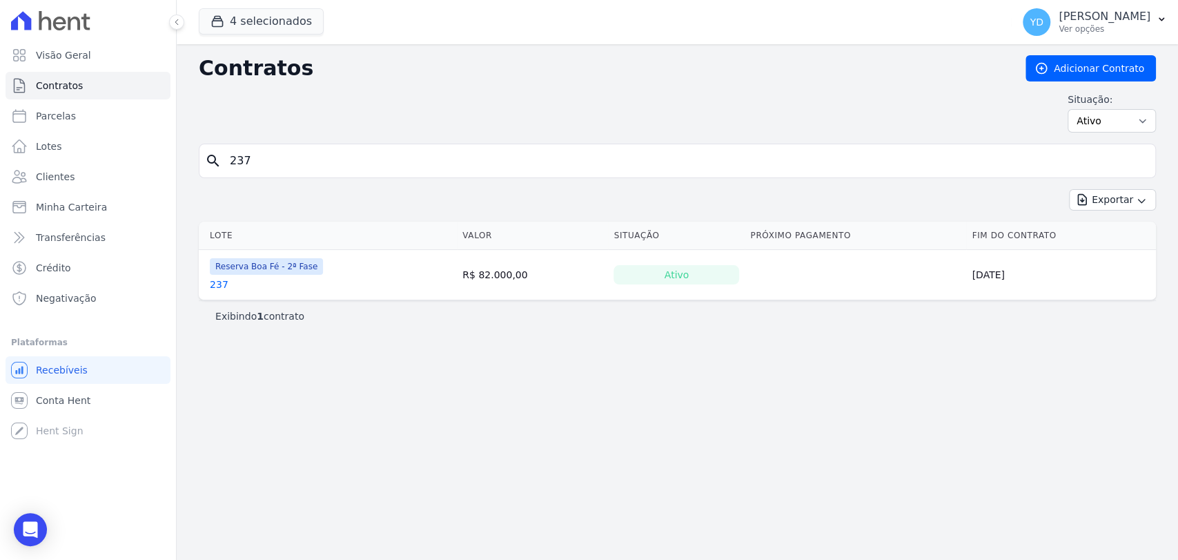
click at [221, 280] on link "237" at bounding box center [219, 284] width 19 height 14
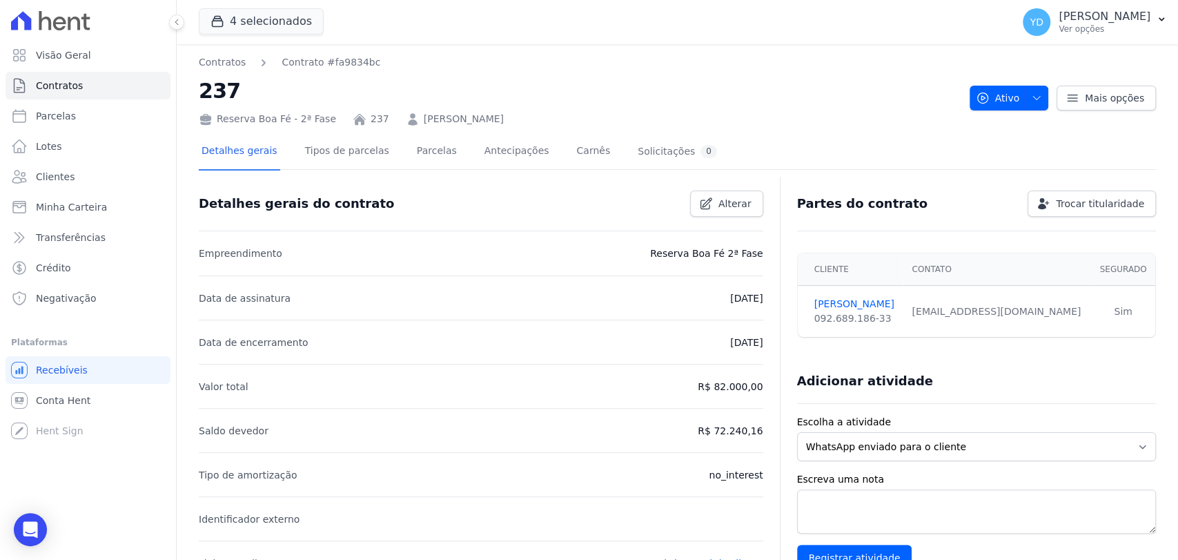
scroll to position [457, 0]
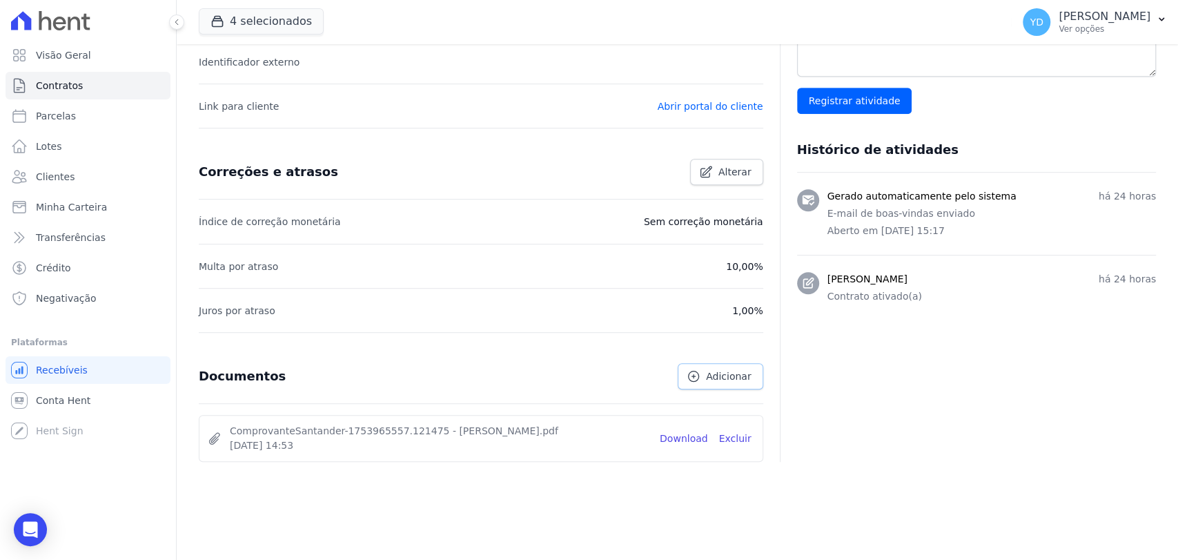
click at [587, 371] on icon at bounding box center [694, 376] width 14 height 14
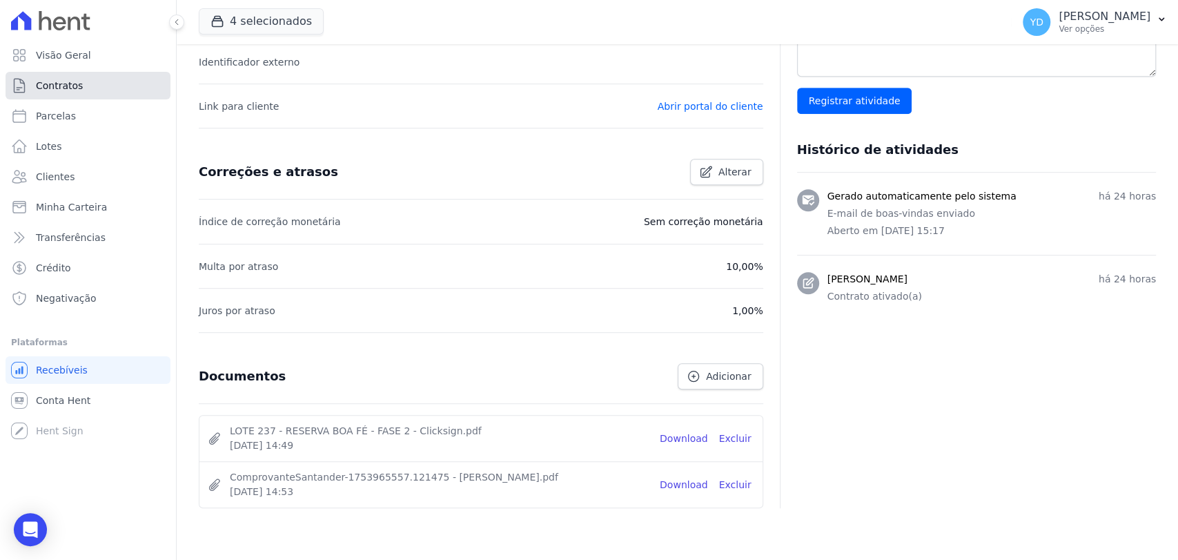
click at [90, 90] on link "Contratos" at bounding box center [88, 86] width 165 height 28
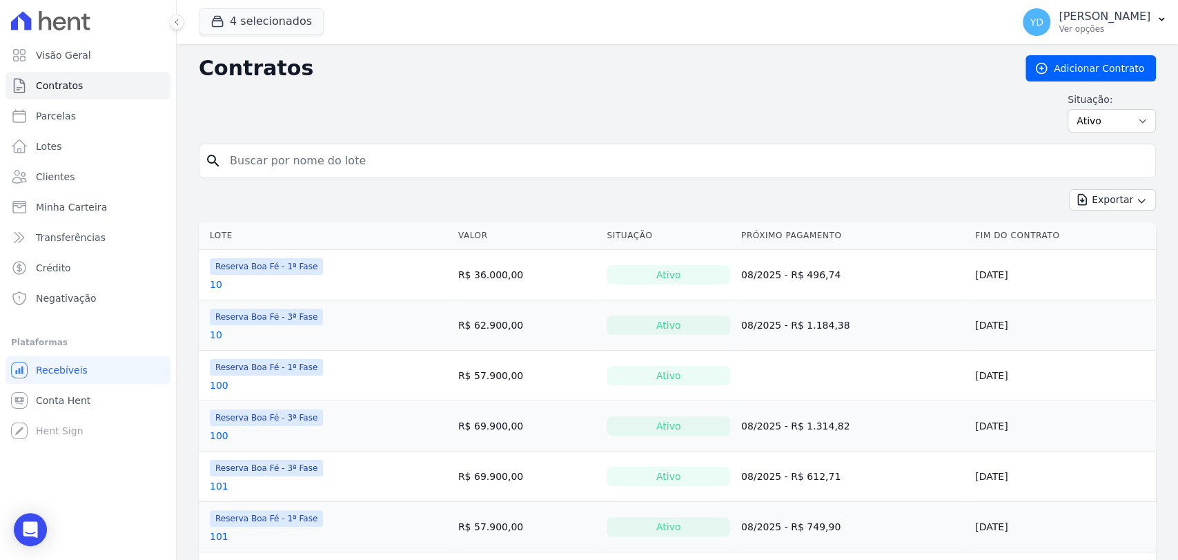
click at [257, 161] on input "search" at bounding box center [685, 161] width 928 height 28
type input "b12"
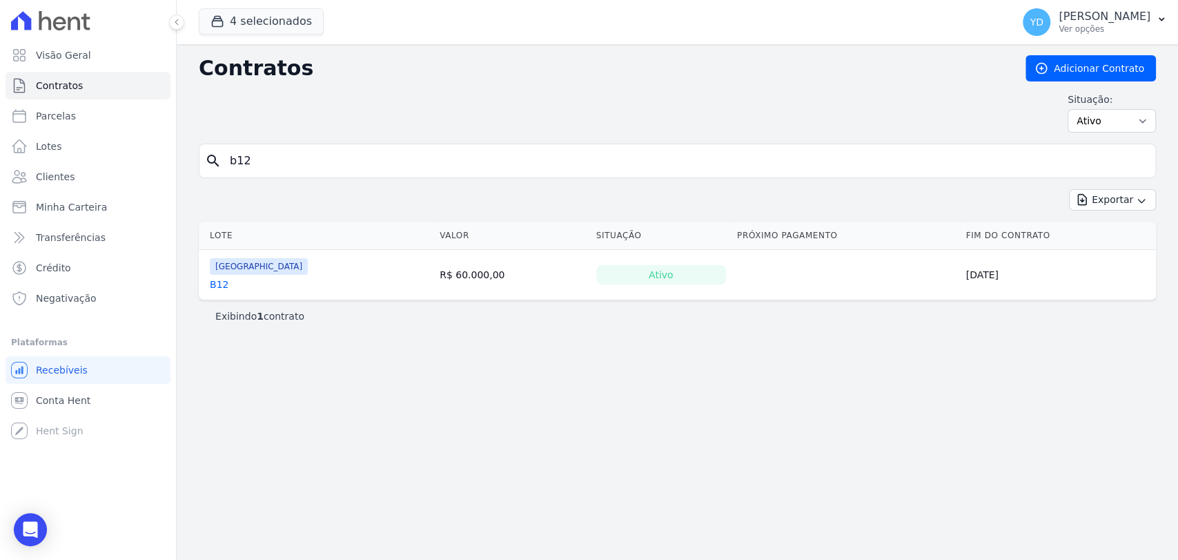
click at [270, 149] on input "b12" at bounding box center [685, 161] width 928 height 28
type input "e11"
click at [280, 165] on input "e11" at bounding box center [685, 161] width 928 height 28
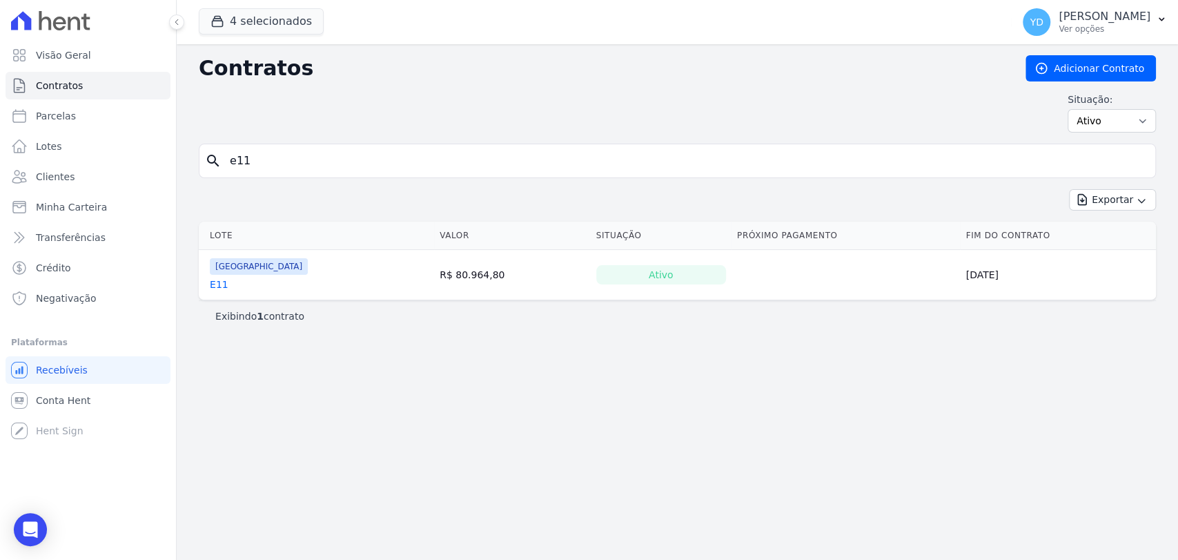
click at [280, 165] on input "e11" at bounding box center [685, 161] width 928 height 28
type input "a6"
click at [363, 161] on input "a6" at bounding box center [685, 161] width 928 height 28
type input "g18"
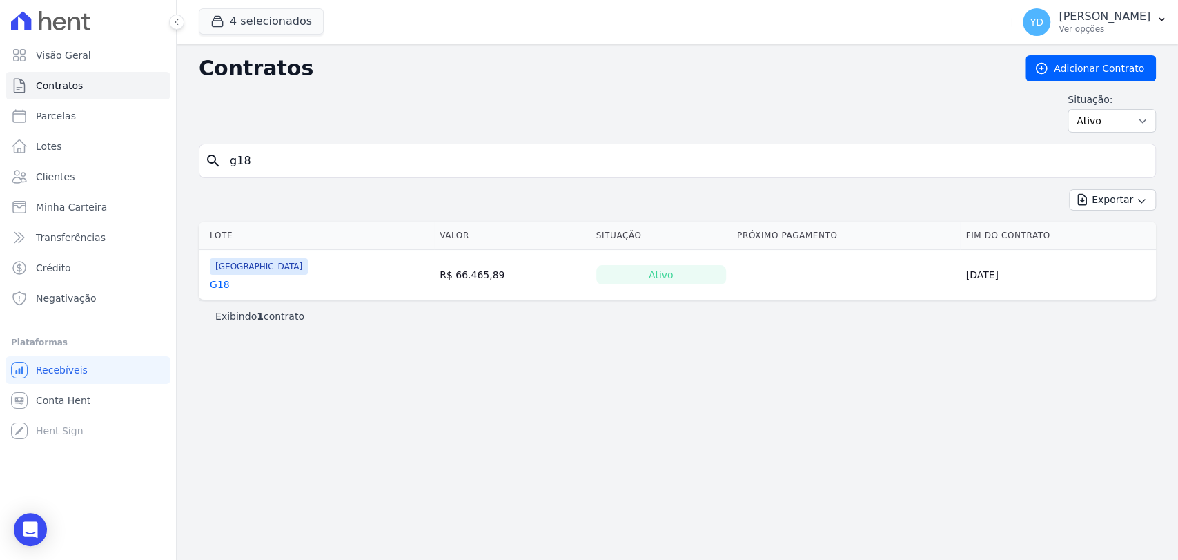
click at [241, 161] on input "g18" at bounding box center [685, 161] width 928 height 28
type input "g19"
click at [282, 150] on input "g19" at bounding box center [685, 161] width 928 height 28
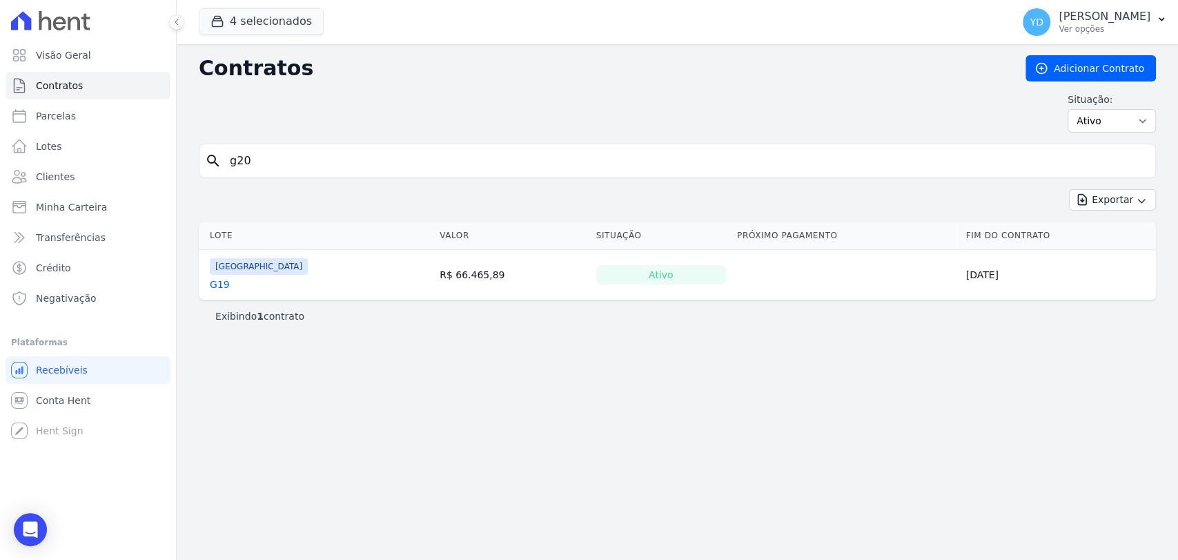
type input "g20"
click at [257, 157] on input "g20" at bounding box center [685, 161] width 928 height 28
click at [248, 166] on input "g20" at bounding box center [685, 161] width 928 height 28
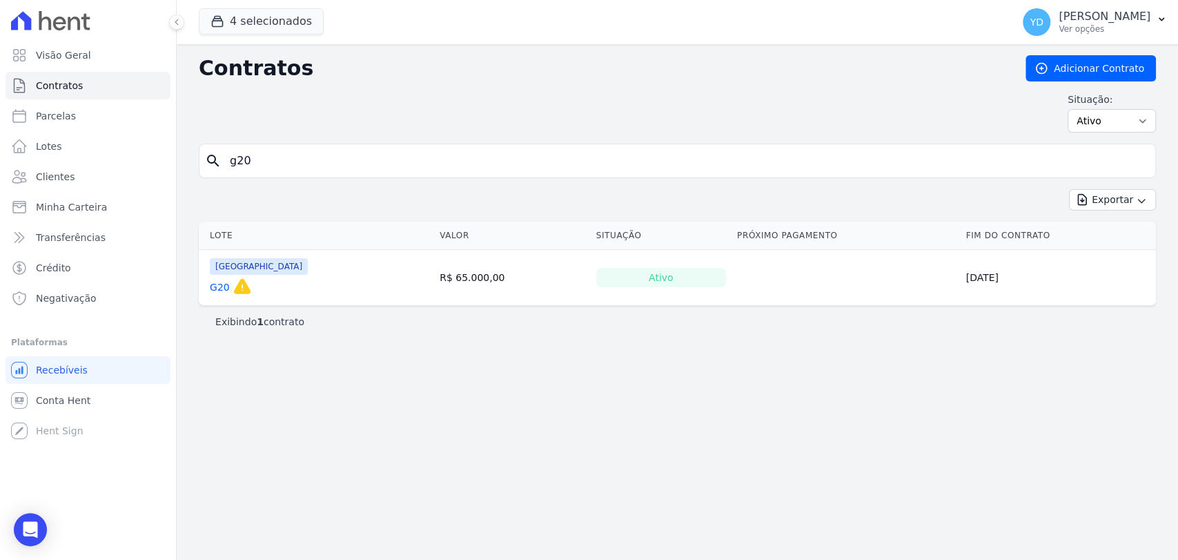
click at [248, 166] on input "g20" at bounding box center [685, 161] width 928 height 28
type input "h9"
drag, startPoint x: 208, startPoint y: 275, endPoint x: 202, endPoint y: 283, distance: 9.8
click at [202, 283] on td "Parque das Palmeiras H9" at bounding box center [316, 275] width 235 height 50
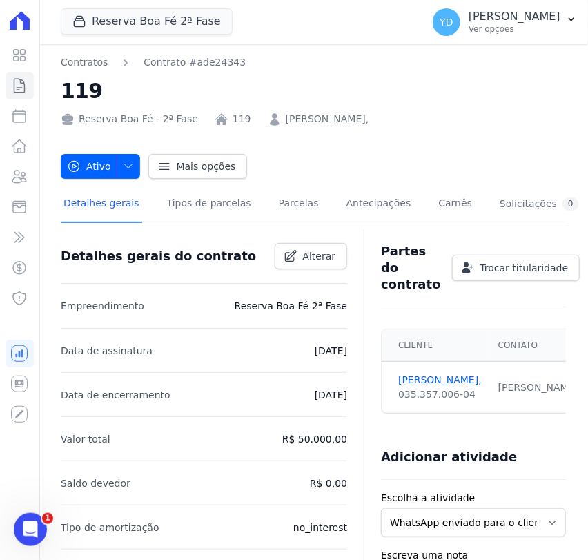
click at [290, 121] on link "[PERSON_NAME]," at bounding box center [327, 119] width 83 height 14
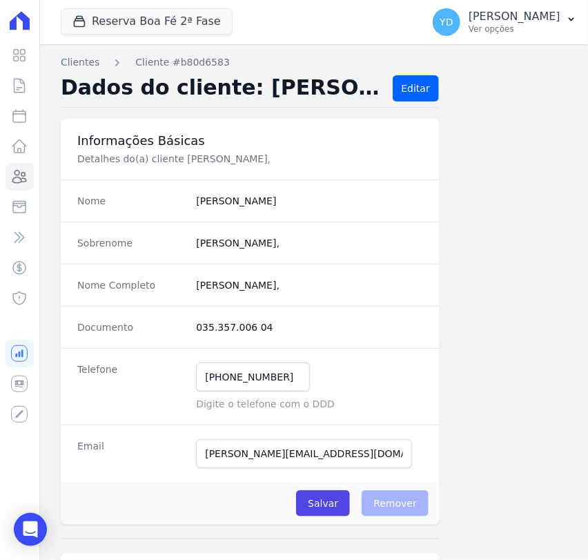
drag, startPoint x: 301, startPoint y: 288, endPoint x: 166, endPoint y: 297, distance: 134.8
click at [182, 299] on div "Nome Completo [PERSON_NAME]," at bounding box center [250, 285] width 379 height 42
copy div "[PERSON_NAME]"
drag, startPoint x: 308, startPoint y: 324, endPoint x: 299, endPoint y: 310, distance: 17.0
click at [308, 324] on dd "035.357.006 04" at bounding box center [309, 327] width 227 height 14
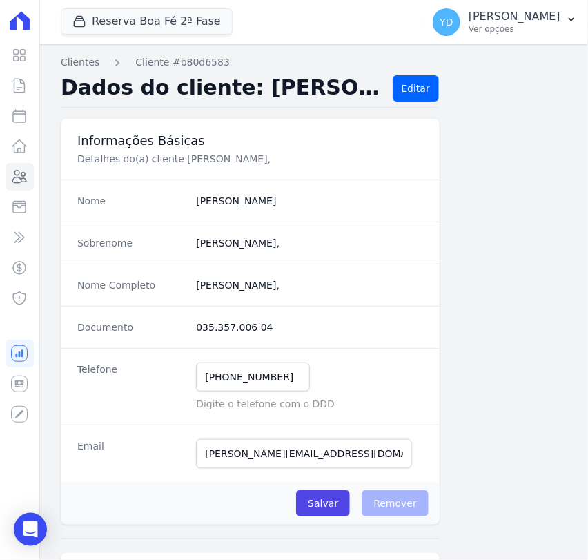
drag, startPoint x: 302, startPoint y: 287, endPoint x: 193, endPoint y: 287, distance: 109.0
click at [196, 287] on completo "[PERSON_NAME]," at bounding box center [309, 285] width 227 height 14
copy completo "[PERSON_NAME]"
drag, startPoint x: 258, startPoint y: 380, endPoint x: 130, endPoint y: 385, distance: 127.7
click at [132, 386] on div "Telefone [PHONE_NUMBER] Mensagem de SMS ainda não enviada.. Mensagem de [PERSON…" at bounding box center [250, 386] width 379 height 77
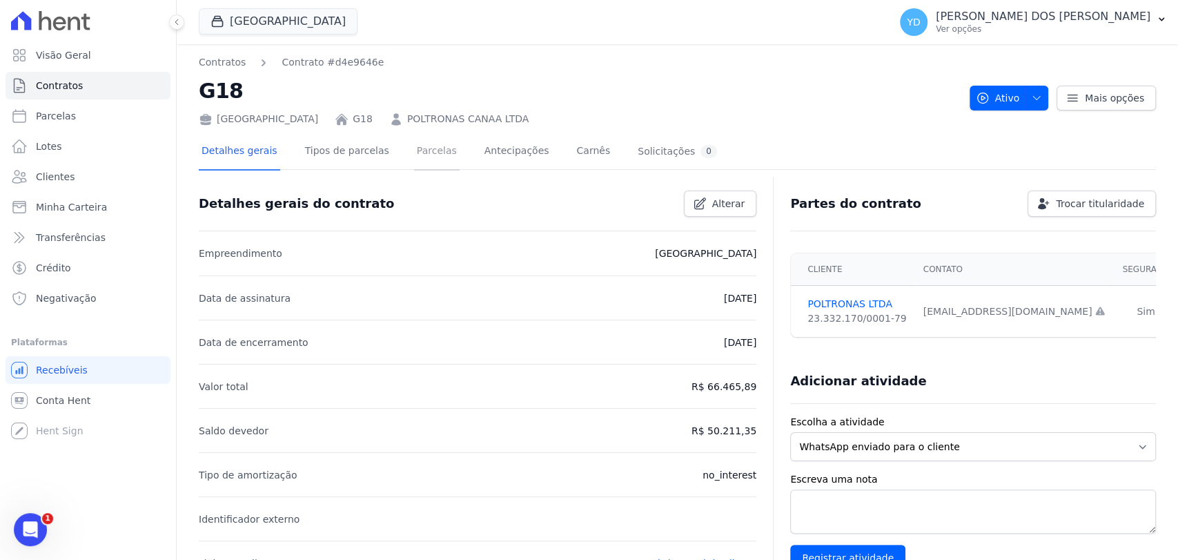
click at [414, 152] on link "Parcelas" at bounding box center [437, 152] width 46 height 37
click at [424, 152] on link "Parcelas" at bounding box center [437, 152] width 46 height 37
click at [414, 145] on link "Parcelas" at bounding box center [437, 152] width 46 height 37
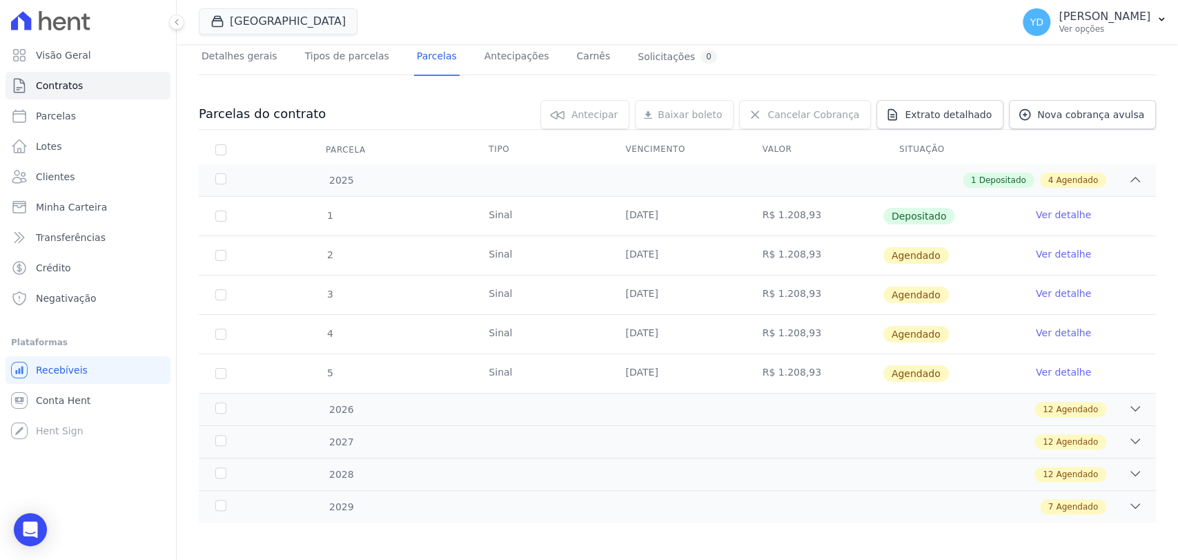
scroll to position [97, 0]
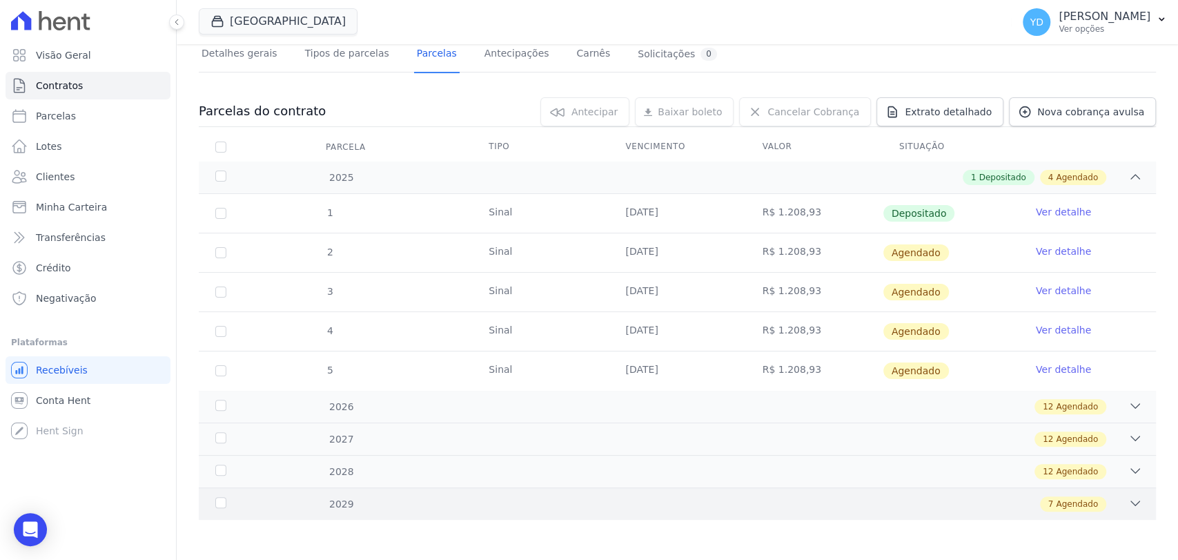
click at [769, 515] on div "2029 7 Agendado" at bounding box center [677, 503] width 957 height 32
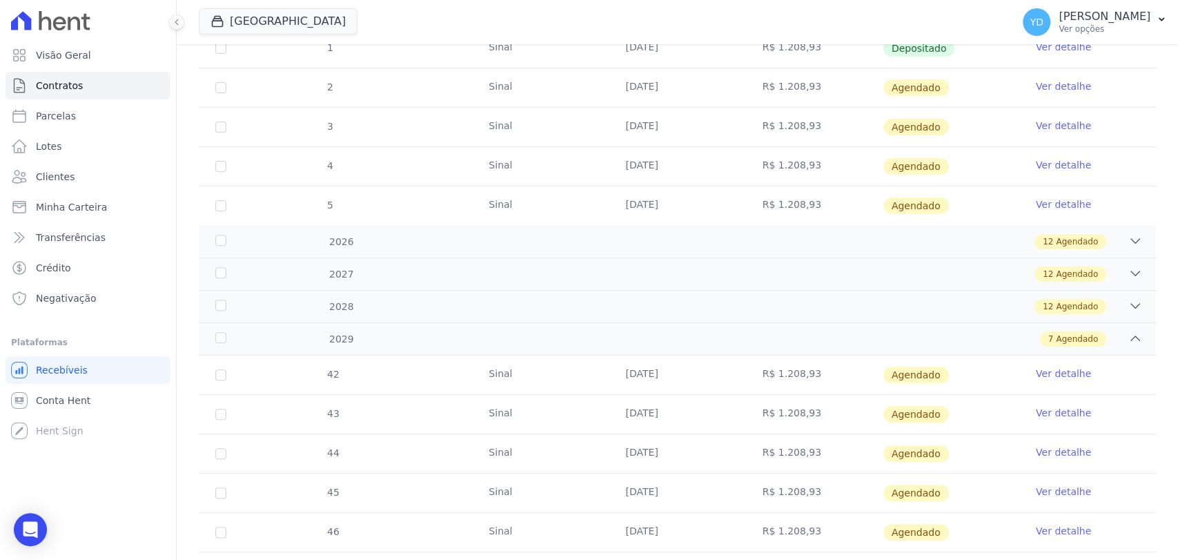
scroll to position [0, 0]
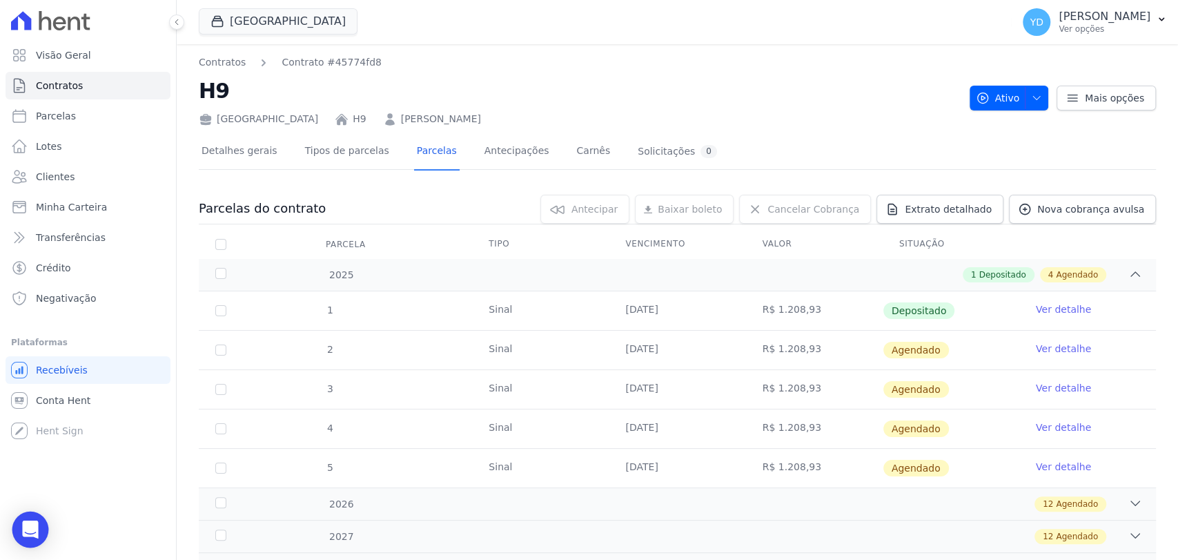
click at [34, 522] on icon "Open Intercom Messenger" at bounding box center [30, 529] width 16 height 18
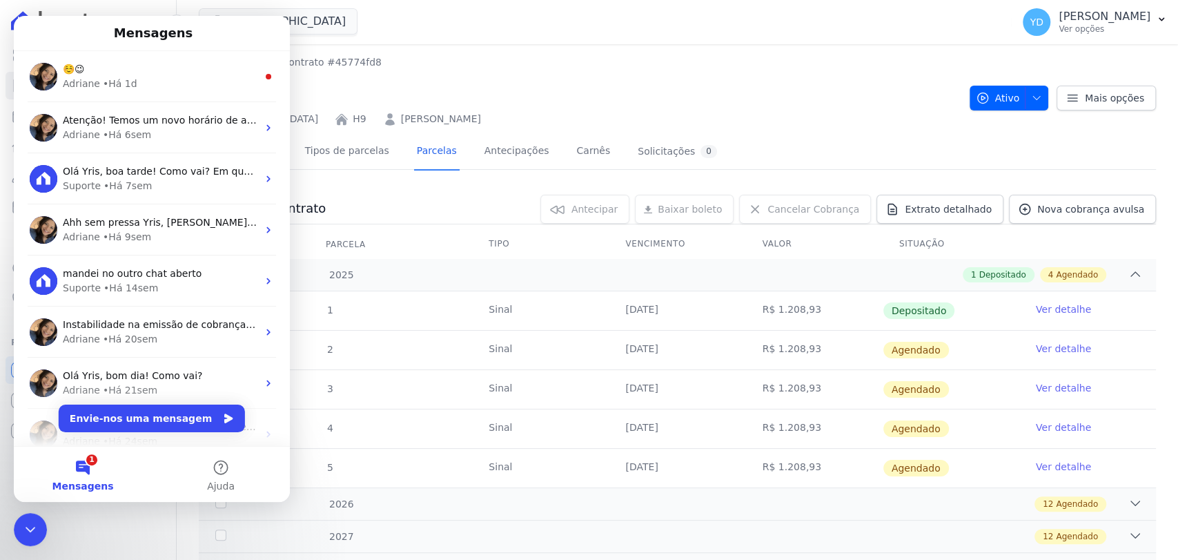
click at [230, 81] on div "Adriane • Há 1d" at bounding box center [160, 84] width 195 height 14
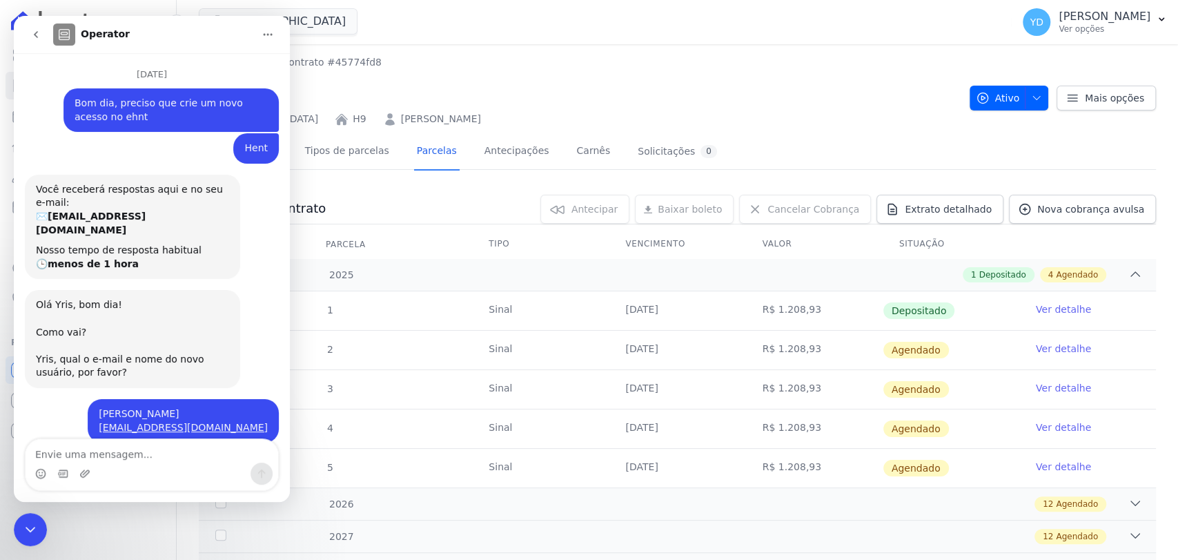
scroll to position [34, 0]
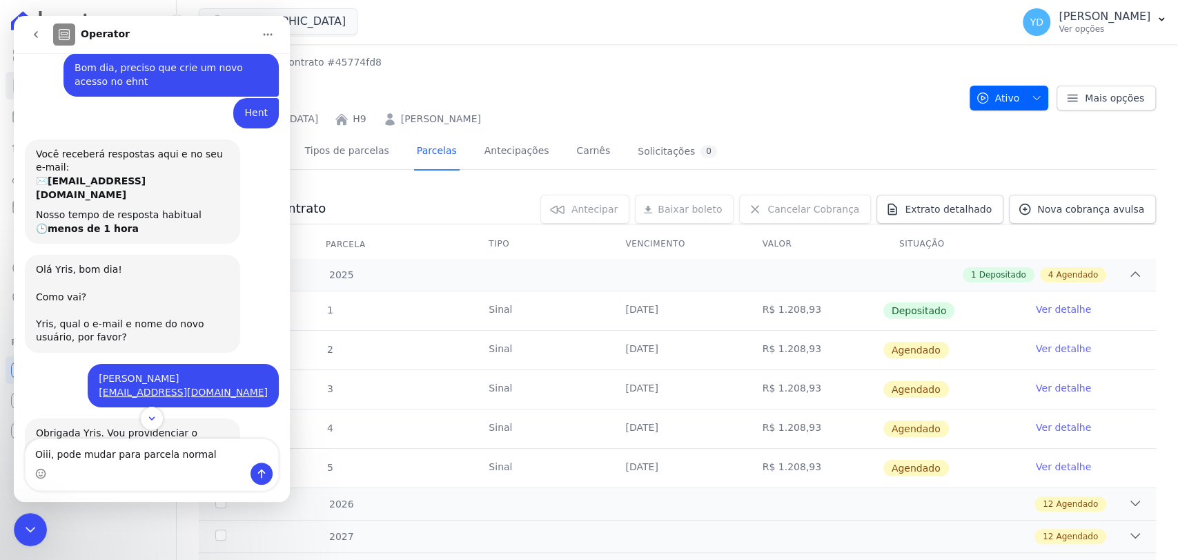
type textarea "Oiii, pode mudar para parcela normal?"
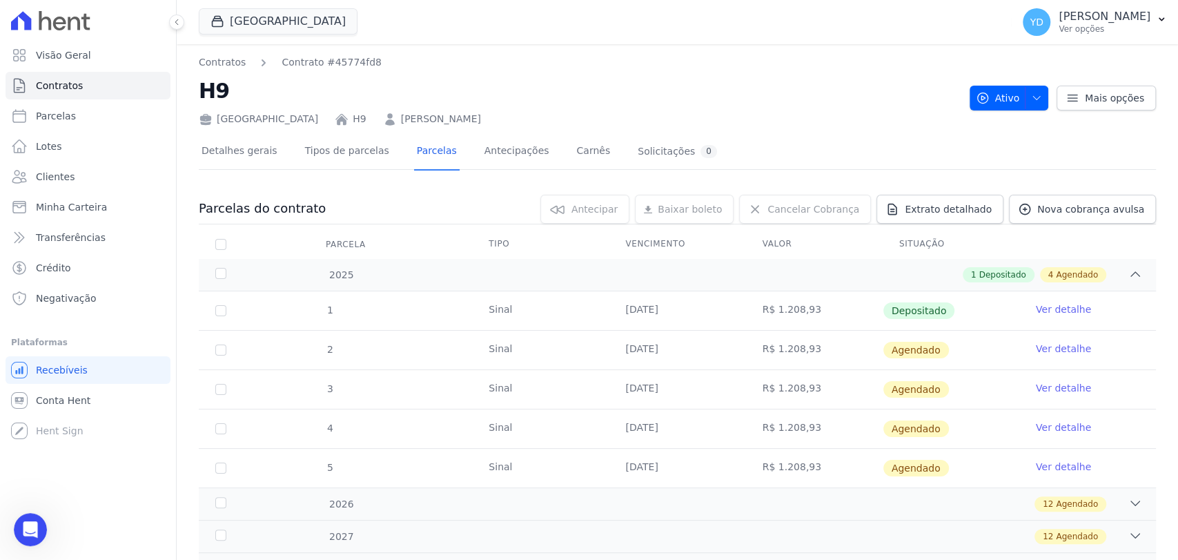
scroll to position [10034, 0]
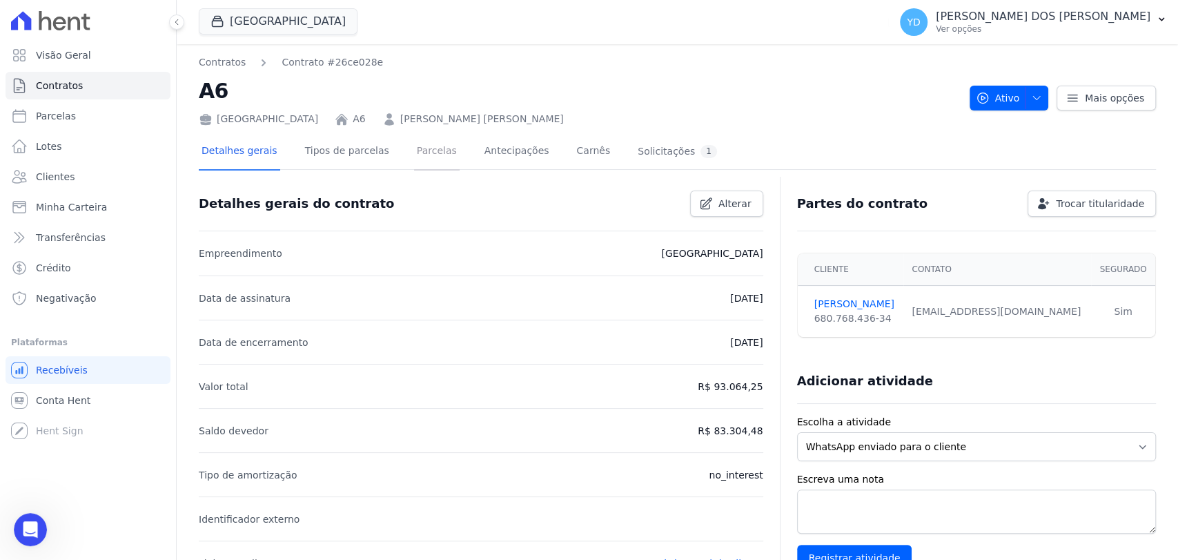
click at [414, 167] on link "Parcelas" at bounding box center [437, 152] width 46 height 37
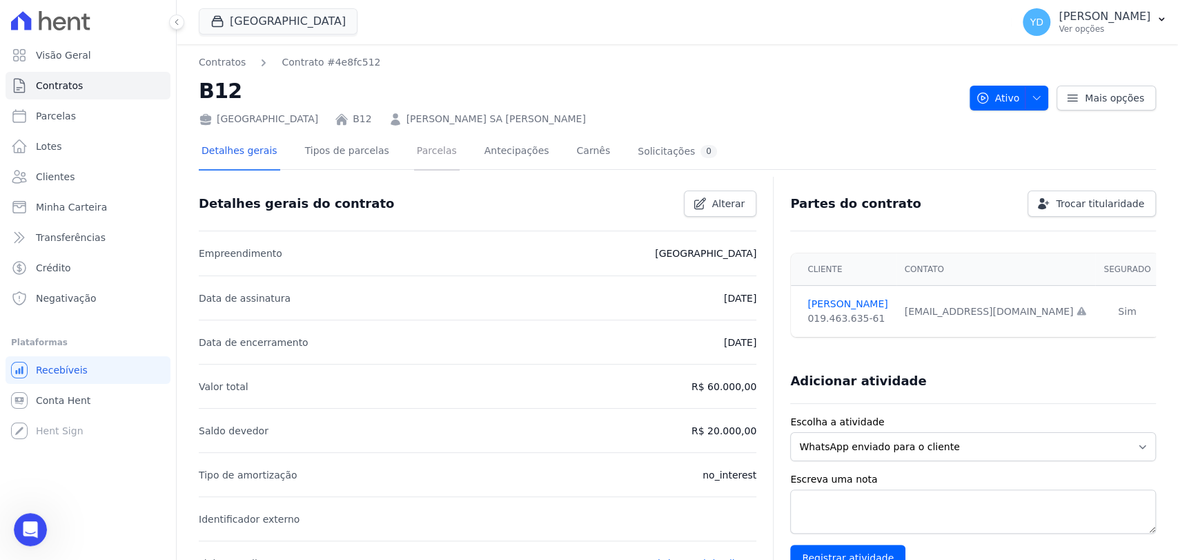
drag, startPoint x: 408, startPoint y: 159, endPoint x: 413, endPoint y: 137, distance: 22.8
click at [414, 159] on link "Parcelas" at bounding box center [437, 152] width 46 height 37
click at [417, 171] on div at bounding box center [677, 175] width 957 height 12
drag, startPoint x: 422, startPoint y: 148, endPoint x: 436, endPoint y: 124, distance: 27.8
click at [422, 148] on link "Parcelas" at bounding box center [437, 152] width 46 height 37
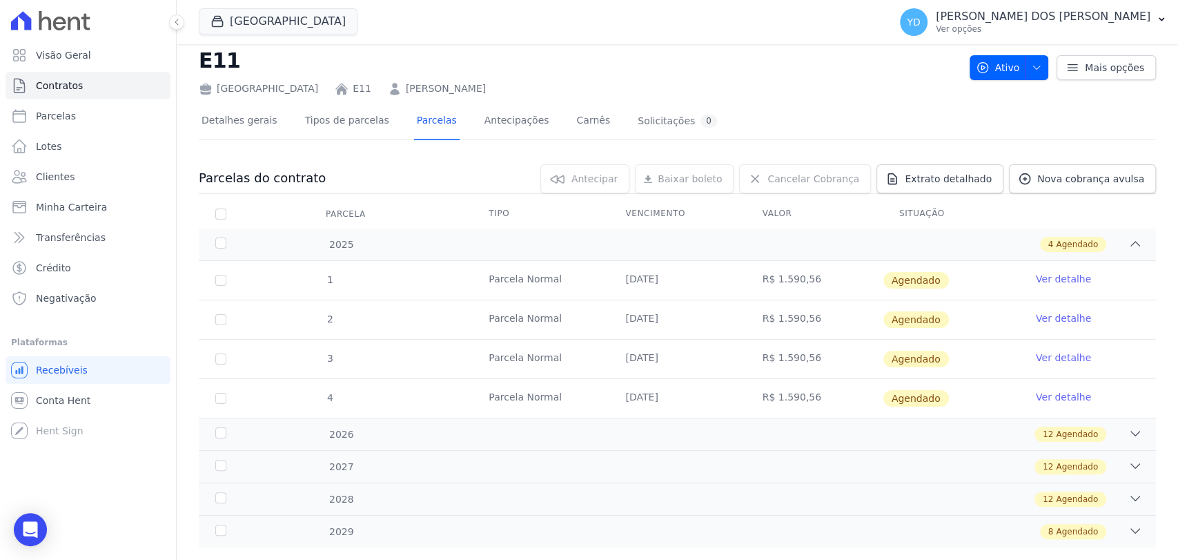
scroll to position [58, 0]
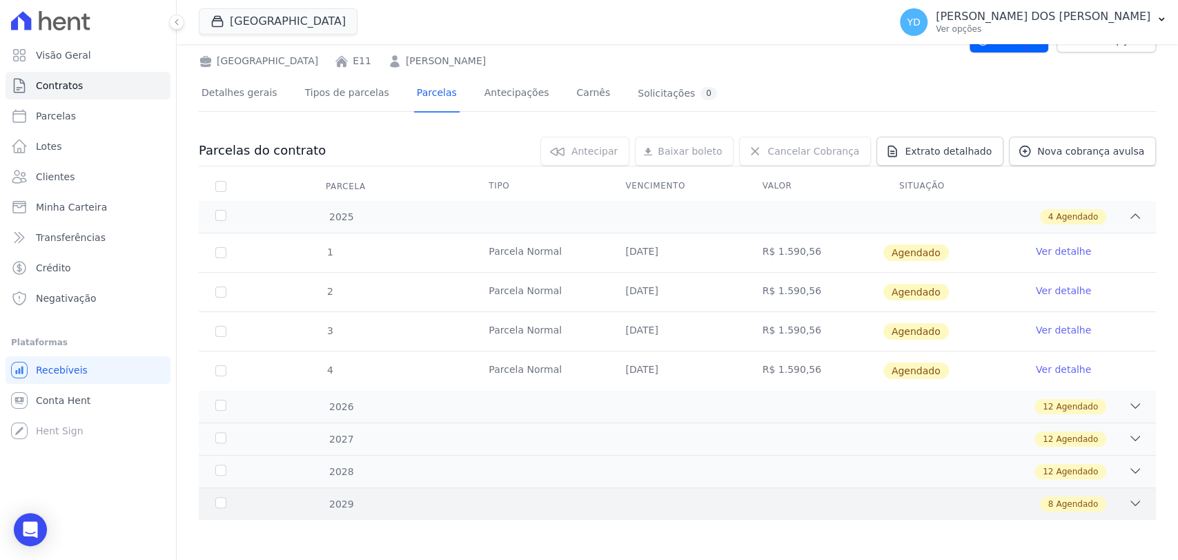
click at [464, 517] on div "2029 8 Agendado" at bounding box center [677, 503] width 957 height 32
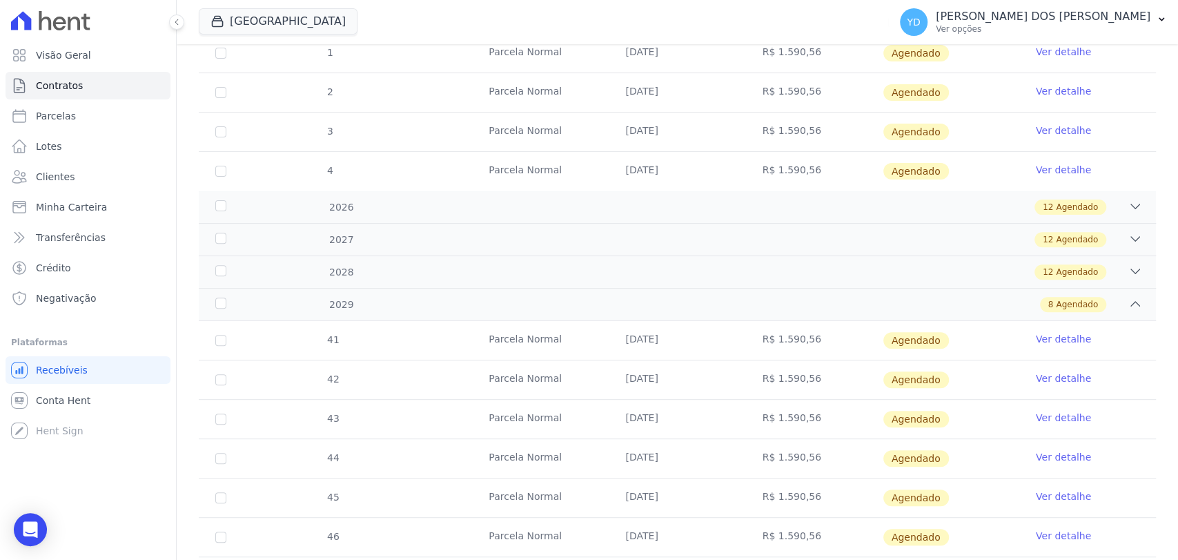
scroll to position [0, 0]
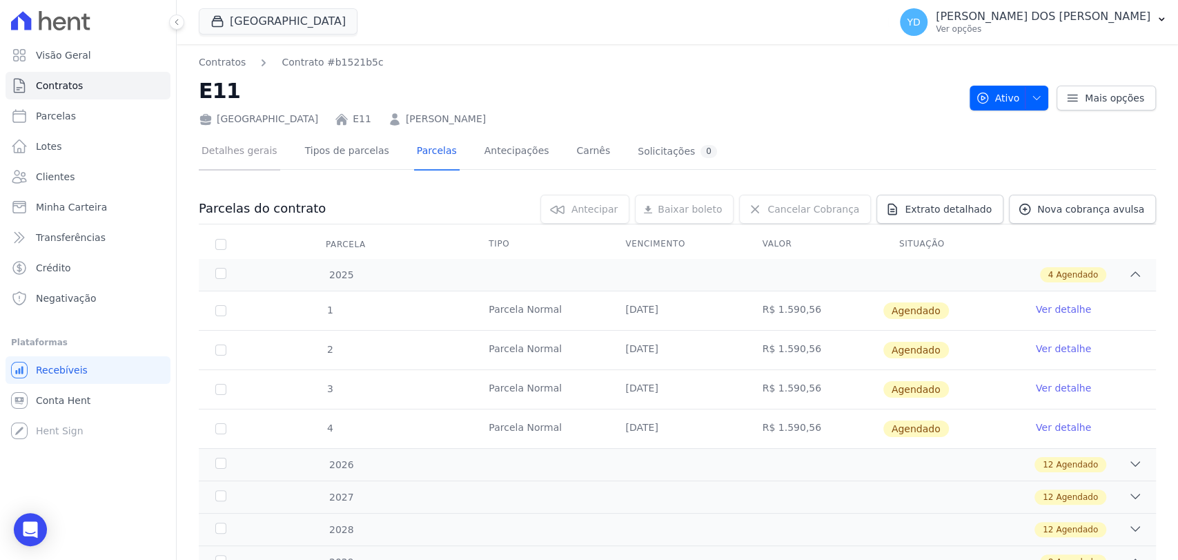
click at [237, 160] on link "Detalhes gerais" at bounding box center [239, 152] width 81 height 37
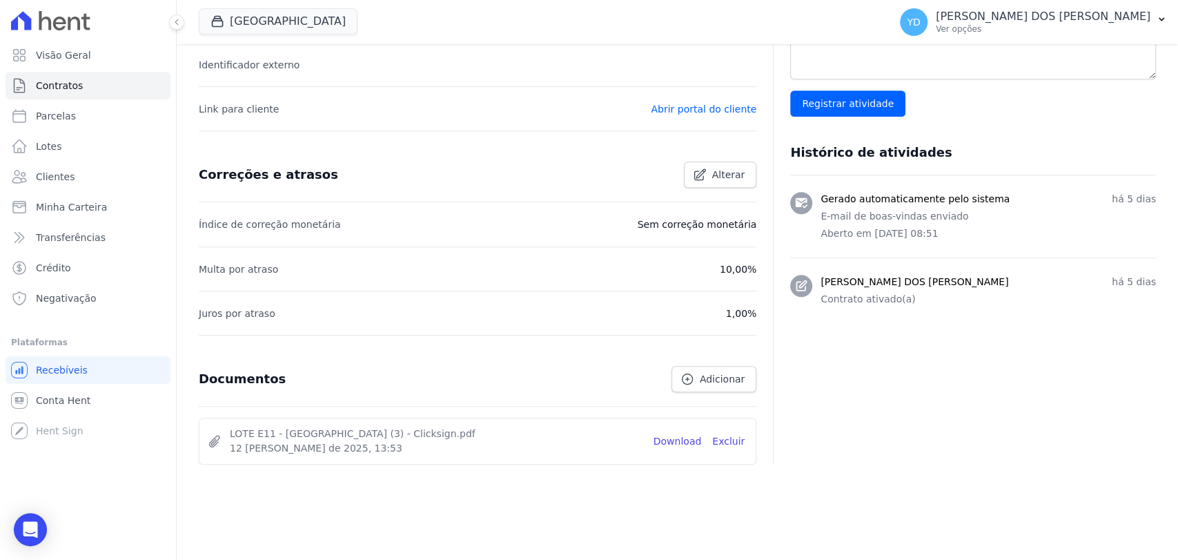
scroll to position [457, 0]
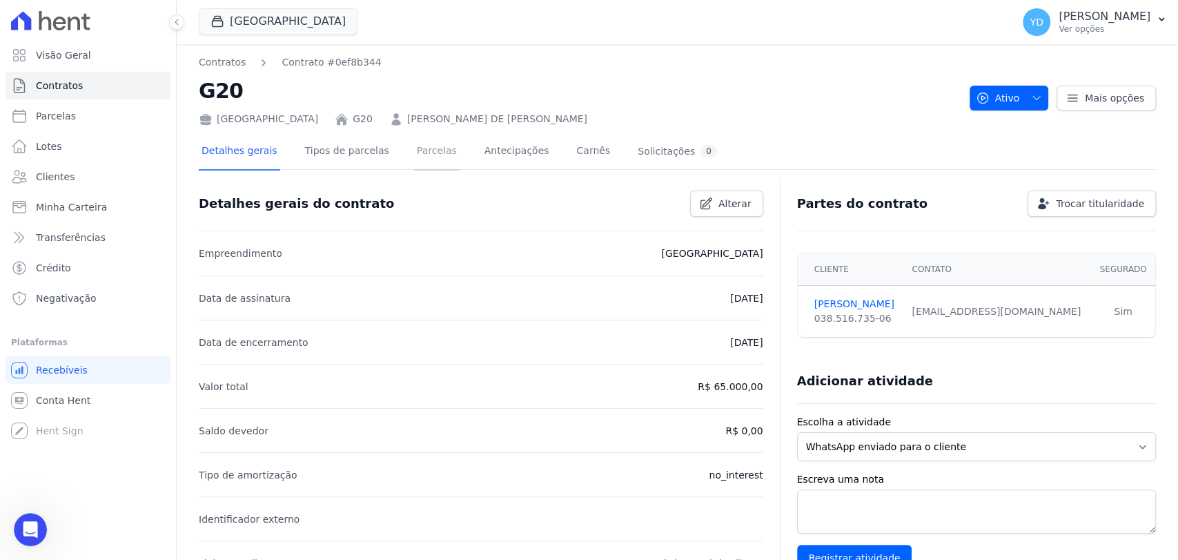
drag, startPoint x: 420, startPoint y: 156, endPoint x: 460, endPoint y: 108, distance: 62.2
click at [420, 156] on link "Parcelas" at bounding box center [437, 152] width 46 height 37
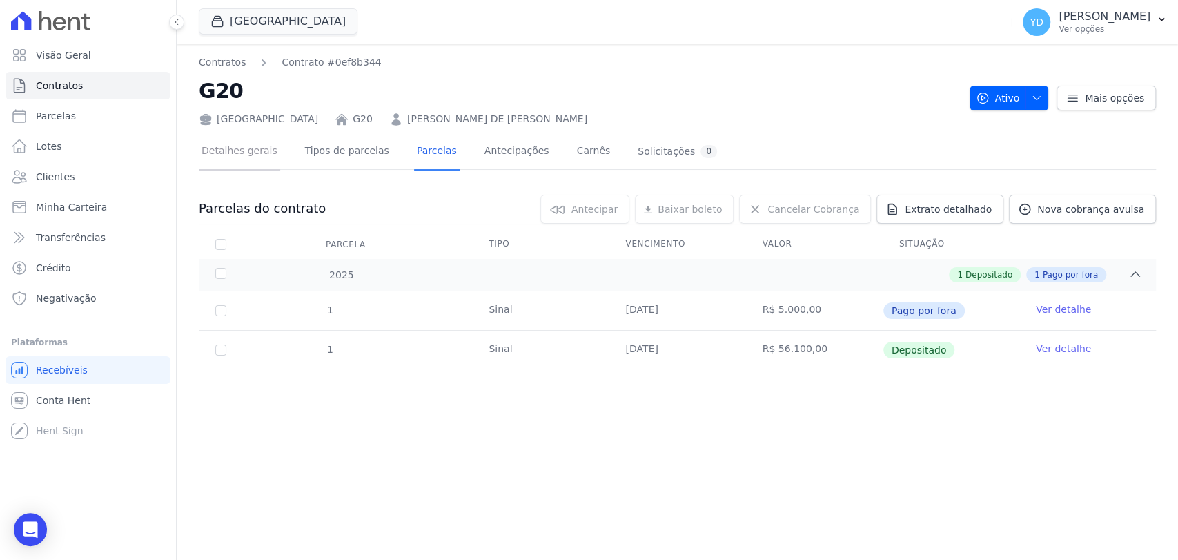
click at [233, 159] on link "Detalhes gerais" at bounding box center [239, 152] width 81 height 37
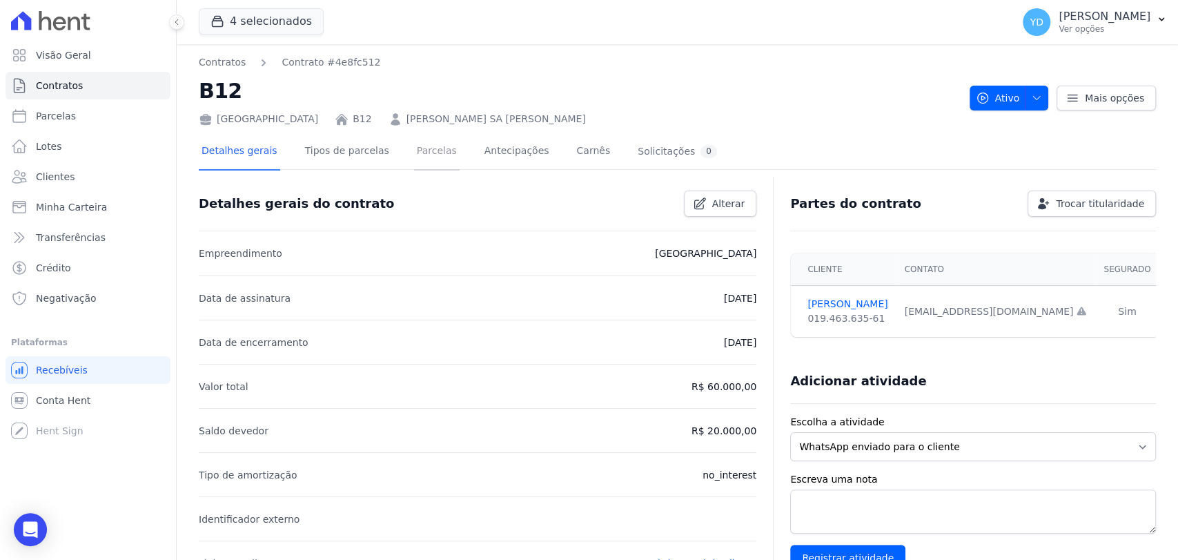
click at [414, 150] on link "Parcelas" at bounding box center [437, 152] width 46 height 37
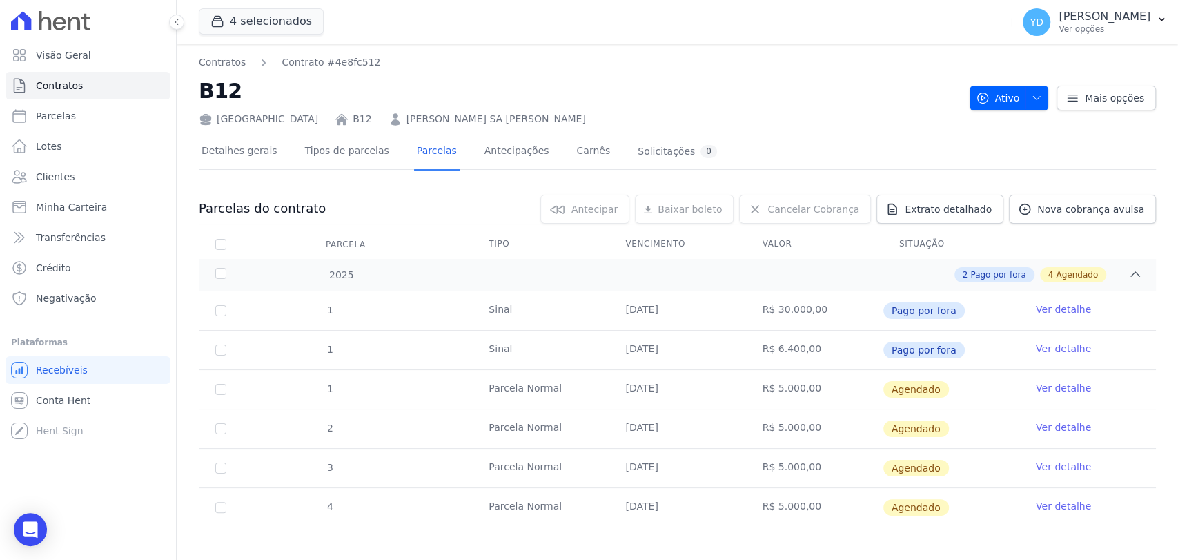
scroll to position [7, 0]
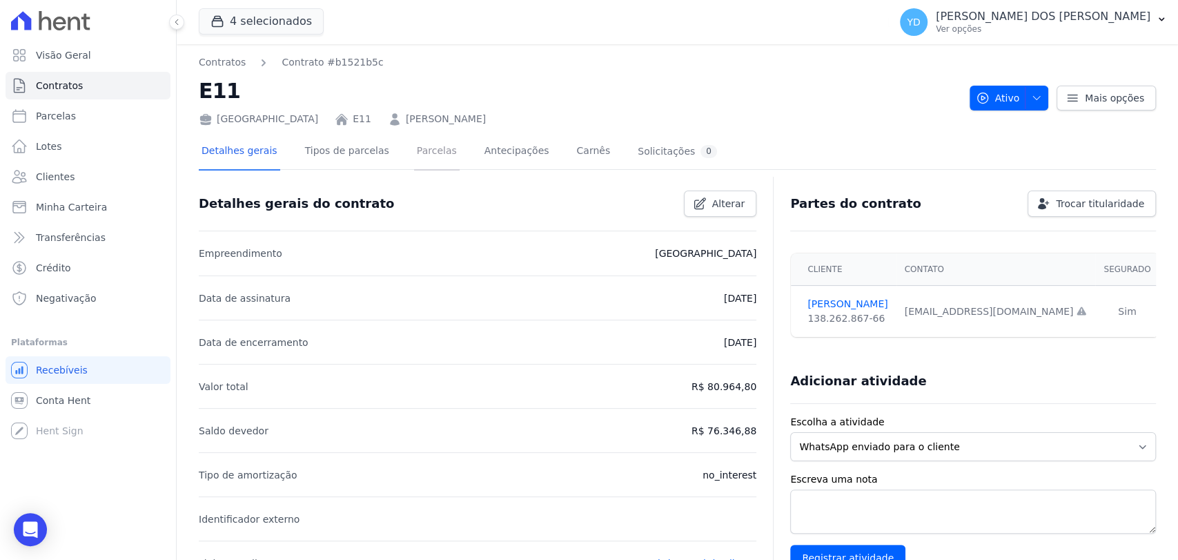
click at [428, 153] on link "Parcelas" at bounding box center [437, 152] width 46 height 37
click at [414, 148] on link "Parcelas" at bounding box center [437, 152] width 46 height 37
drag, startPoint x: 431, startPoint y: 157, endPoint x: 426, endPoint y: 152, distance: 7.3
click at [429, 156] on link "Parcelas" at bounding box center [437, 152] width 46 height 37
drag, startPoint x: 439, startPoint y: 164, endPoint x: 437, endPoint y: 12, distance: 151.8
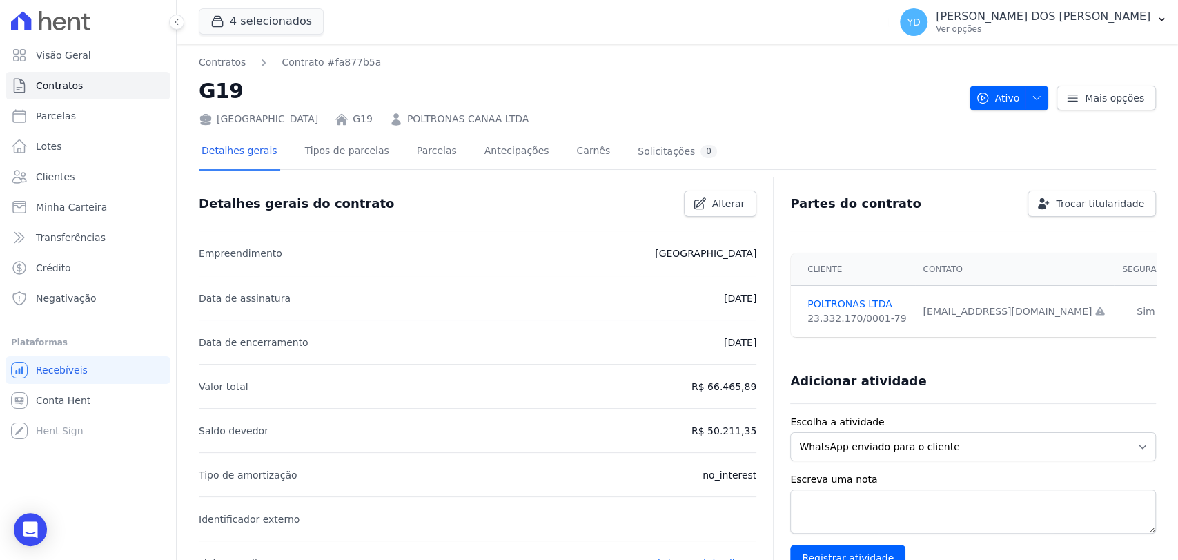
click at [439, 160] on div "Detalhes gerais Tipos de parcelas Parcelas Antecipações Carnês Solicitações 0" at bounding box center [459, 152] width 521 height 37
drag, startPoint x: 429, startPoint y: 161, endPoint x: 425, endPoint y: 124, distance: 38.2
click at [429, 161] on link "Parcelas" at bounding box center [437, 152] width 46 height 37
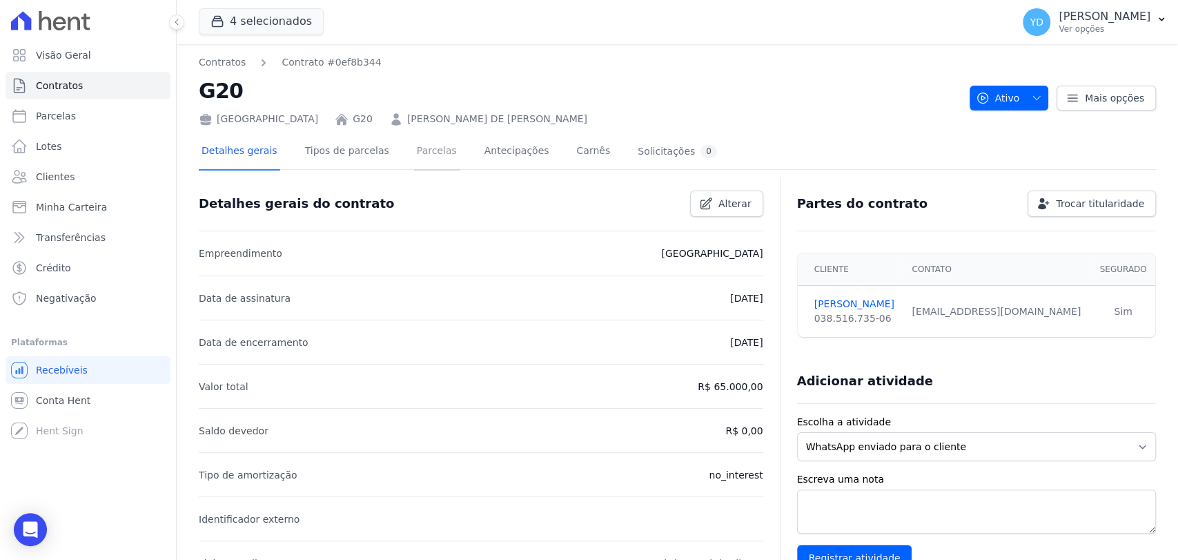
click at [414, 156] on link "Parcelas" at bounding box center [437, 152] width 46 height 37
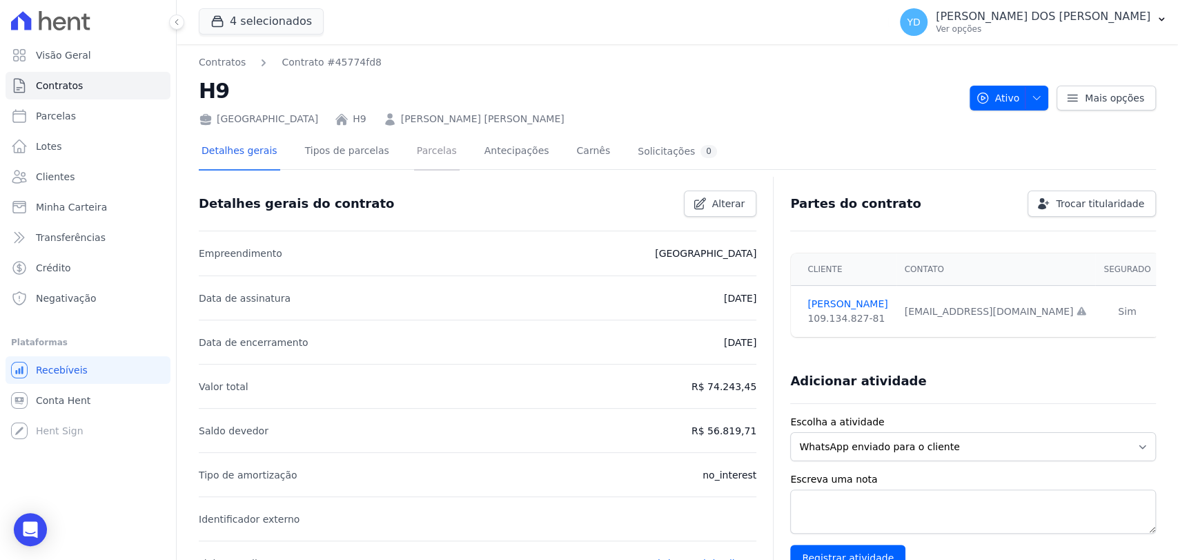
click at [414, 156] on link "Parcelas" at bounding box center [437, 152] width 46 height 37
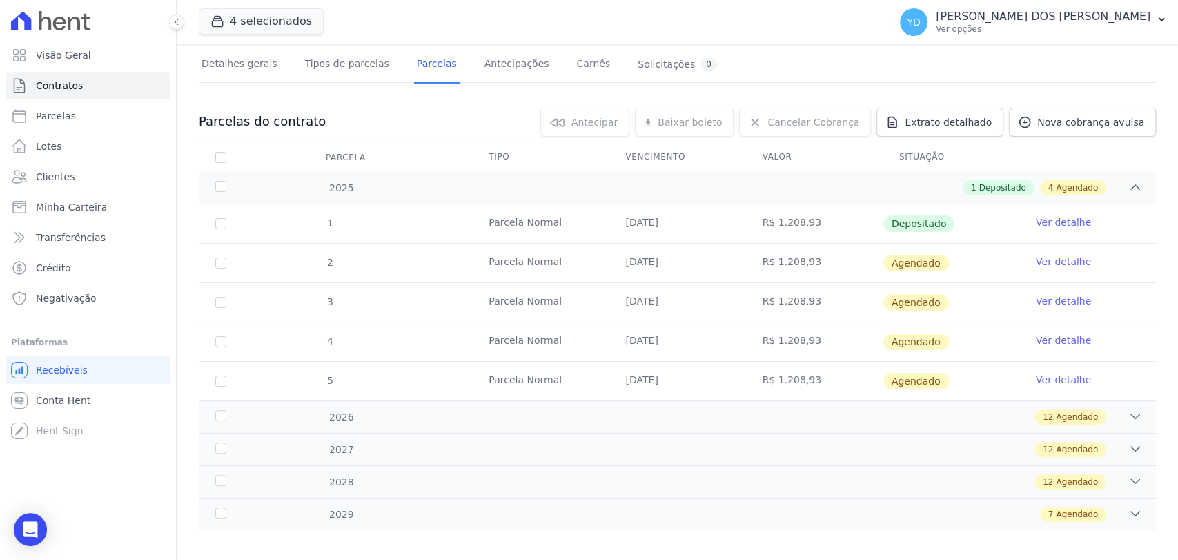
scroll to position [97, 0]
